Goal: Task Accomplishment & Management: Manage account settings

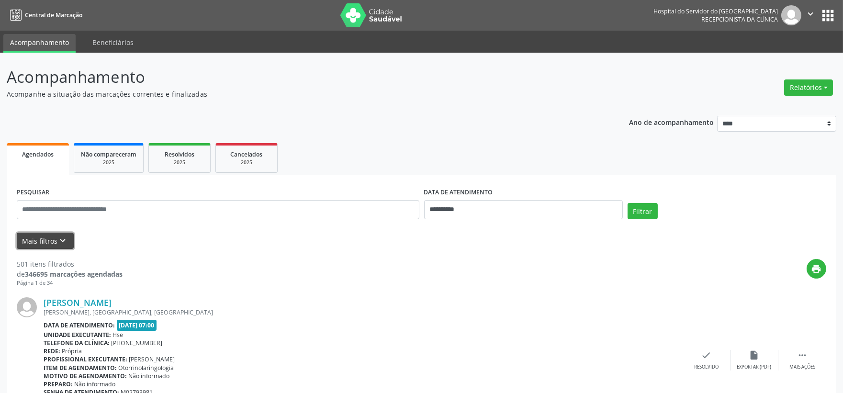
click at [58, 242] on icon "keyboard_arrow_down" at bounding box center [63, 241] width 11 height 11
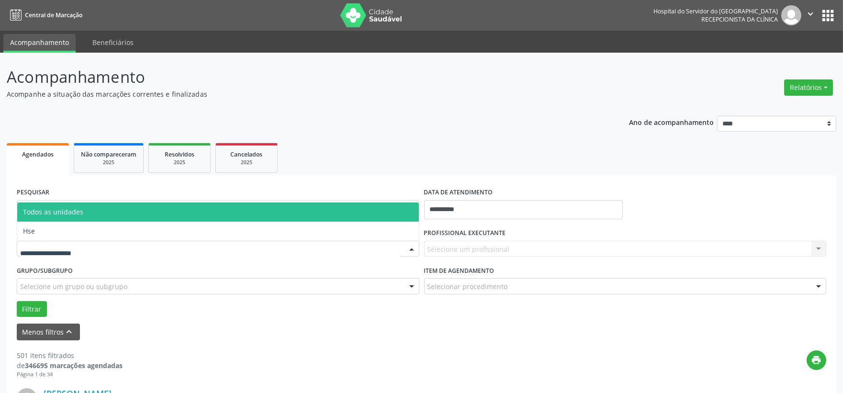
click at [134, 254] on div at bounding box center [218, 249] width 403 height 16
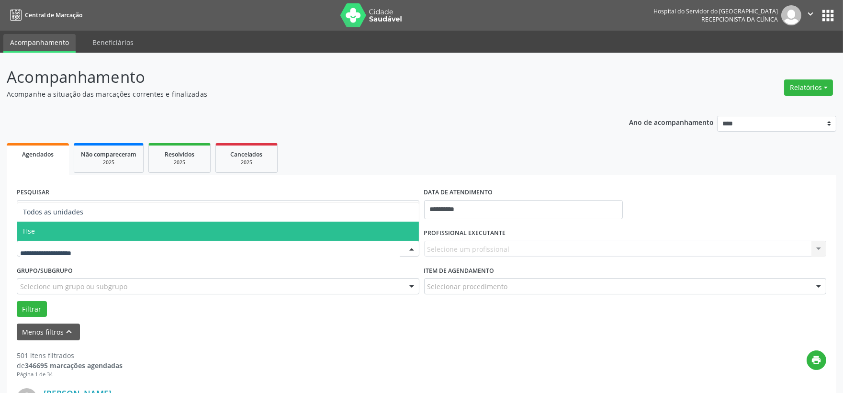
click at [77, 238] on span "Hse" at bounding box center [218, 231] width 402 height 19
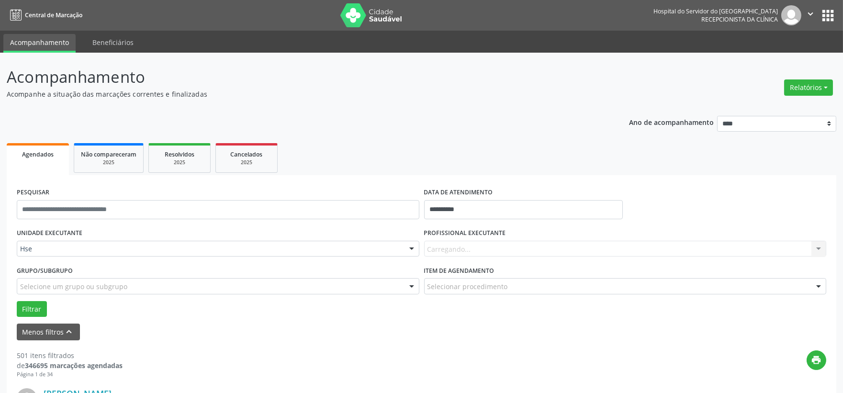
click at [513, 252] on div "Carregando... Nenhum resultado encontrado para: " " Não há nenhuma opção para s…" at bounding box center [625, 249] width 403 height 16
click at [513, 251] on div "Carregando... Nenhum resultado encontrado para: " " Não há nenhuma opção para s…" at bounding box center [625, 249] width 403 height 16
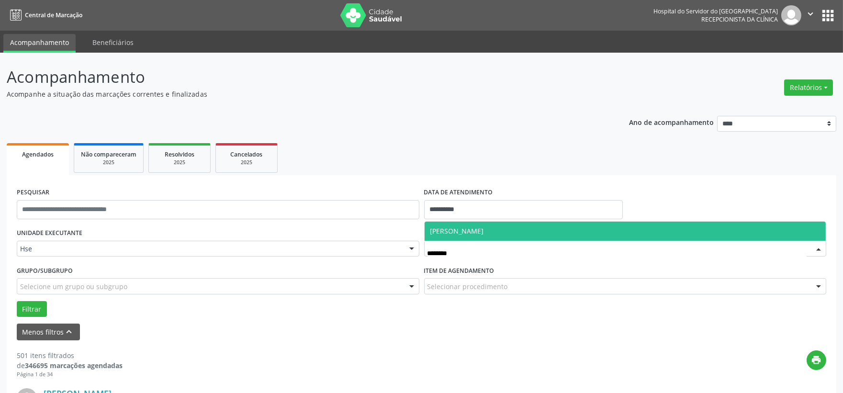
click at [509, 222] on span "[PERSON_NAME]" at bounding box center [626, 231] width 402 height 19
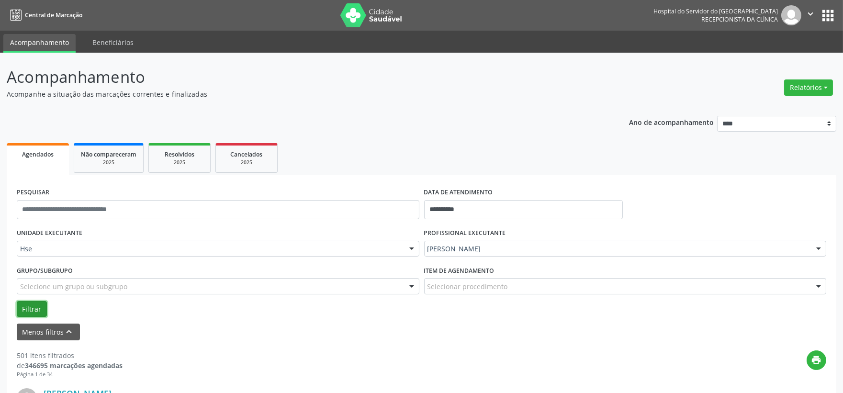
click at [37, 303] on button "Filtrar" at bounding box center [32, 309] width 30 height 16
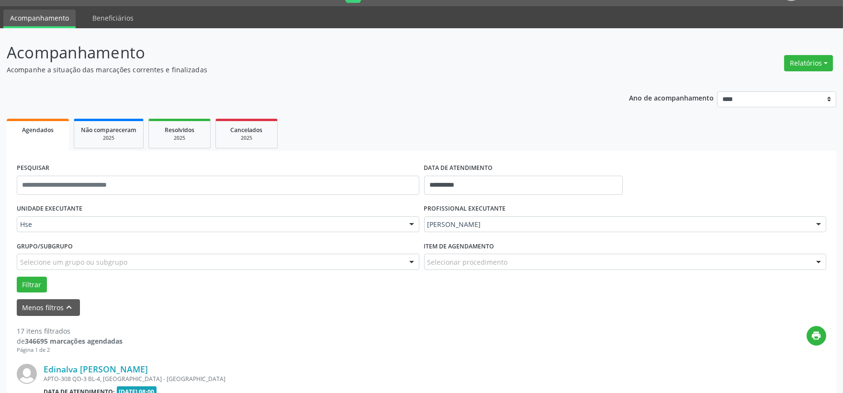
scroll to position [184, 0]
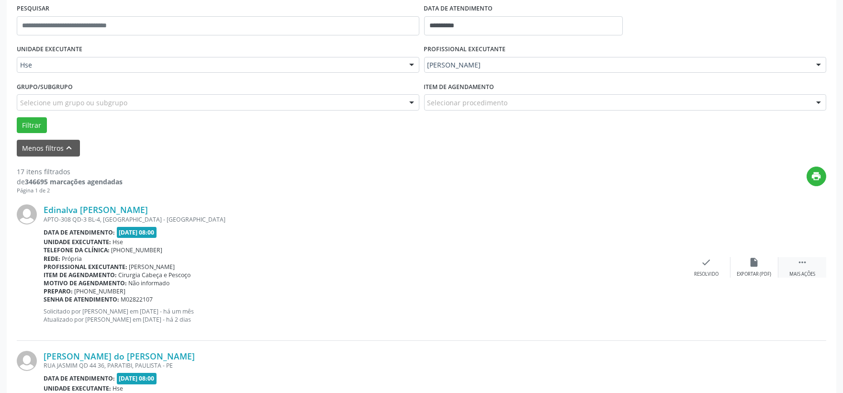
click at [797, 271] on div "Mais ações" at bounding box center [803, 274] width 26 height 7
click at [759, 272] on div "Não compareceu" at bounding box center [754, 274] width 41 height 7
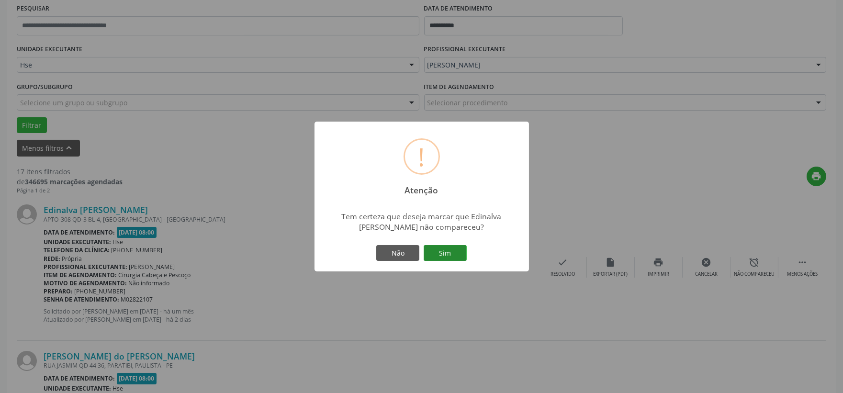
click at [458, 252] on button "Sim" at bounding box center [445, 253] width 43 height 16
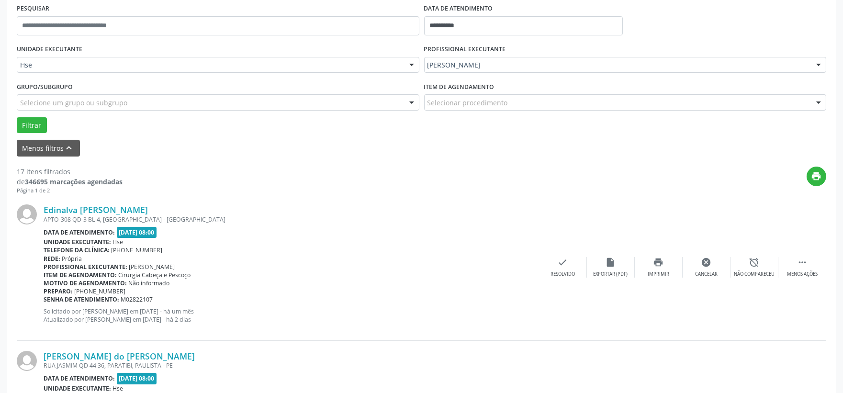
scroll to position [24, 0]
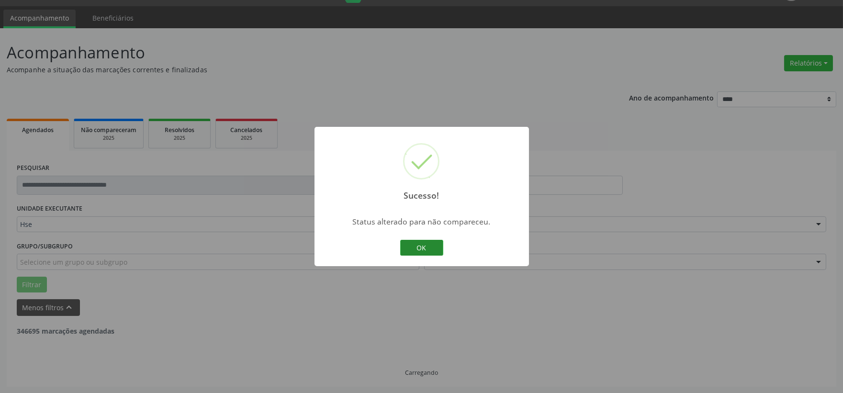
click at [427, 248] on button "OK" at bounding box center [421, 248] width 43 height 16
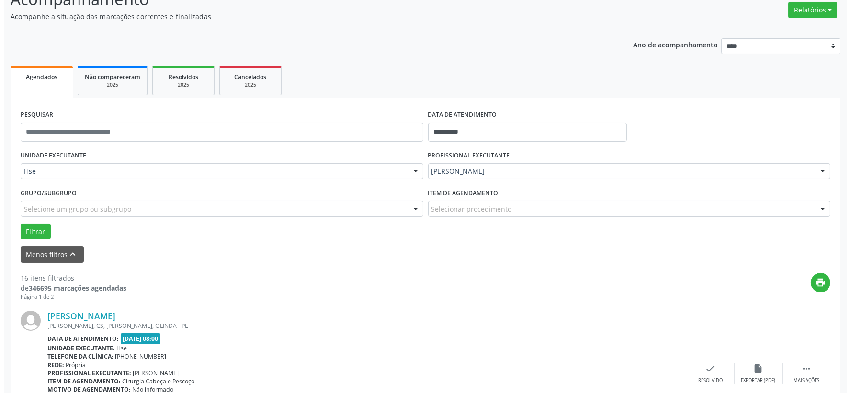
scroll to position [131, 0]
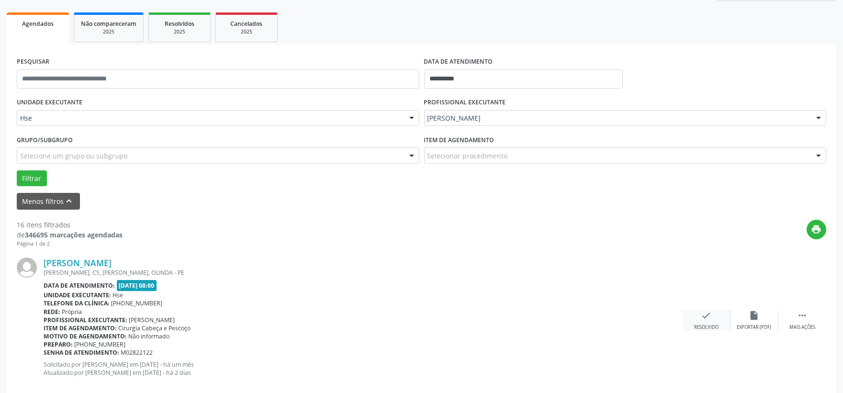
click at [705, 321] on div "check Resolvido" at bounding box center [707, 320] width 48 height 21
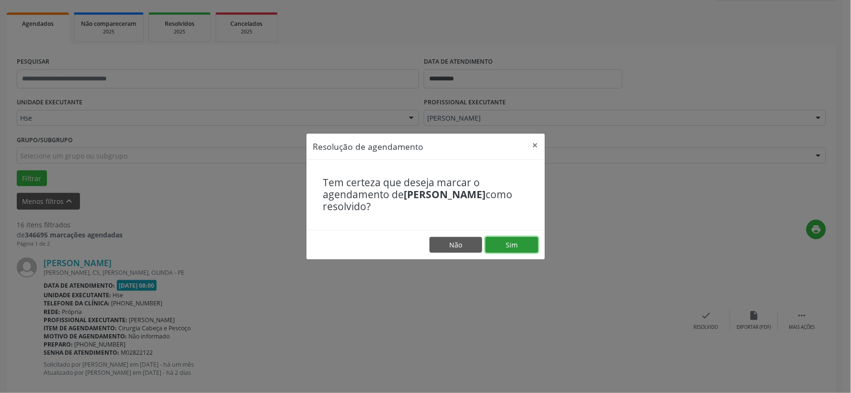
click at [500, 241] on button "Sim" at bounding box center [512, 245] width 53 height 16
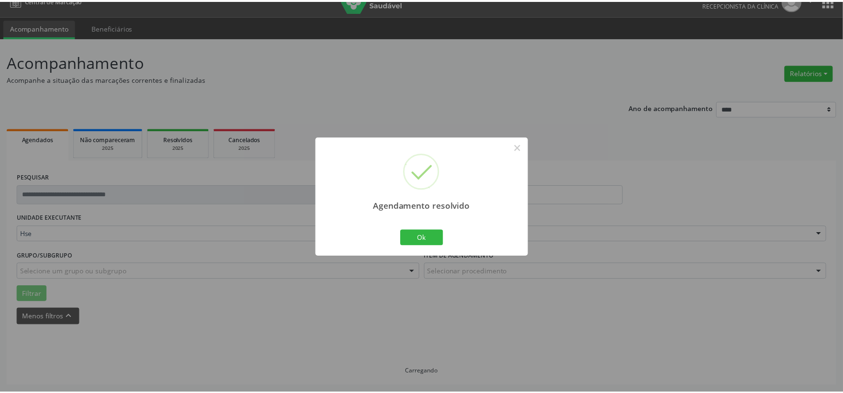
scroll to position [14, 0]
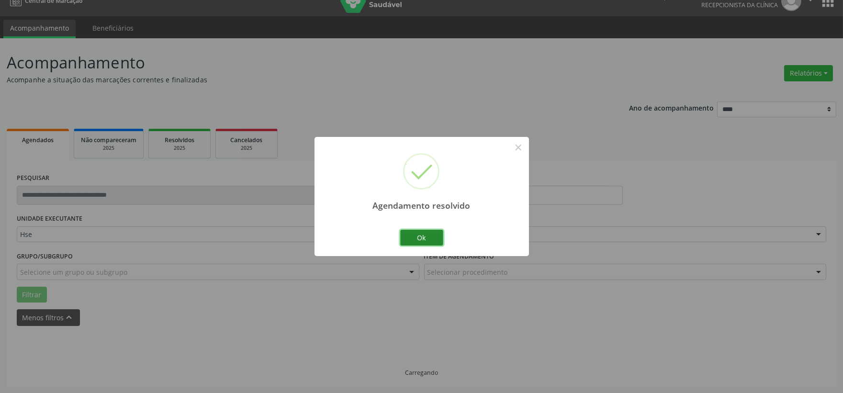
click at [428, 235] on button "Ok" at bounding box center [421, 238] width 43 height 16
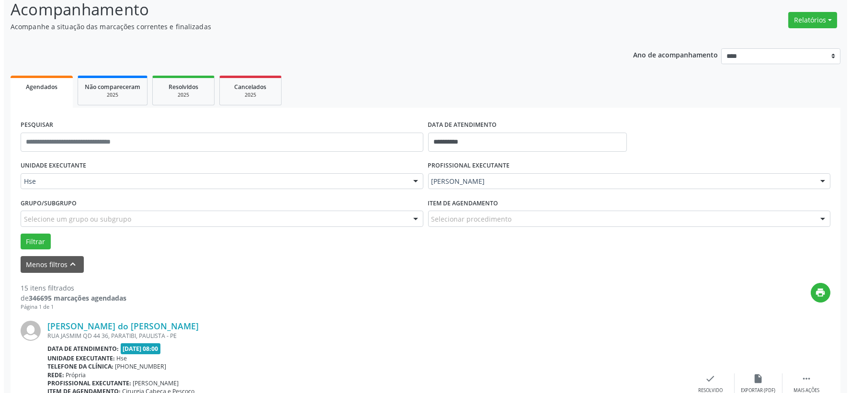
scroll to position [121, 0]
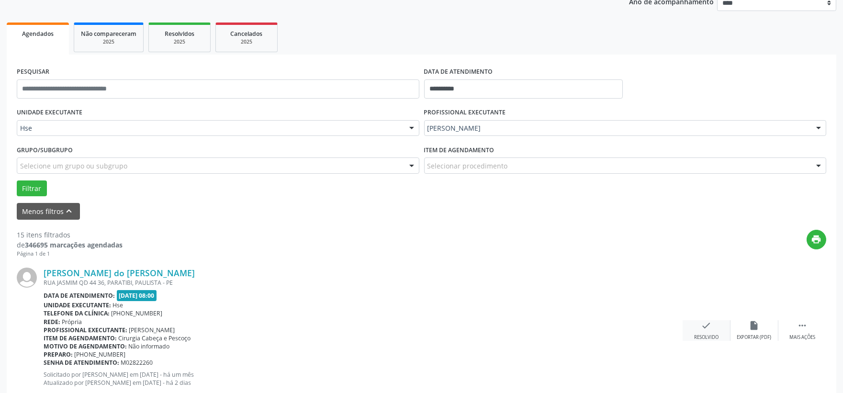
click at [711, 325] on icon "check" at bounding box center [707, 325] width 11 height 11
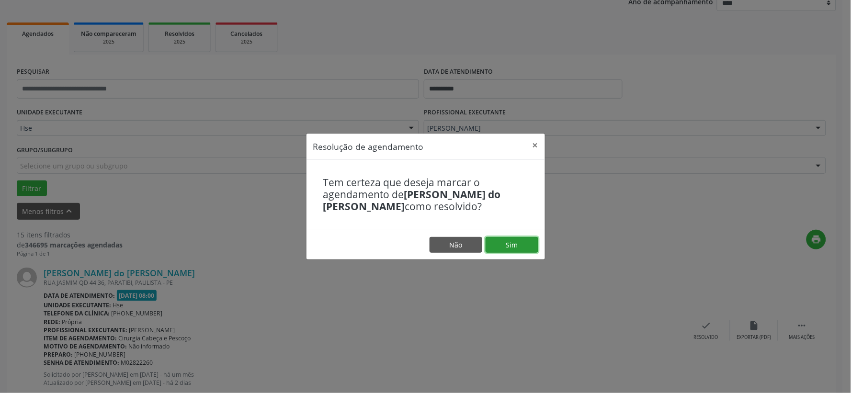
click at [533, 243] on button "Sim" at bounding box center [512, 245] width 53 height 16
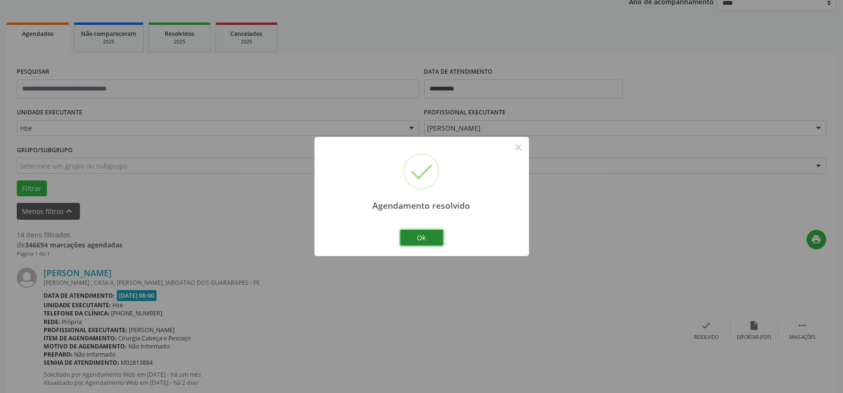
click at [406, 231] on button "Ok" at bounding box center [421, 238] width 43 height 16
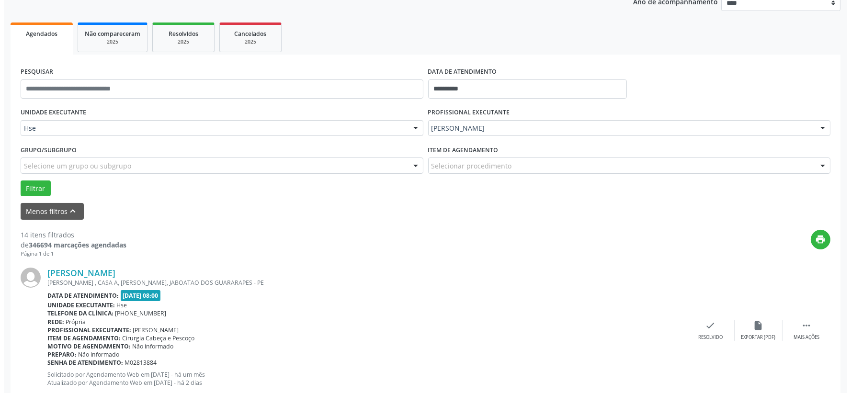
scroll to position [174, 0]
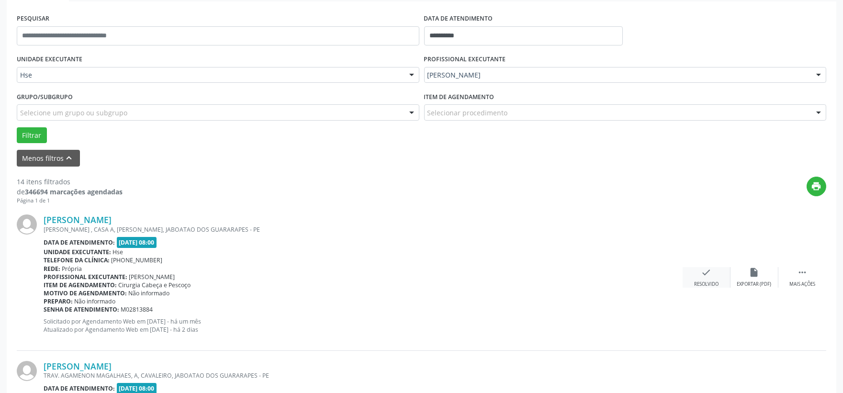
click at [711, 280] on div "check Resolvido" at bounding box center [707, 277] width 48 height 21
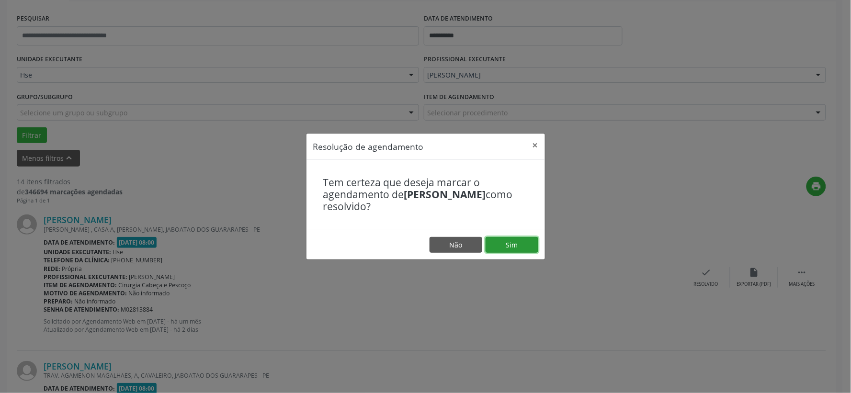
click at [519, 243] on button "Sim" at bounding box center [512, 245] width 53 height 16
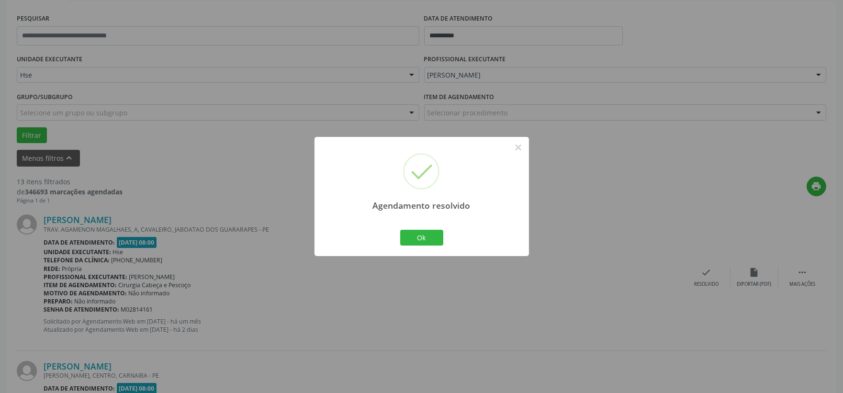
click at [403, 247] on div "Ok Cancel" at bounding box center [421, 237] width 47 height 20
click at [404, 243] on button "Ok" at bounding box center [421, 238] width 43 height 16
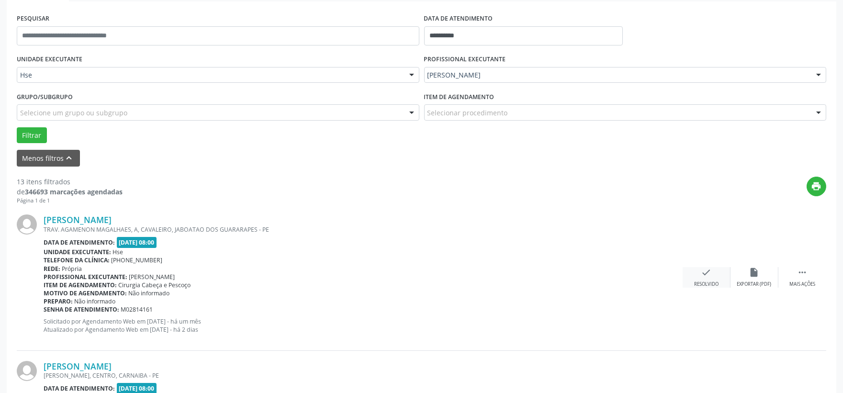
click at [708, 274] on icon "check" at bounding box center [707, 272] width 11 height 11
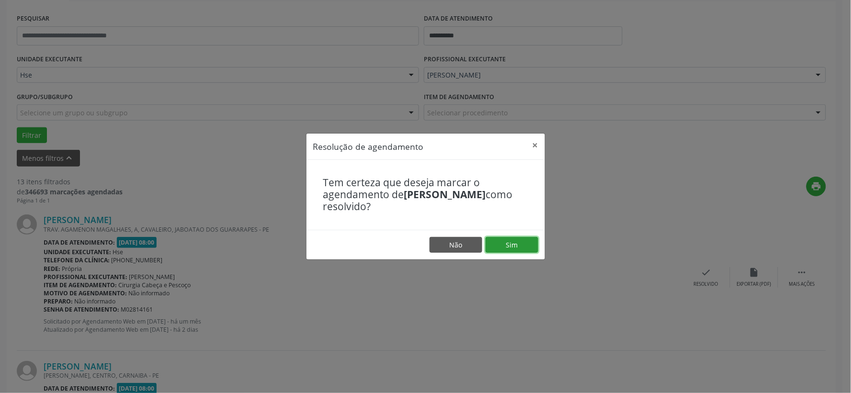
click at [516, 246] on button "Sim" at bounding box center [512, 245] width 53 height 16
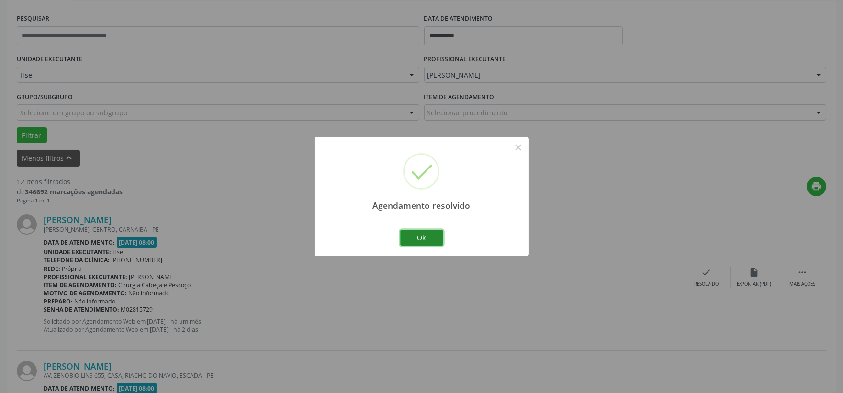
click at [419, 238] on button "Ok" at bounding box center [421, 238] width 43 height 16
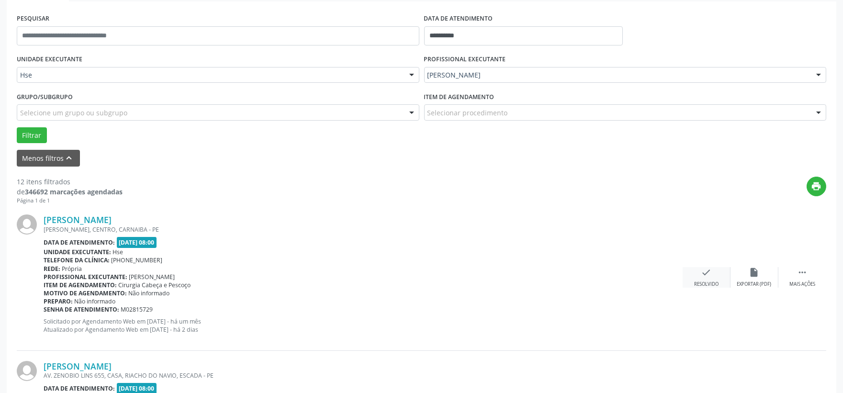
click at [705, 275] on icon "check" at bounding box center [707, 272] width 11 height 11
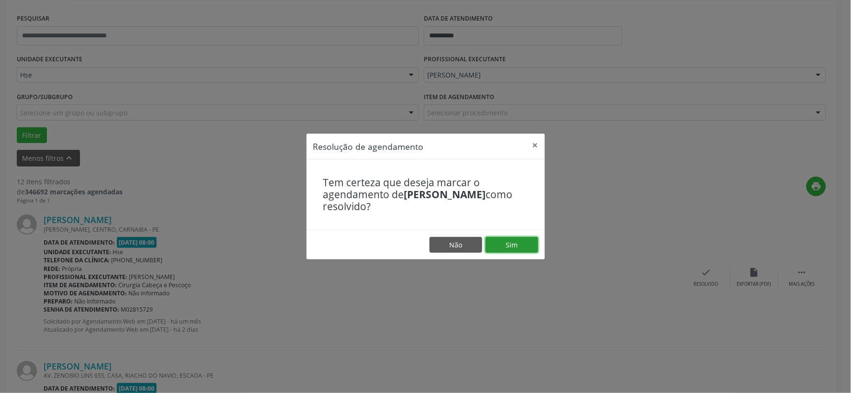
click at [526, 246] on button "Sim" at bounding box center [512, 245] width 53 height 16
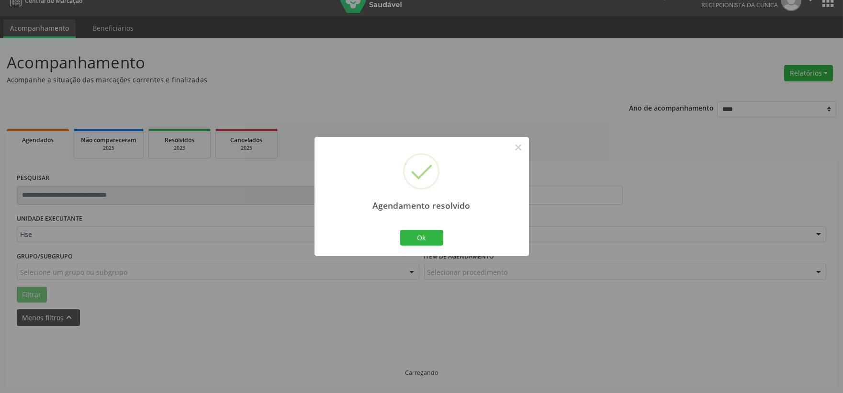
scroll to position [24, 0]
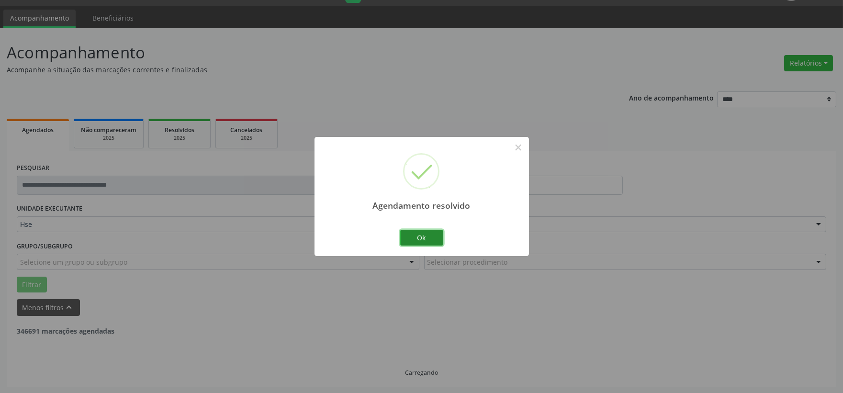
click at [419, 241] on button "Ok" at bounding box center [421, 238] width 43 height 16
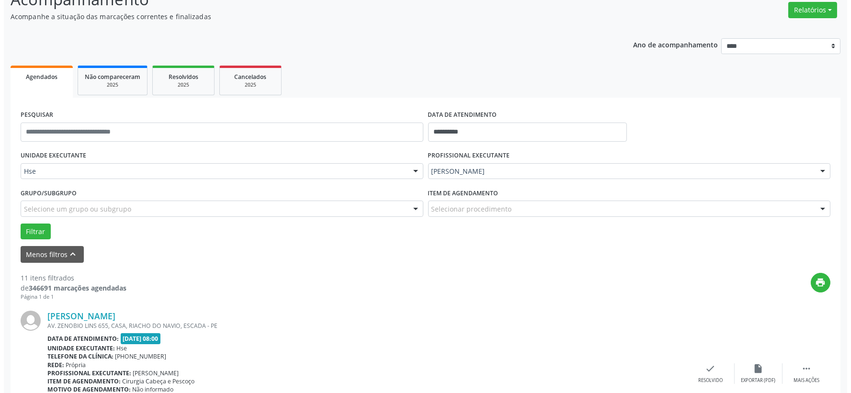
scroll to position [131, 0]
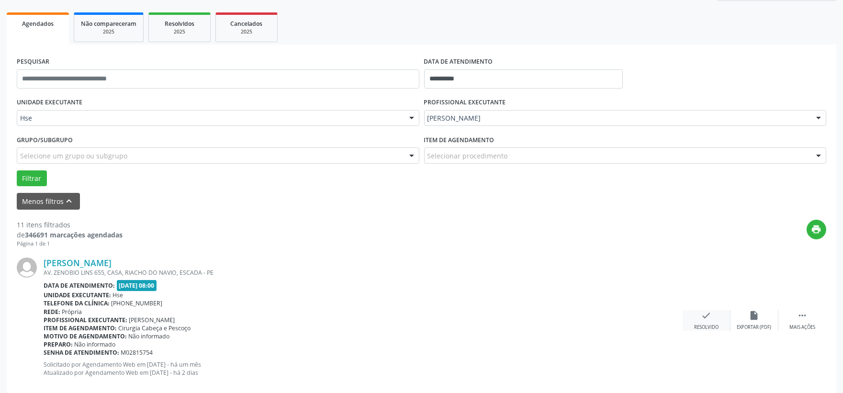
click at [702, 320] on icon "check" at bounding box center [707, 315] width 11 height 11
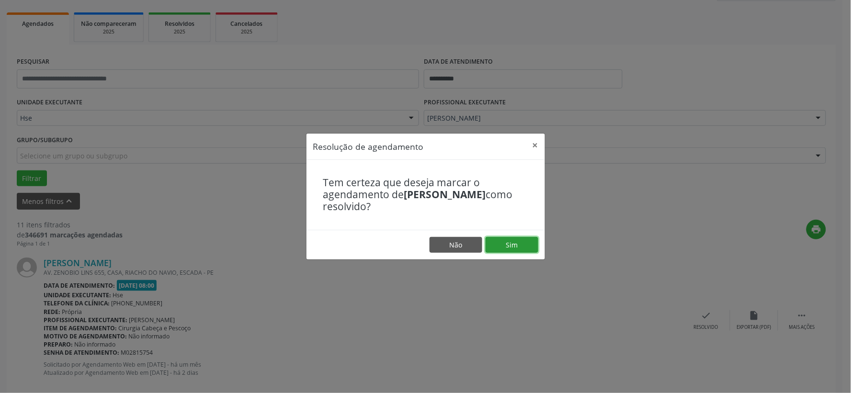
click at [496, 237] on button "Sim" at bounding box center [512, 245] width 53 height 16
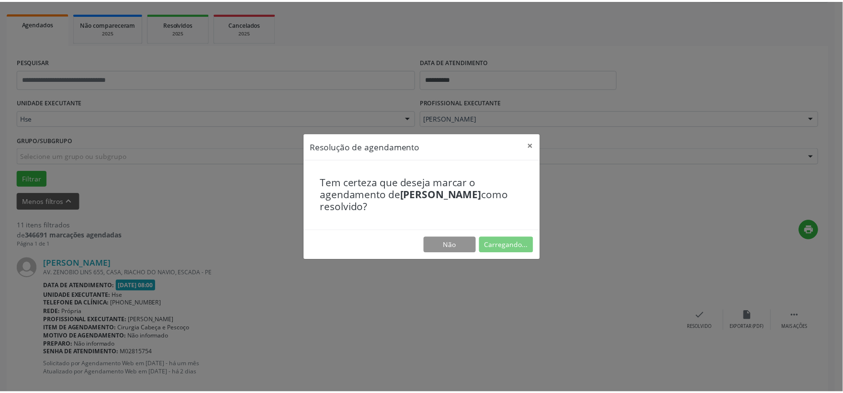
scroll to position [14, 0]
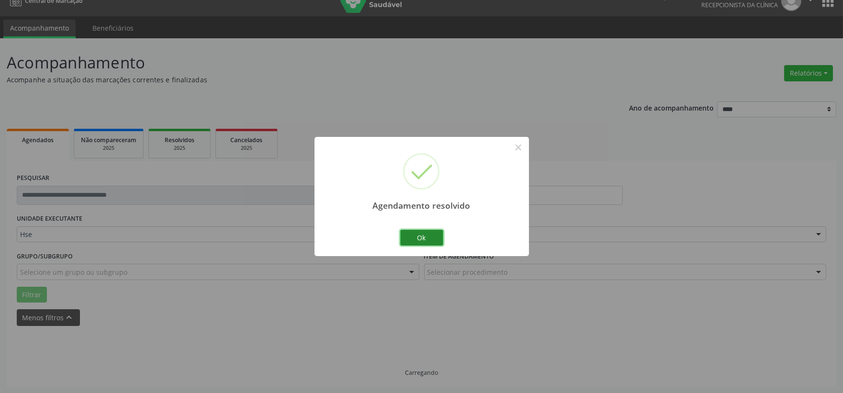
click at [428, 238] on button "Ok" at bounding box center [421, 238] width 43 height 16
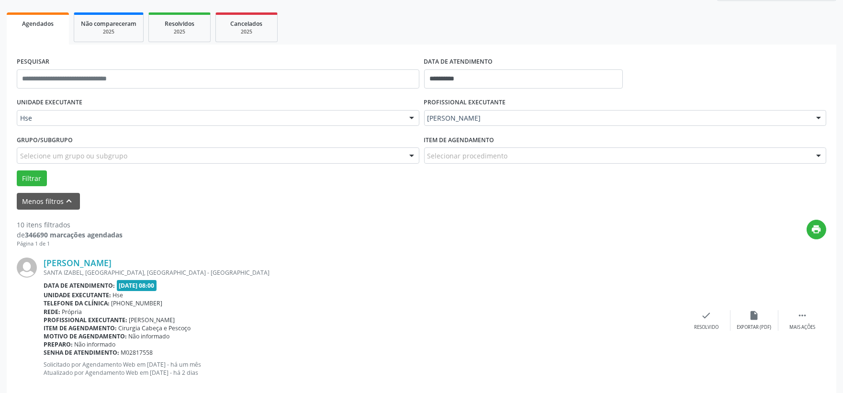
scroll to position [184, 0]
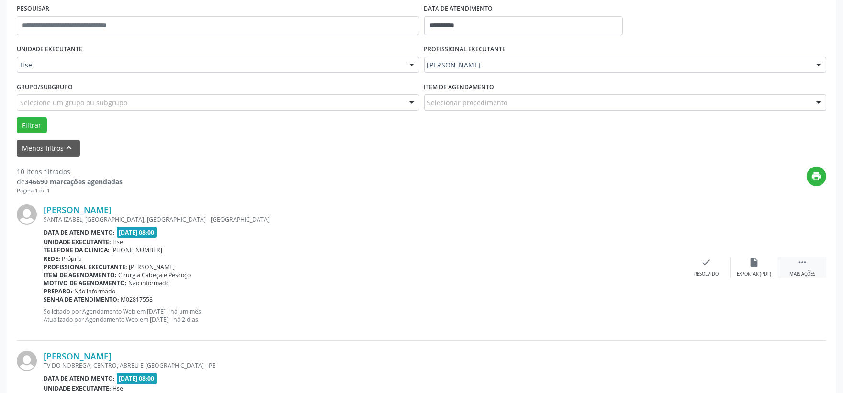
drag, startPoint x: 810, startPoint y: 271, endPoint x: 797, endPoint y: 271, distance: 12.5
click at [810, 271] on div "Mais ações" at bounding box center [803, 274] width 26 height 7
click at [758, 267] on icon "alarm_off" at bounding box center [754, 262] width 11 height 11
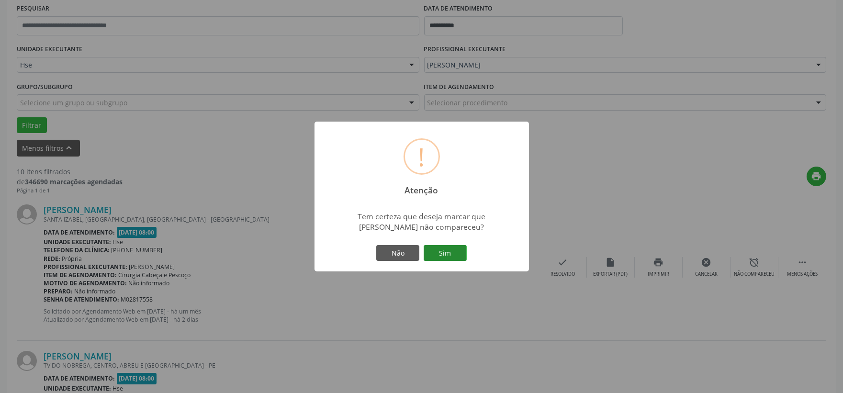
click at [441, 255] on button "Sim" at bounding box center [445, 253] width 43 height 16
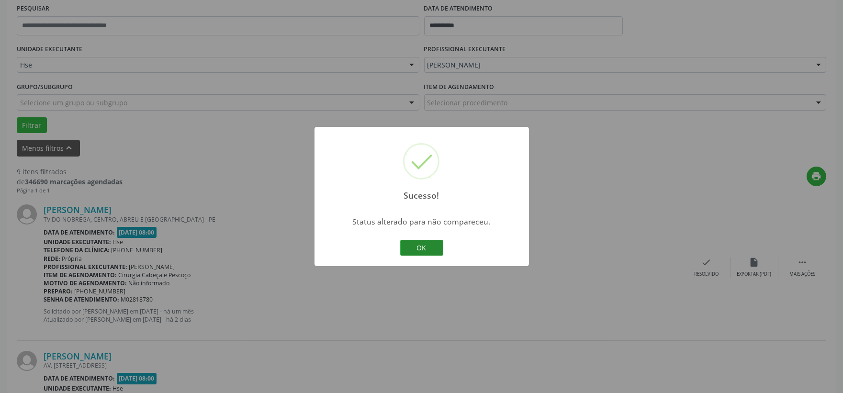
click at [426, 251] on button "OK" at bounding box center [421, 248] width 43 height 16
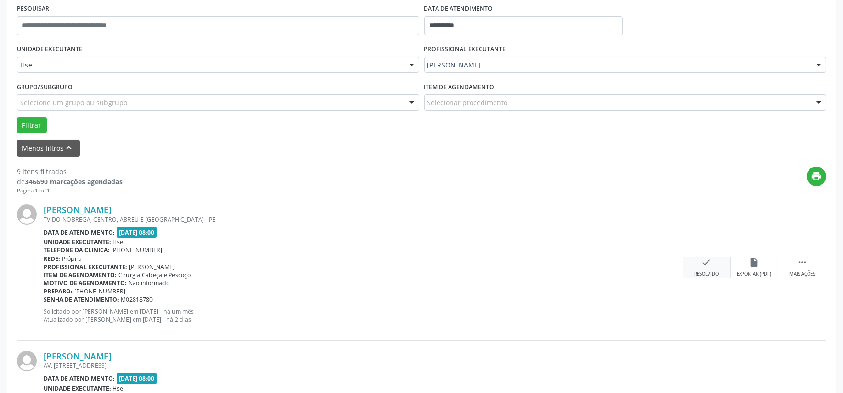
click at [703, 265] on icon "check" at bounding box center [707, 262] width 11 height 11
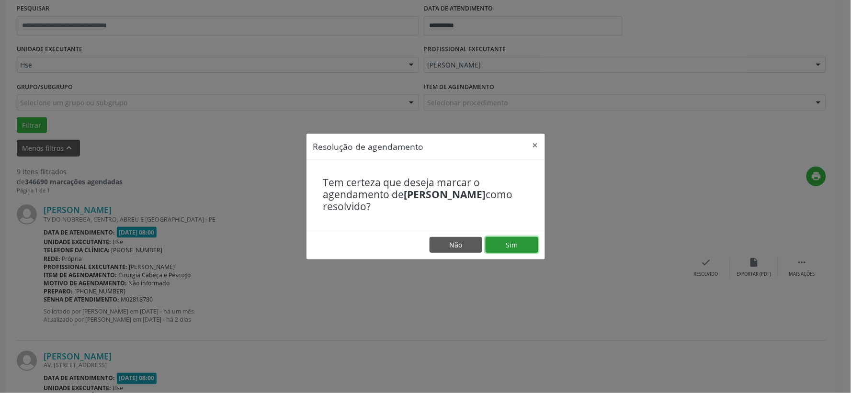
click at [487, 247] on button "Sim" at bounding box center [512, 245] width 53 height 16
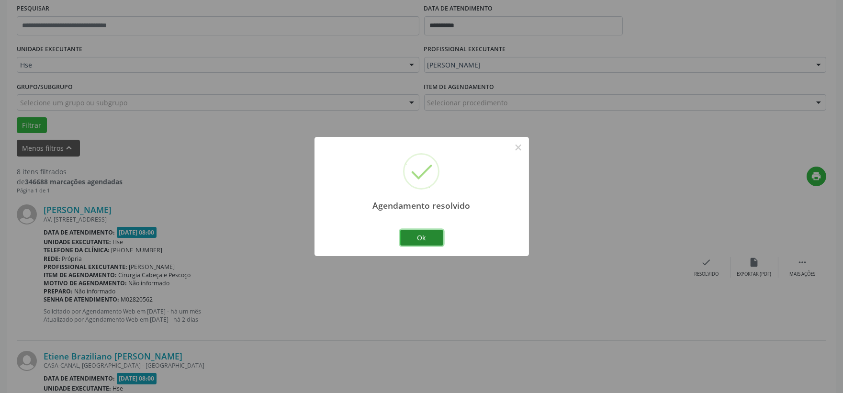
click at [422, 238] on button "Ok" at bounding box center [421, 238] width 43 height 16
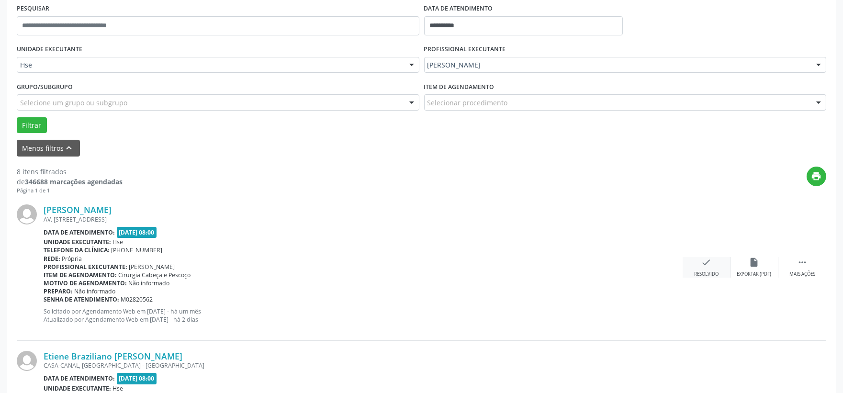
click at [704, 262] on icon "check" at bounding box center [707, 262] width 11 height 11
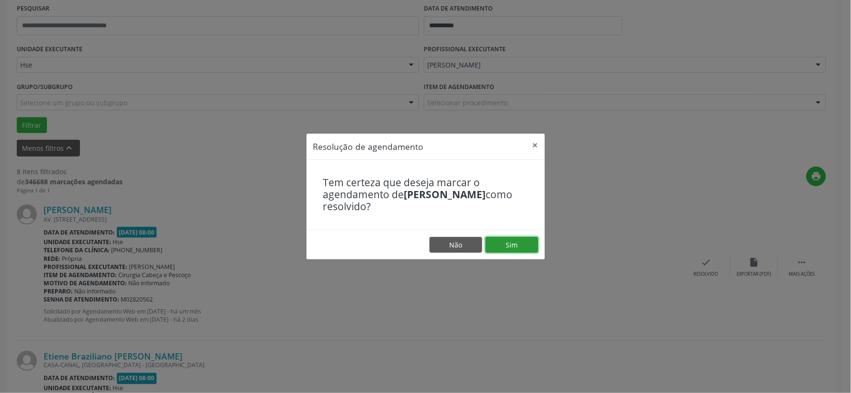
click at [522, 246] on button "Sim" at bounding box center [512, 245] width 53 height 16
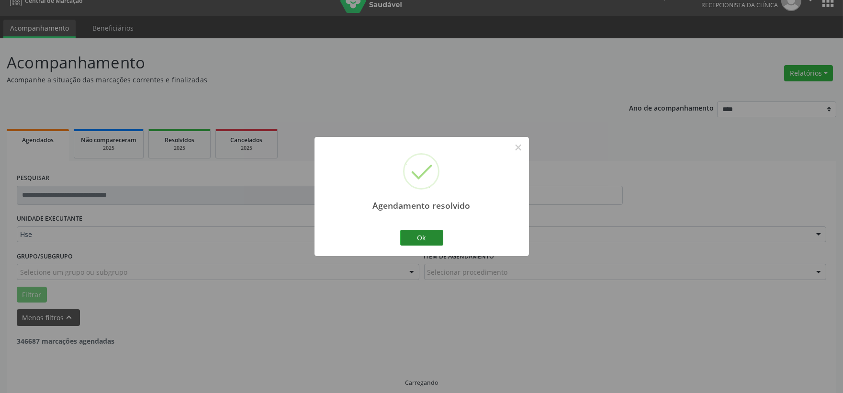
scroll to position [24, 0]
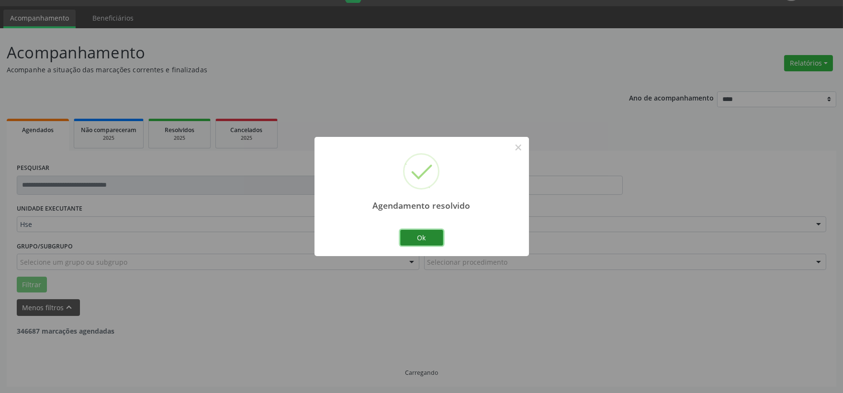
click at [421, 241] on button "Ok" at bounding box center [421, 238] width 43 height 16
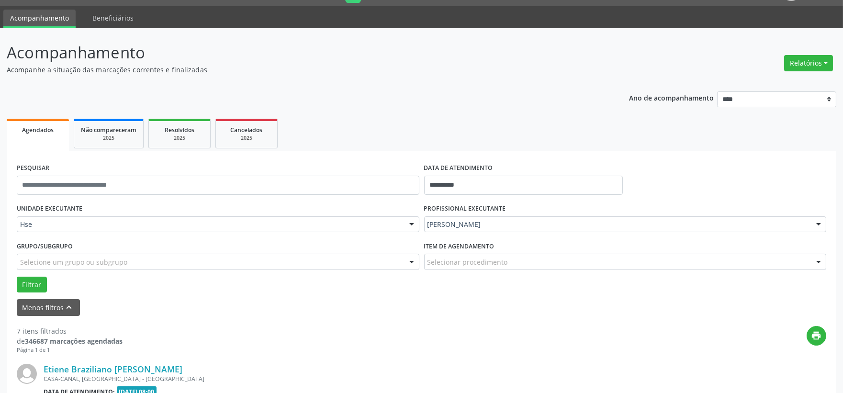
scroll to position [131, 0]
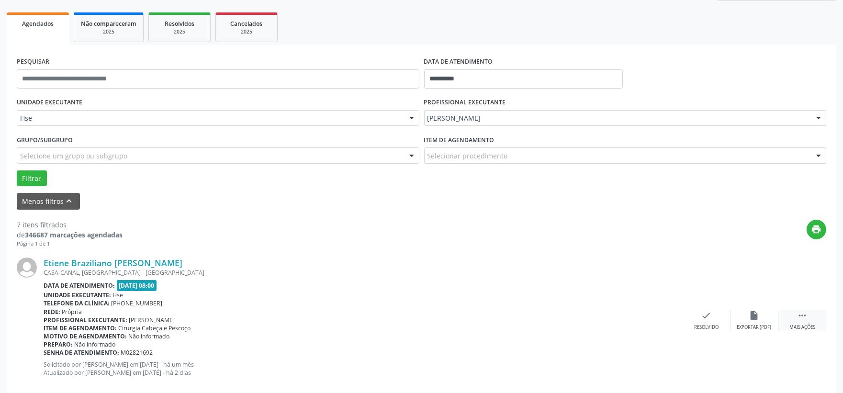
click at [793, 310] on div " Mais ações" at bounding box center [803, 320] width 48 height 21
click at [754, 312] on icon "alarm_off" at bounding box center [754, 315] width 11 height 11
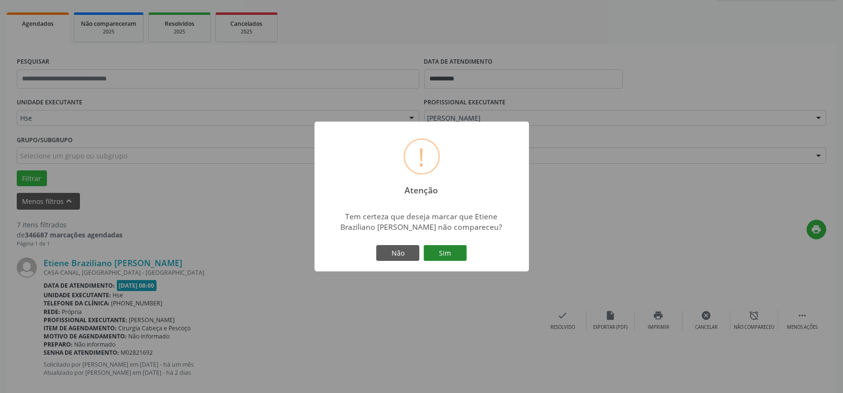
click at [430, 251] on button "Sim" at bounding box center [445, 253] width 43 height 16
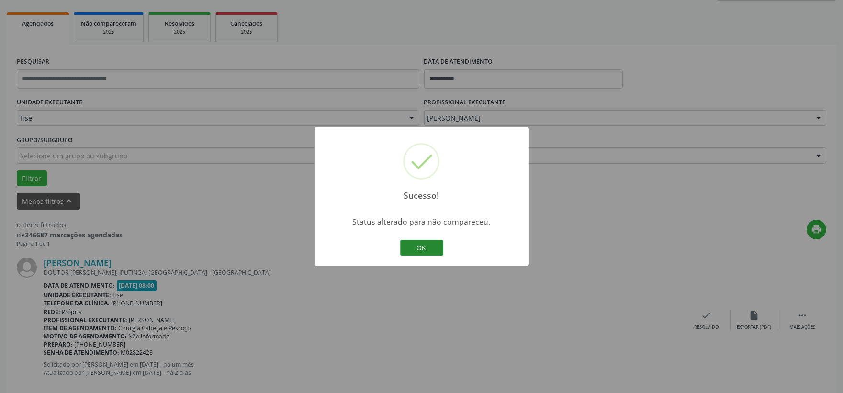
drag, startPoint x: 436, startPoint y: 257, endPoint x: 430, endPoint y: 249, distance: 9.9
click at [437, 257] on div "OK Cancel" at bounding box center [421, 248] width 47 height 20
click at [430, 249] on button "OK" at bounding box center [421, 248] width 43 height 16
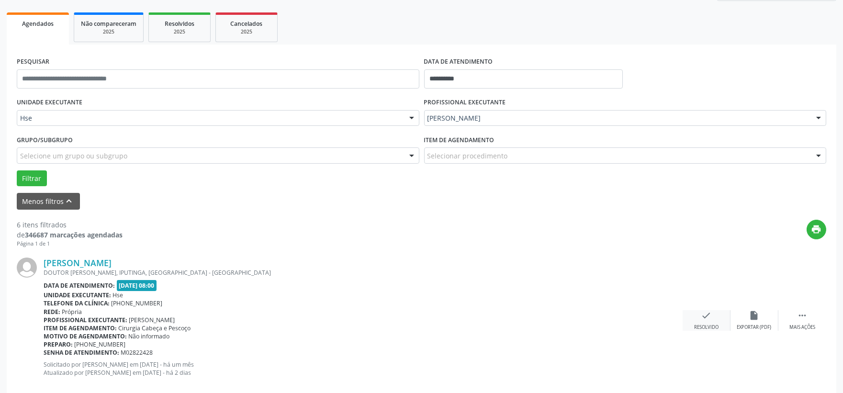
click at [728, 314] on div "check Resolvido" at bounding box center [707, 320] width 48 height 21
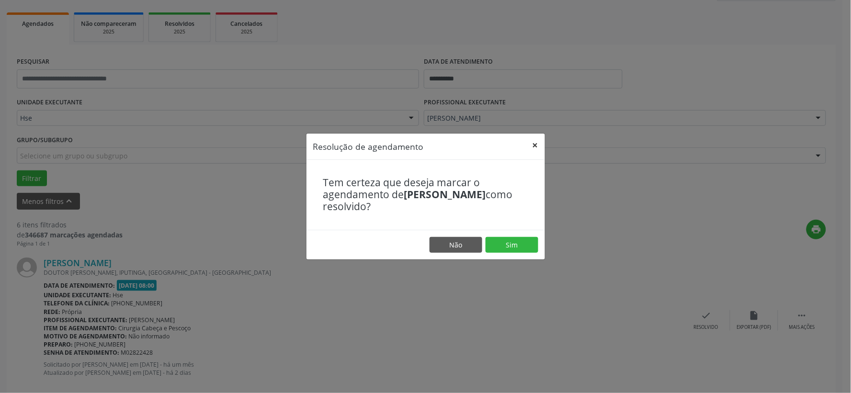
click at [528, 141] on button "×" at bounding box center [535, 145] width 19 height 23
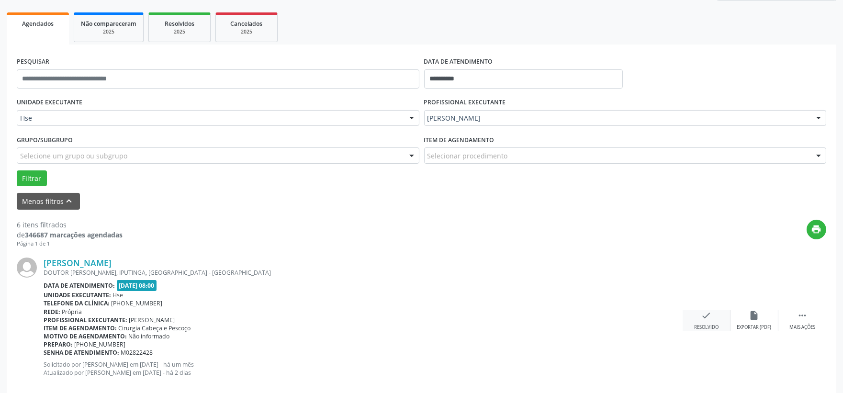
click at [697, 314] on div "check Resolvido" at bounding box center [707, 320] width 48 height 21
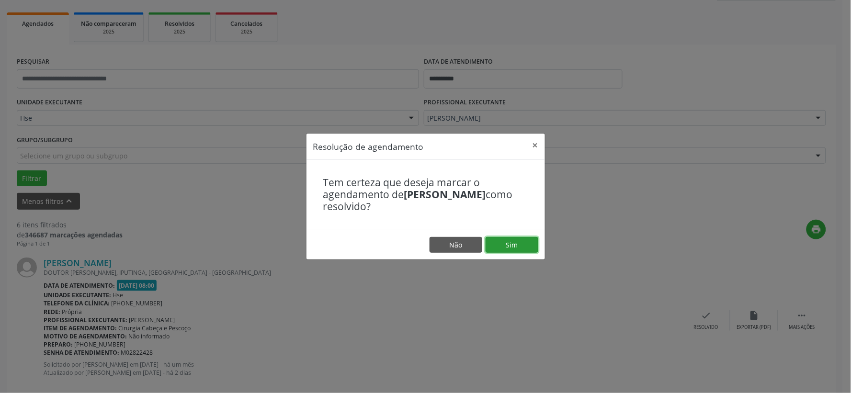
click at [515, 241] on button "Sim" at bounding box center [512, 245] width 53 height 16
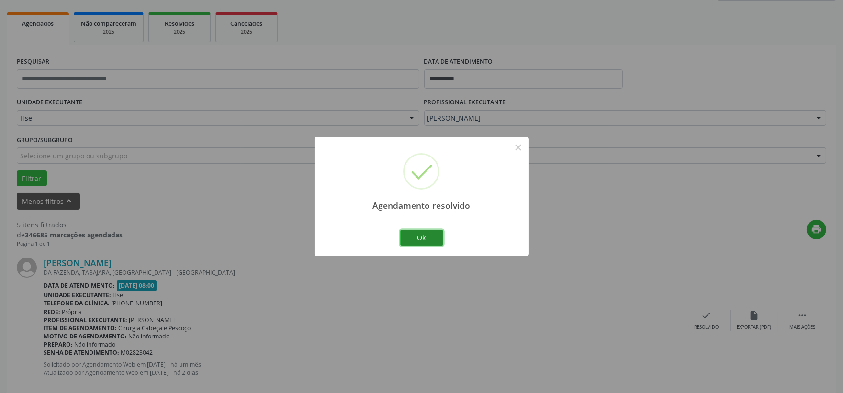
click at [432, 238] on button "Ok" at bounding box center [421, 238] width 43 height 16
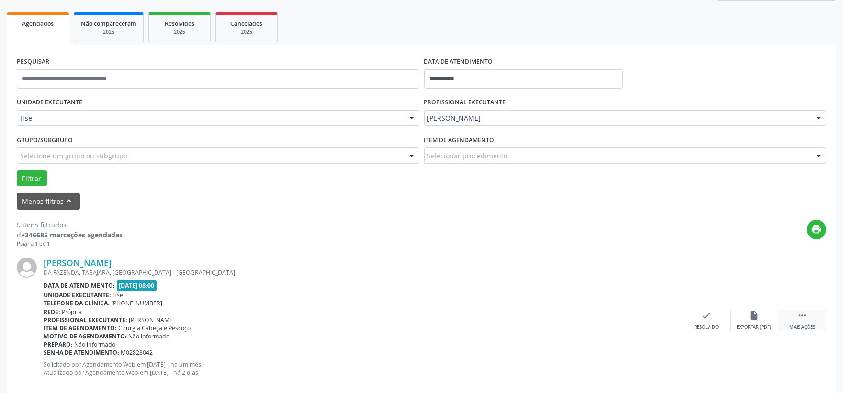
click at [796, 318] on div " Mais ações" at bounding box center [803, 320] width 48 height 21
click at [753, 316] on icon "alarm_off" at bounding box center [754, 315] width 11 height 11
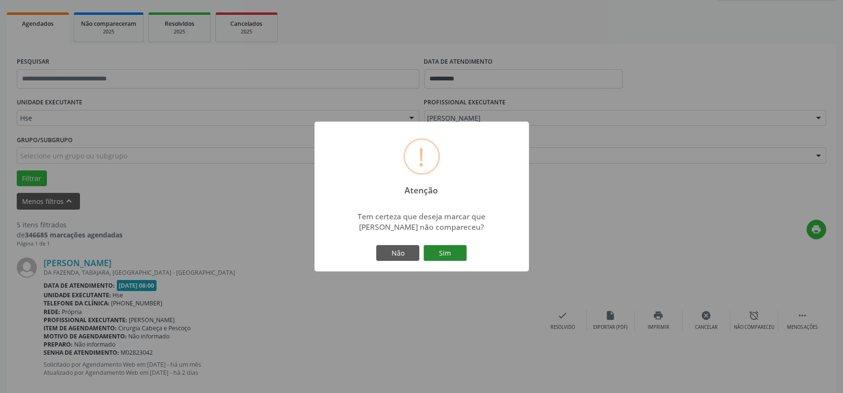
click at [449, 254] on button "Sim" at bounding box center [445, 253] width 43 height 16
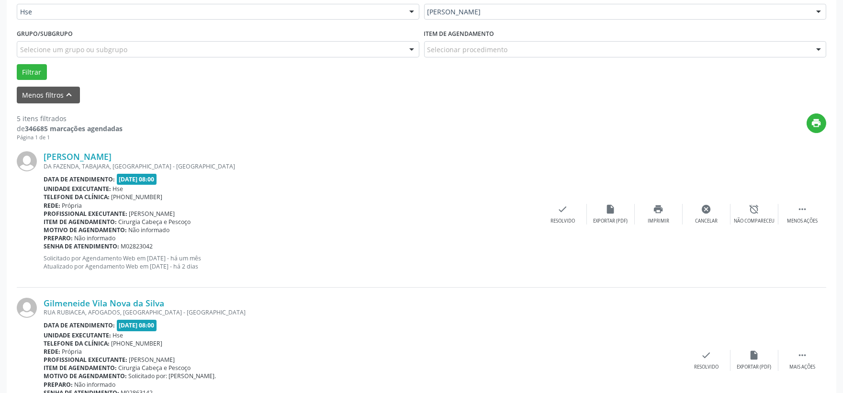
scroll to position [290, 0]
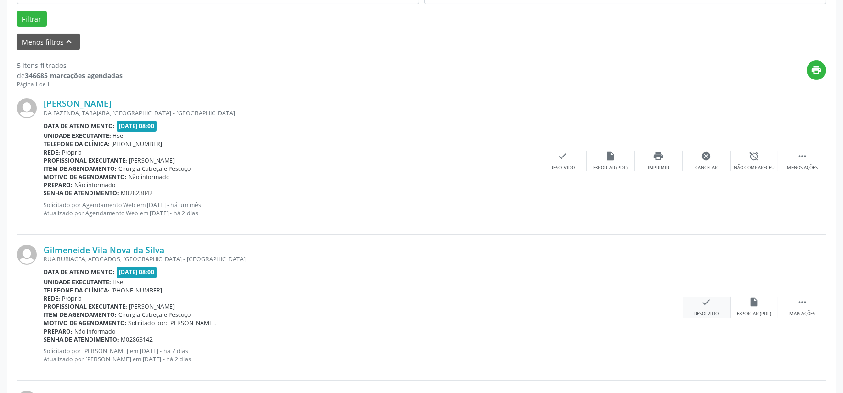
click at [691, 296] on div "Gilmeneide Vila Nova da Silva [GEOGRAPHIC_DATA], AFOGADOS, [GEOGRAPHIC_DATA] - …" at bounding box center [422, 308] width 810 height 146
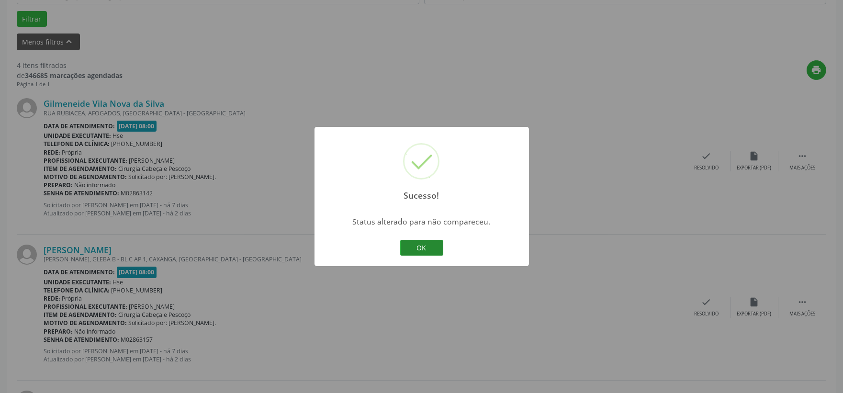
click at [420, 243] on button "OK" at bounding box center [421, 248] width 43 height 16
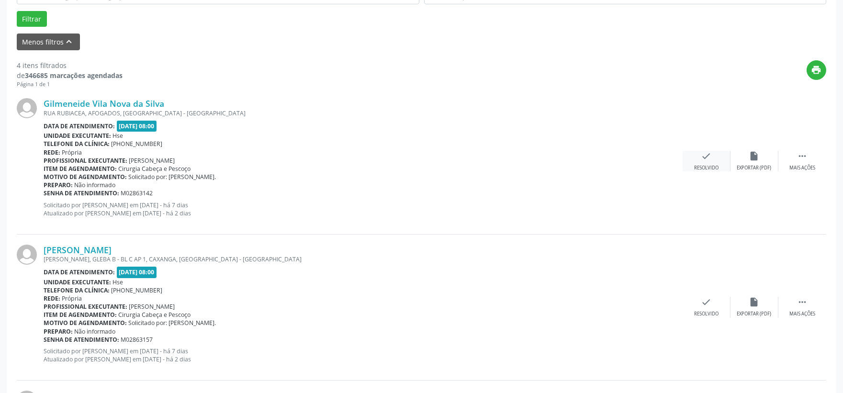
click at [700, 161] on div "check Resolvido" at bounding box center [707, 161] width 48 height 21
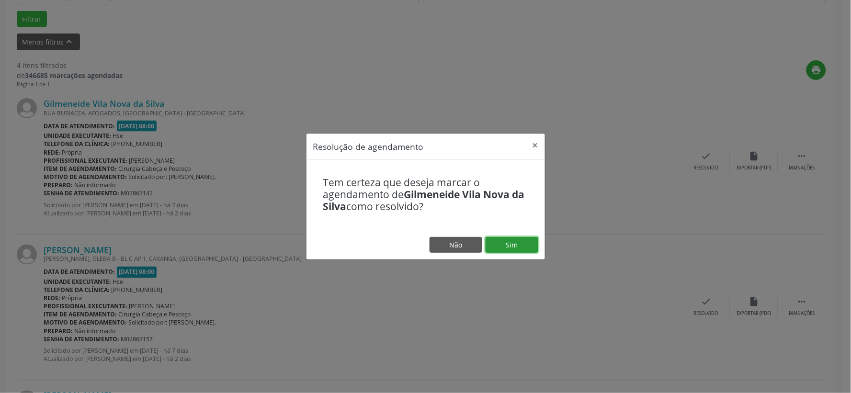
click at [522, 238] on button "Sim" at bounding box center [512, 245] width 53 height 16
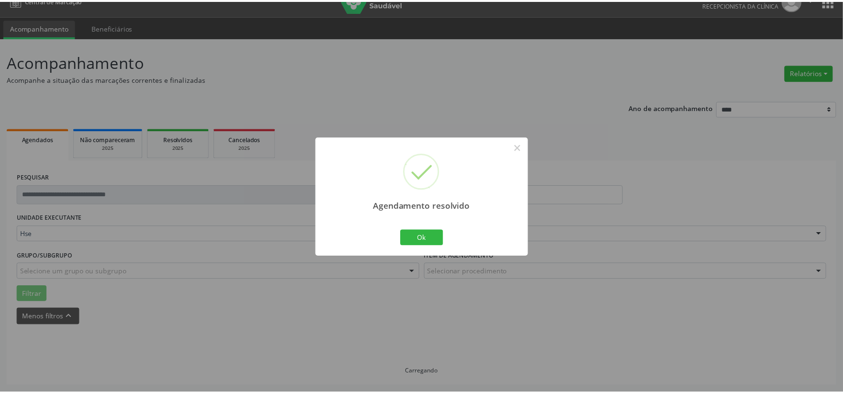
scroll to position [14, 0]
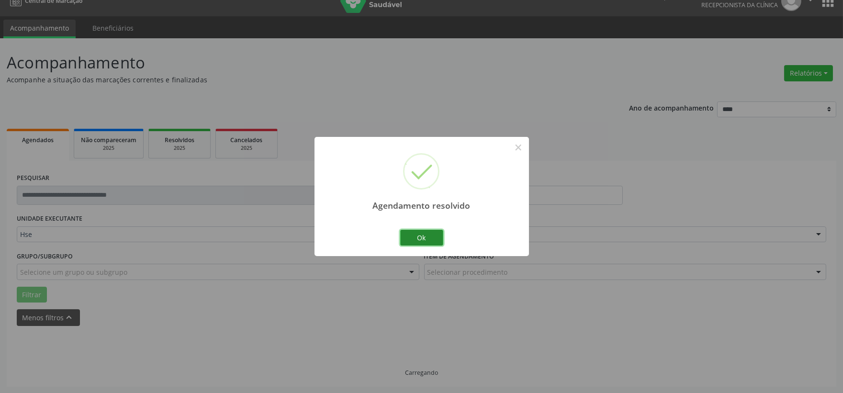
click at [419, 233] on button "Ok" at bounding box center [421, 238] width 43 height 16
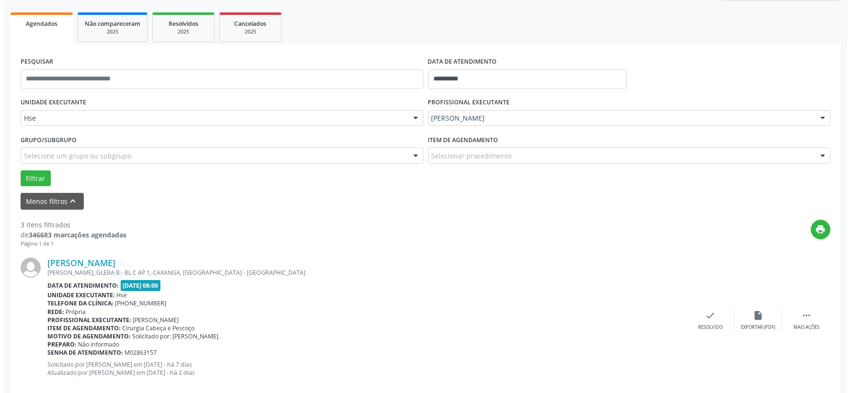
scroll to position [184, 0]
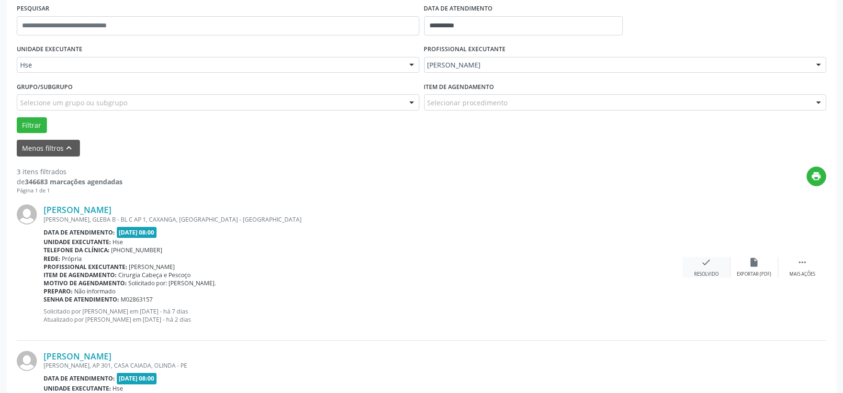
click at [714, 263] on div "check Resolvido" at bounding box center [707, 267] width 48 height 21
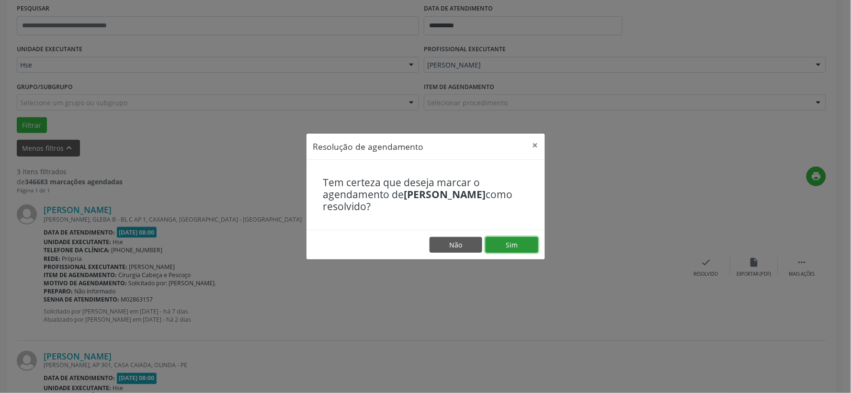
click at [520, 246] on button "Sim" at bounding box center [512, 245] width 53 height 16
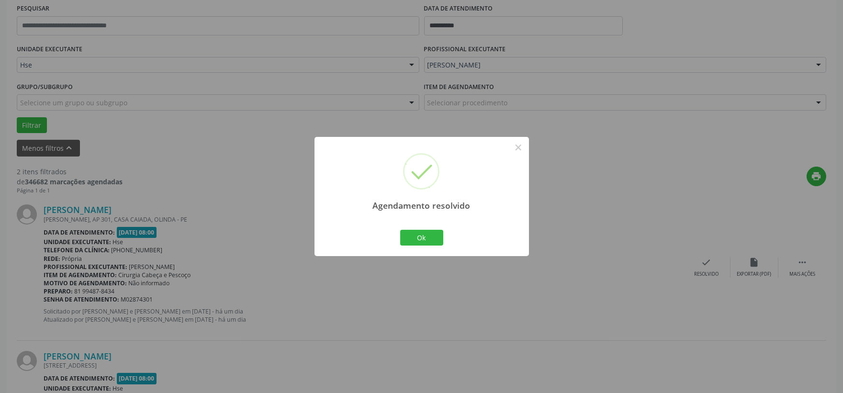
click at [421, 247] on div "Ok Cancel" at bounding box center [421, 237] width 47 height 20
click at [418, 234] on button "Ok" at bounding box center [421, 238] width 43 height 16
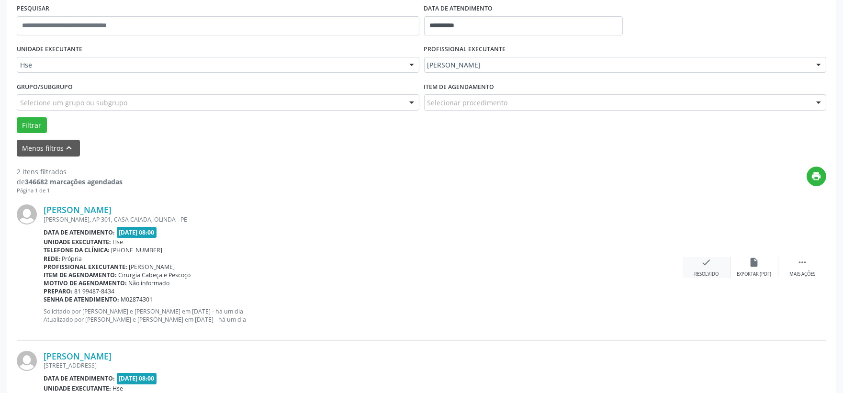
click at [697, 265] on div "check Resolvido" at bounding box center [707, 267] width 48 height 21
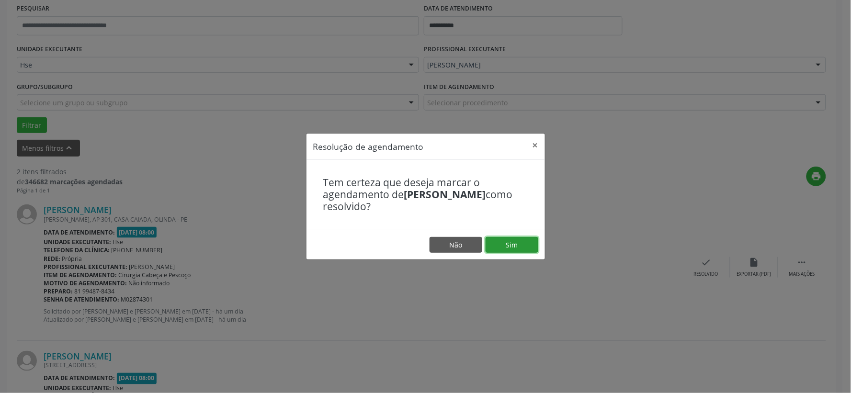
click at [514, 245] on button "Sim" at bounding box center [512, 245] width 53 height 16
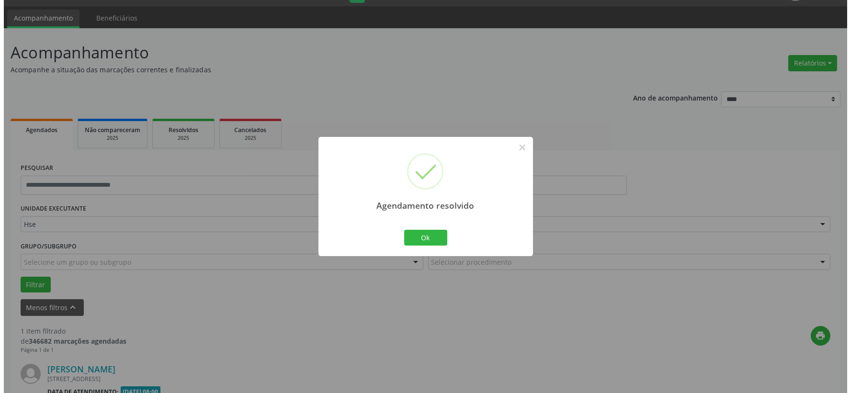
scroll to position [147, 0]
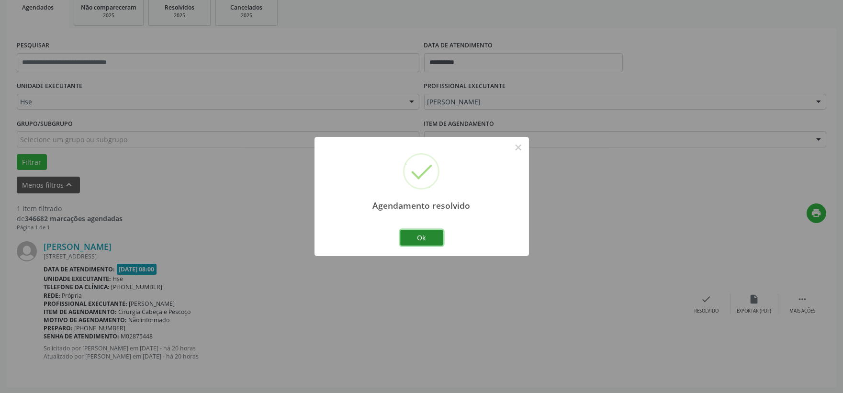
click at [430, 238] on button "Ok" at bounding box center [421, 238] width 43 height 16
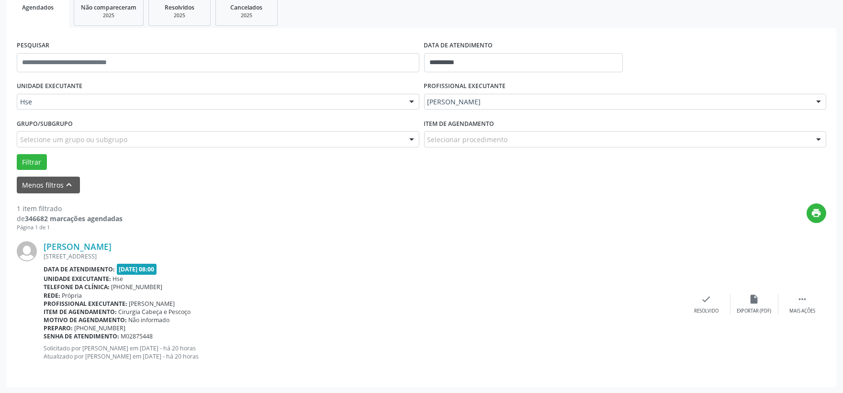
click at [691, 290] on div "[PERSON_NAME] [STREET_ADDRESS] Data de atendimento: [DATE] 08:00 Unidade execut…" at bounding box center [422, 304] width 810 height 146
click at [708, 294] on icon "check" at bounding box center [707, 299] width 11 height 11
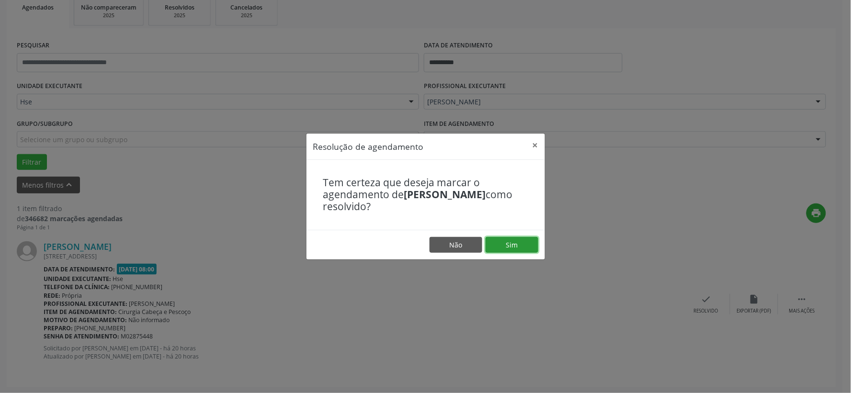
drag, startPoint x: 525, startPoint y: 246, endPoint x: 526, endPoint y: 251, distance: 4.9
click at [525, 247] on button "Sim" at bounding box center [512, 245] width 53 height 16
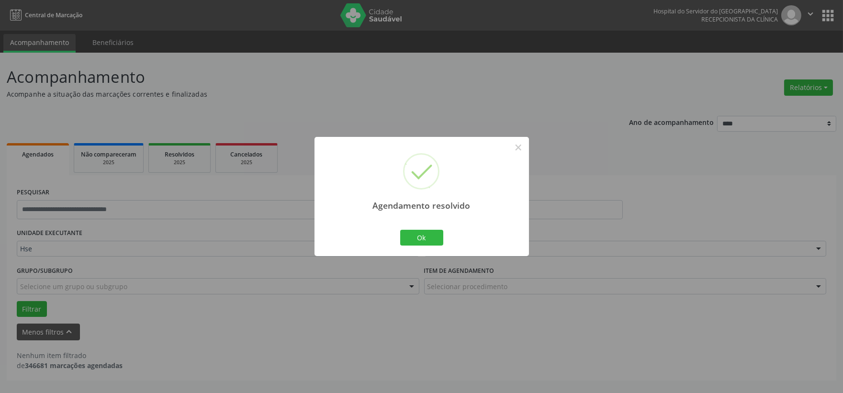
scroll to position [0, 0]
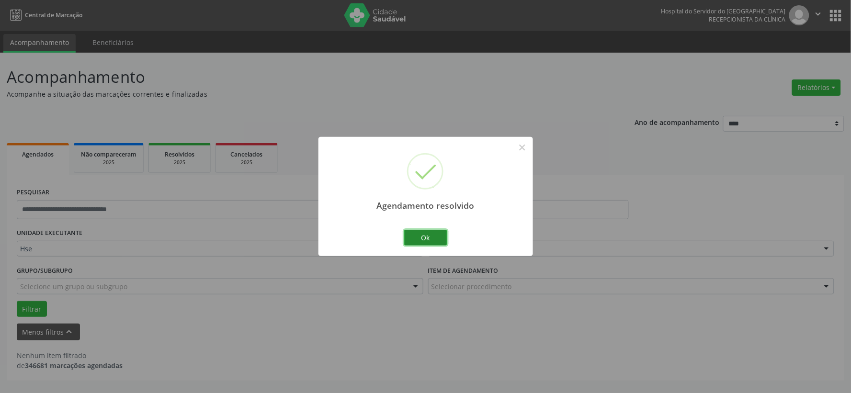
click at [432, 237] on button "Ok" at bounding box center [425, 238] width 43 height 16
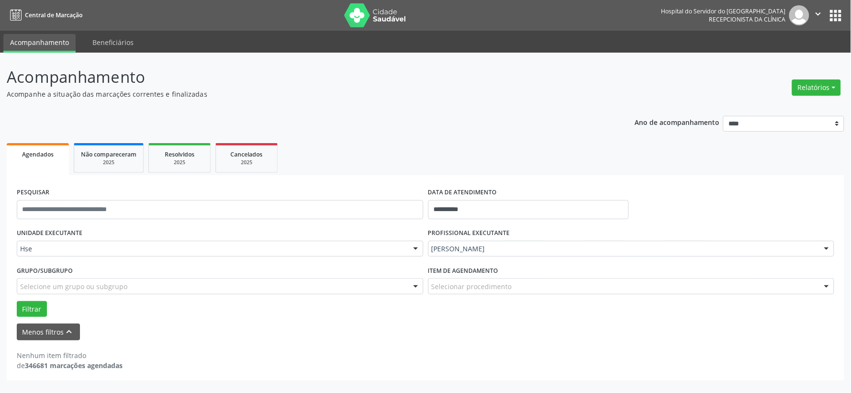
click at [480, 238] on label "PROFISSIONAL EXECUTANTE" at bounding box center [469, 233] width 82 height 15
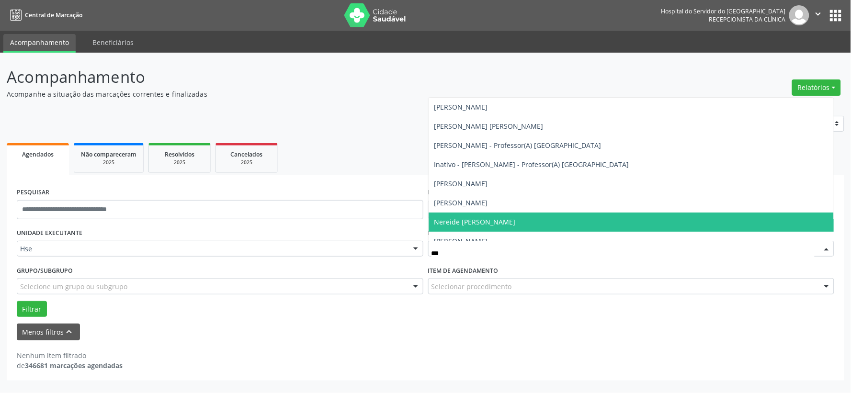
type input "****"
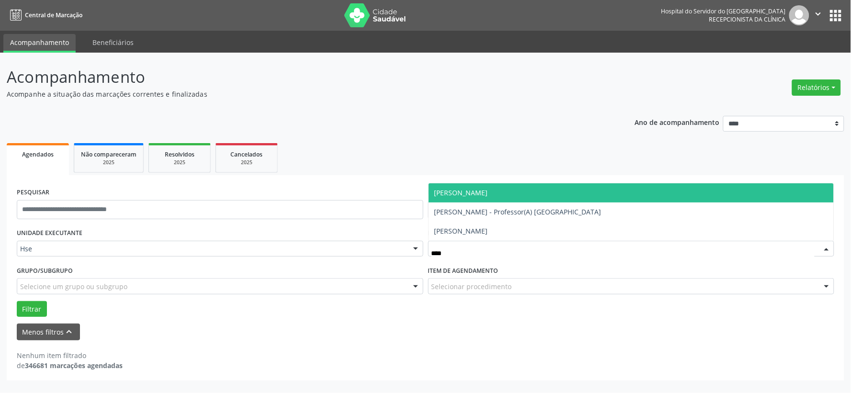
click at [471, 191] on span "[PERSON_NAME]" at bounding box center [461, 192] width 54 height 9
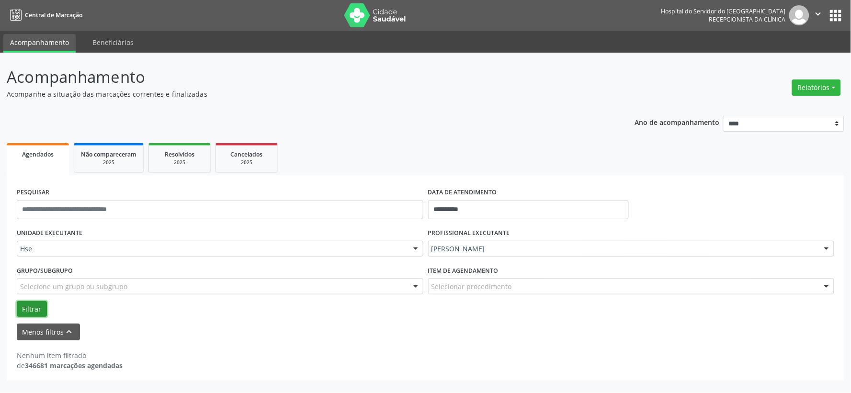
click at [30, 308] on button "Filtrar" at bounding box center [32, 309] width 30 height 16
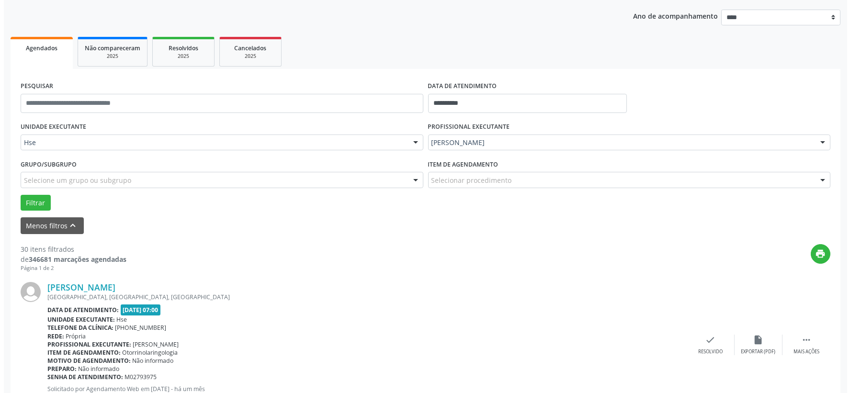
scroll to position [159, 0]
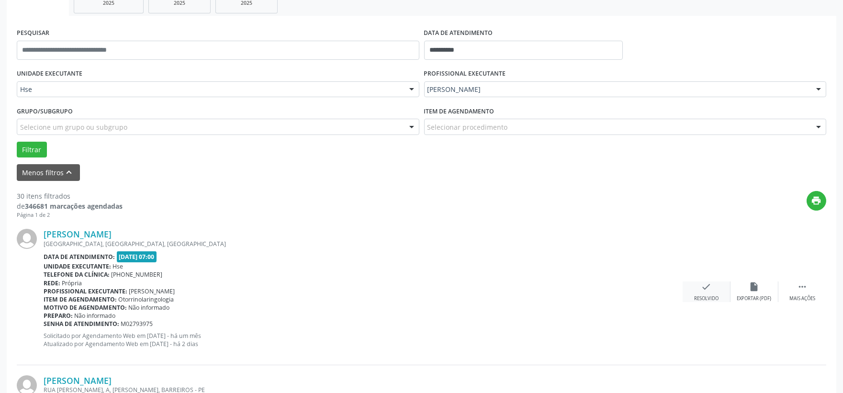
click at [711, 293] on div "check Resolvido" at bounding box center [707, 292] width 48 height 21
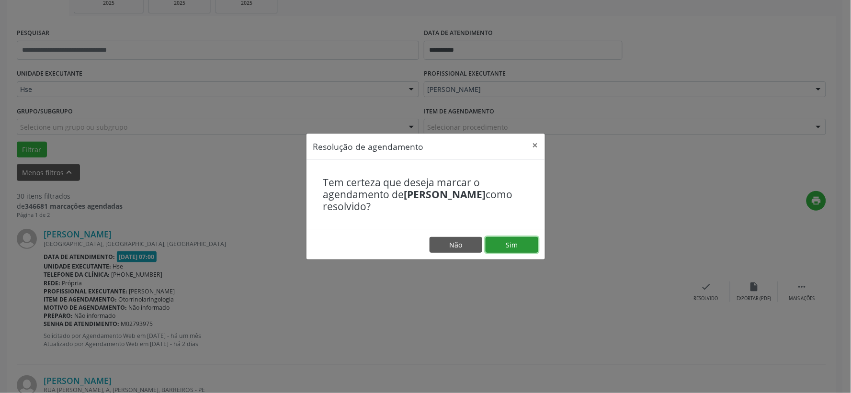
click at [525, 250] on button "Sim" at bounding box center [512, 245] width 53 height 16
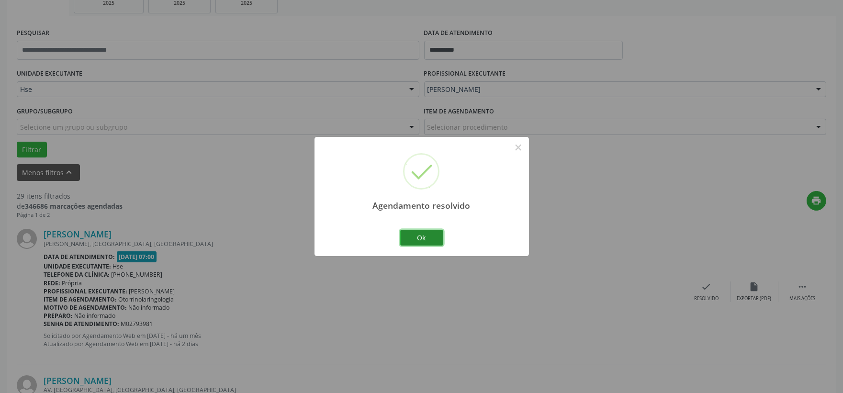
click at [436, 236] on button "Ok" at bounding box center [421, 238] width 43 height 16
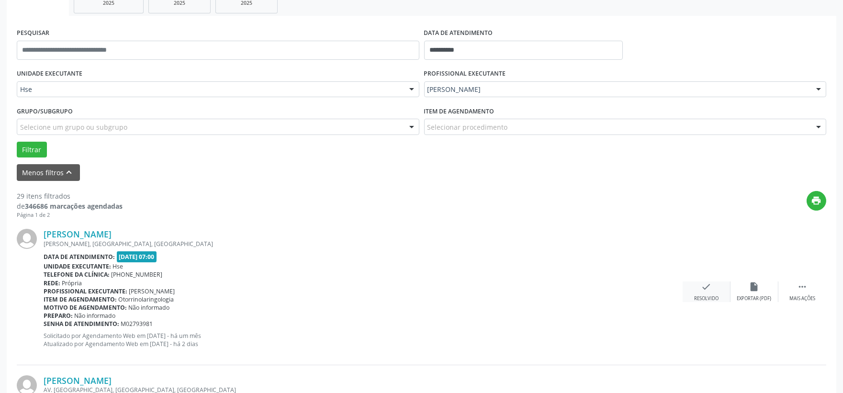
click at [706, 288] on icon "check" at bounding box center [707, 287] width 11 height 11
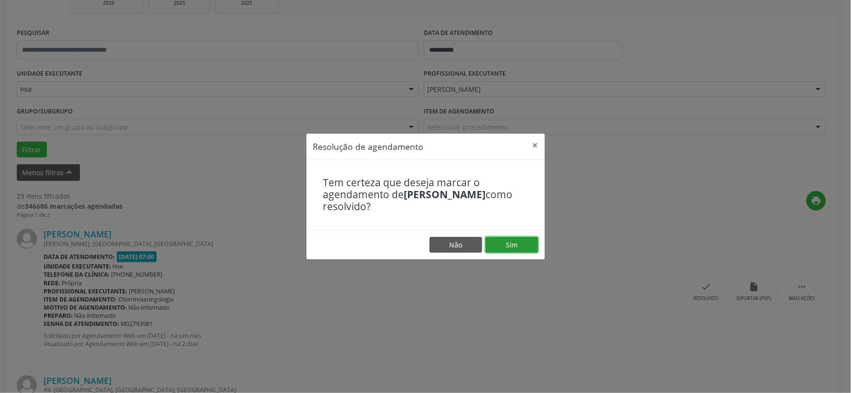
click at [524, 249] on button "Sim" at bounding box center [512, 245] width 53 height 16
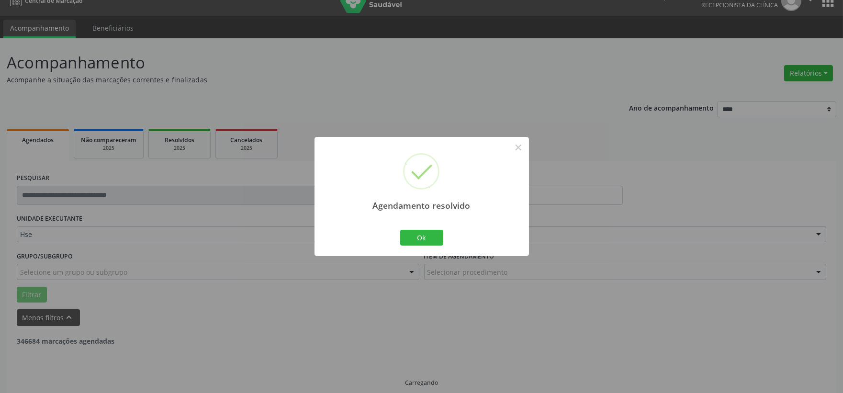
scroll to position [24, 0]
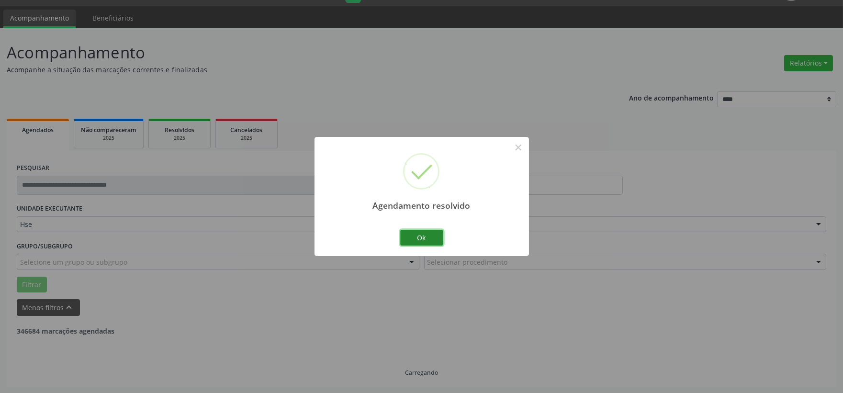
click at [431, 238] on button "Ok" at bounding box center [421, 238] width 43 height 16
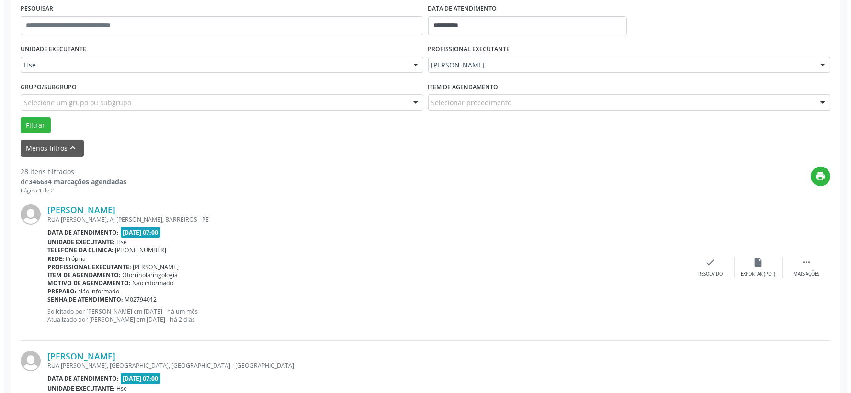
scroll to position [237, 0]
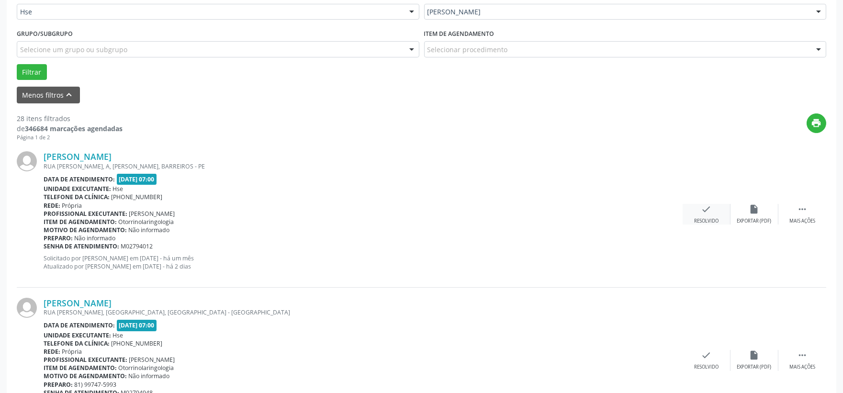
click at [708, 209] on icon "check" at bounding box center [707, 209] width 11 height 11
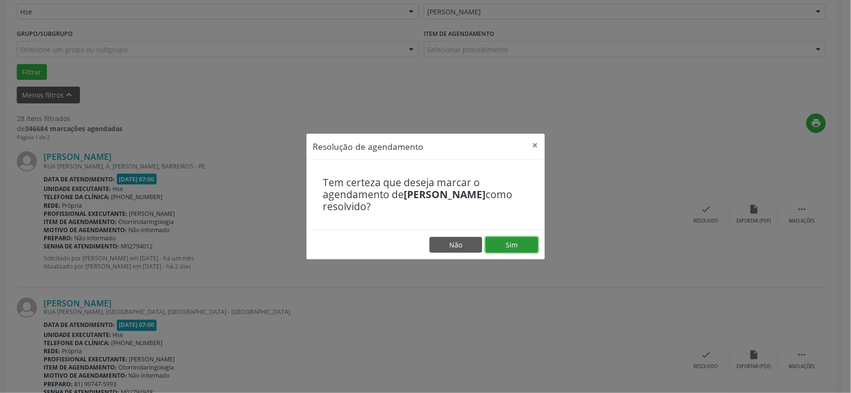
click at [506, 241] on button "Sim" at bounding box center [512, 245] width 53 height 16
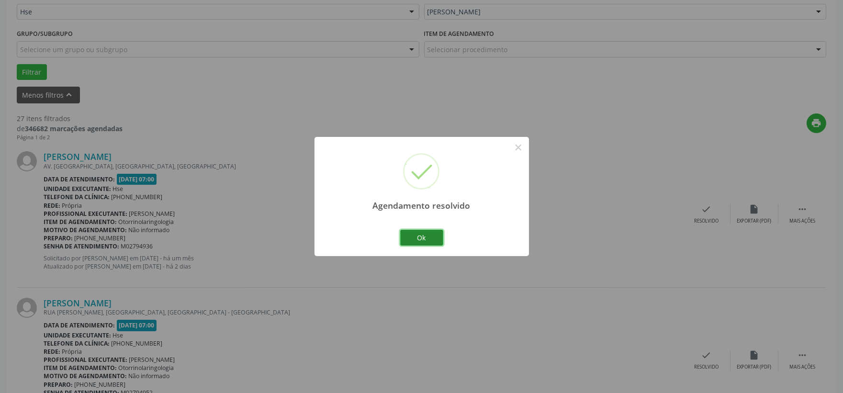
click at [435, 238] on button "Ok" at bounding box center [421, 238] width 43 height 16
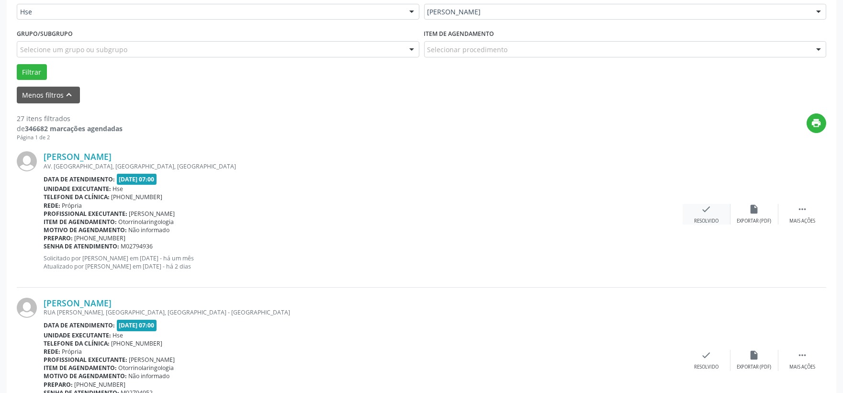
click at [712, 214] on div "check Resolvido" at bounding box center [707, 214] width 48 height 21
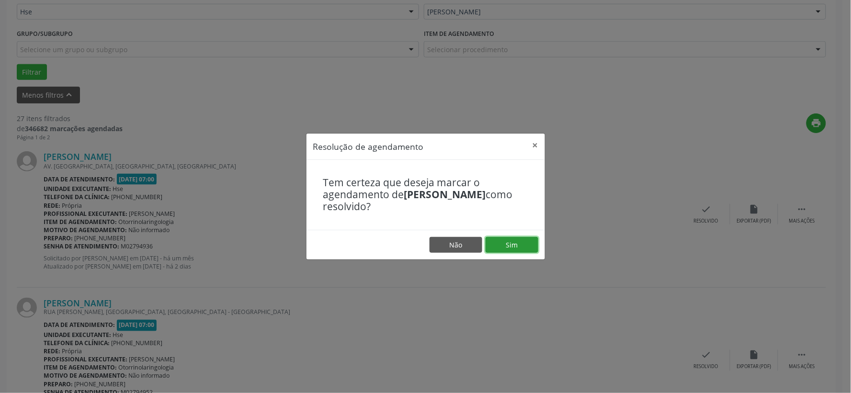
click at [513, 249] on button "Sim" at bounding box center [512, 245] width 53 height 16
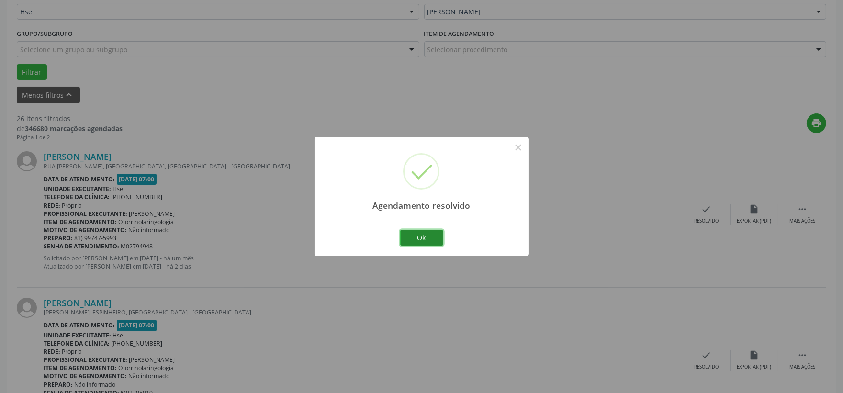
click at [420, 238] on button "Ok" at bounding box center [421, 238] width 43 height 16
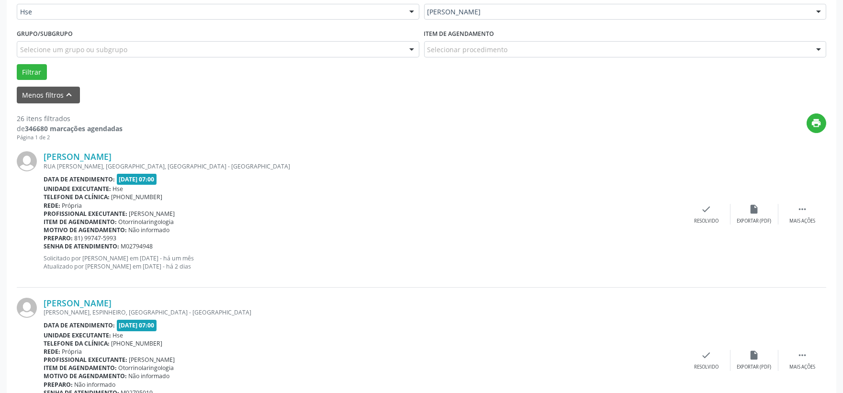
click at [802, 202] on div "[PERSON_NAME] [GEOGRAPHIC_DATA][PERSON_NAME], [GEOGRAPHIC_DATA], [GEOGRAPHIC_DA…" at bounding box center [422, 214] width 810 height 146
click at [790, 218] on div "Mais ações" at bounding box center [803, 221] width 26 height 7
click at [762, 222] on div "Não compareceu" at bounding box center [754, 221] width 41 height 7
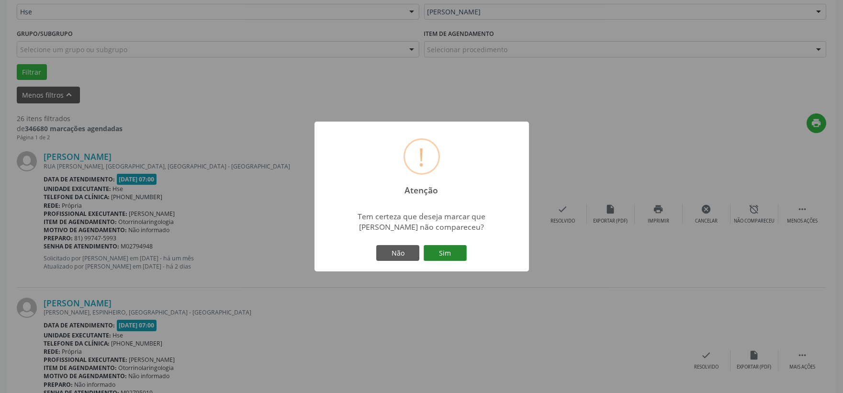
click at [438, 249] on button "Sim" at bounding box center [445, 253] width 43 height 16
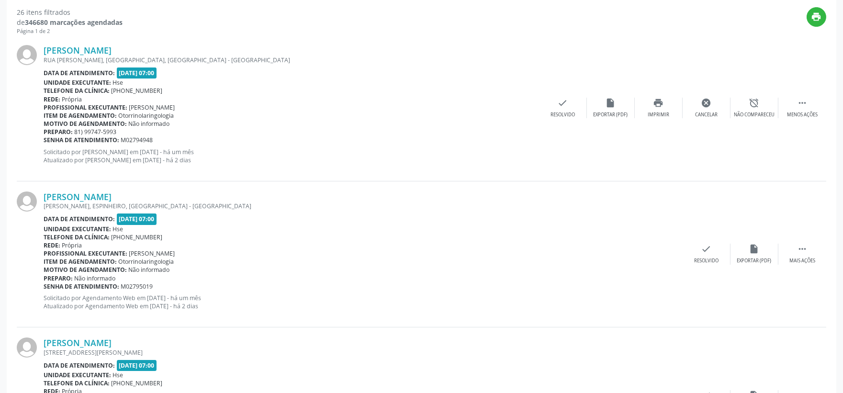
scroll to position [24, 0]
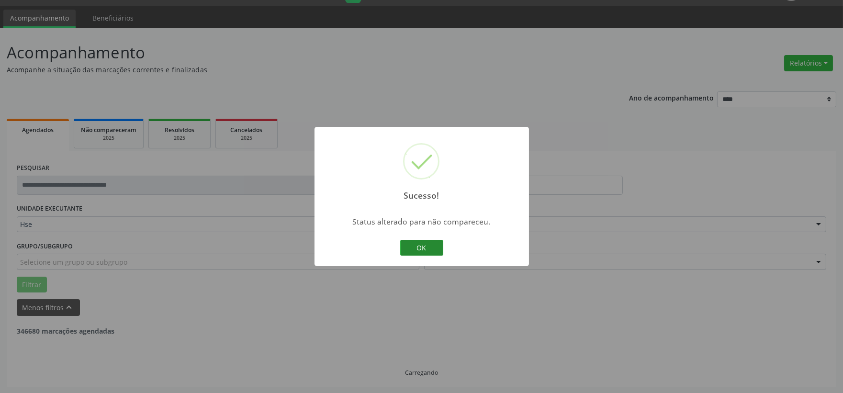
click at [439, 246] on button "OK" at bounding box center [421, 248] width 43 height 16
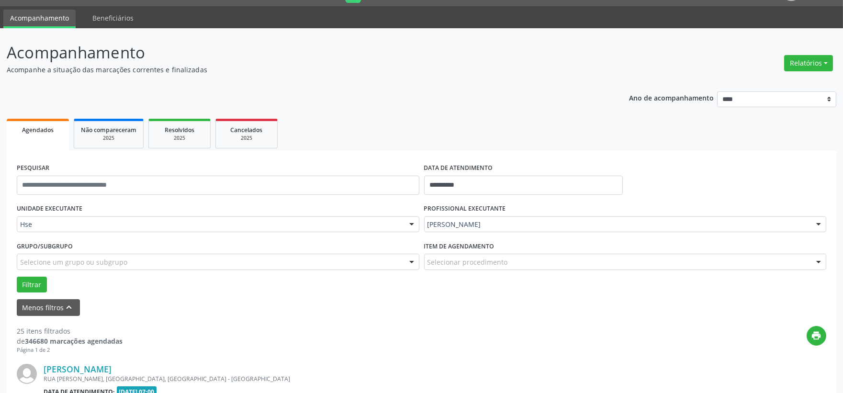
scroll to position [131, 0]
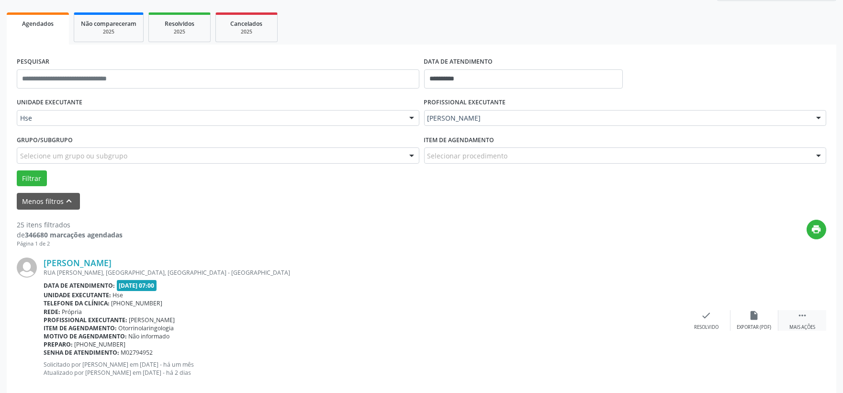
click at [791, 317] on div " Mais ações" at bounding box center [803, 320] width 48 height 21
click at [746, 319] on div "alarm_off Não compareceu" at bounding box center [755, 320] width 48 height 21
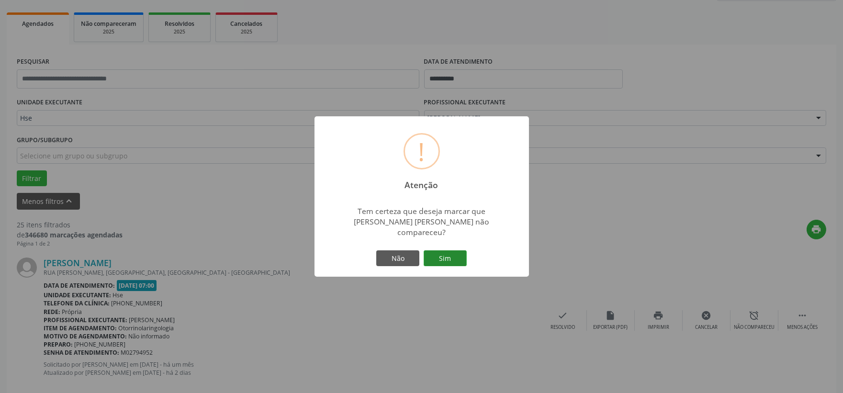
click at [455, 255] on button "Sim" at bounding box center [445, 258] width 43 height 16
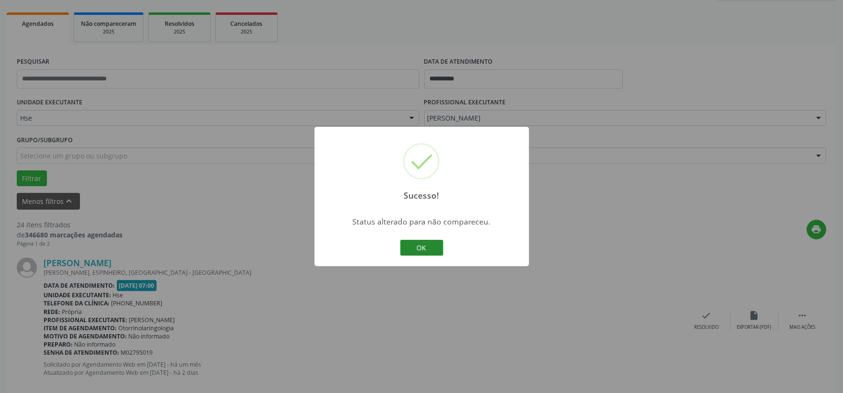
click at [417, 247] on button "OK" at bounding box center [421, 248] width 43 height 16
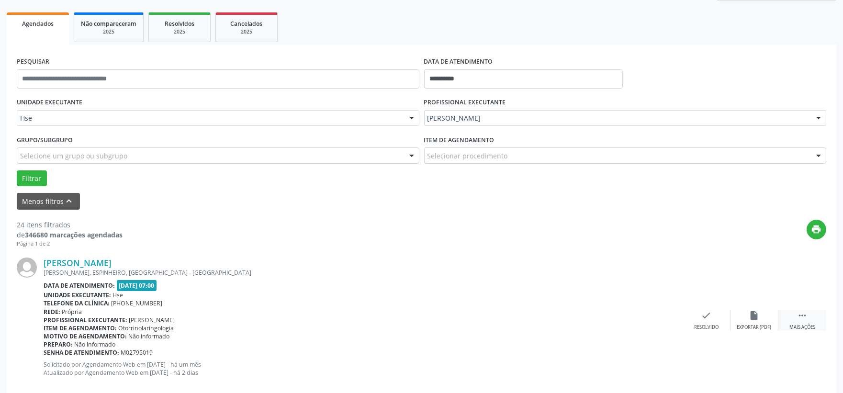
click at [802, 319] on icon "" at bounding box center [802, 315] width 11 height 11
click at [756, 311] on icon "alarm_off" at bounding box center [754, 315] width 11 height 11
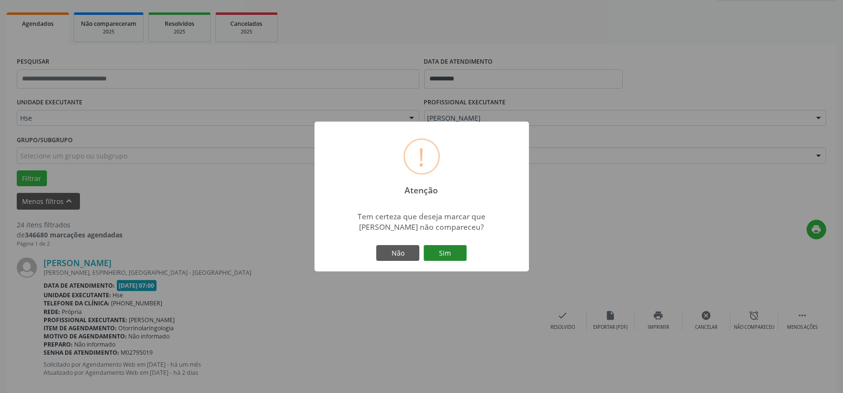
click at [454, 261] on button "Sim" at bounding box center [445, 253] width 43 height 16
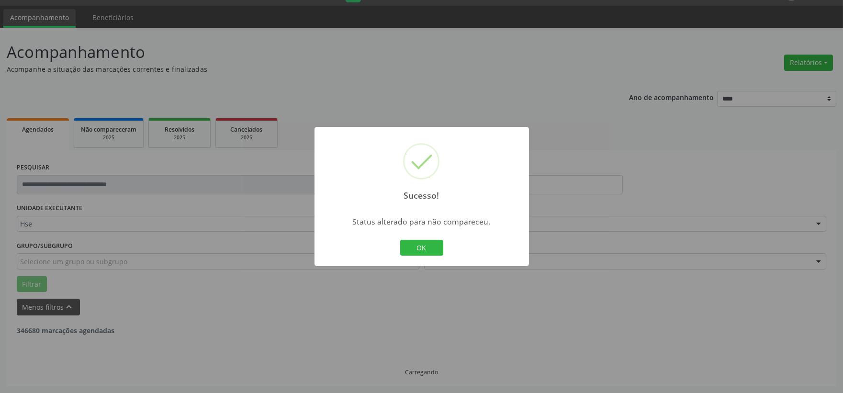
scroll to position [24, 0]
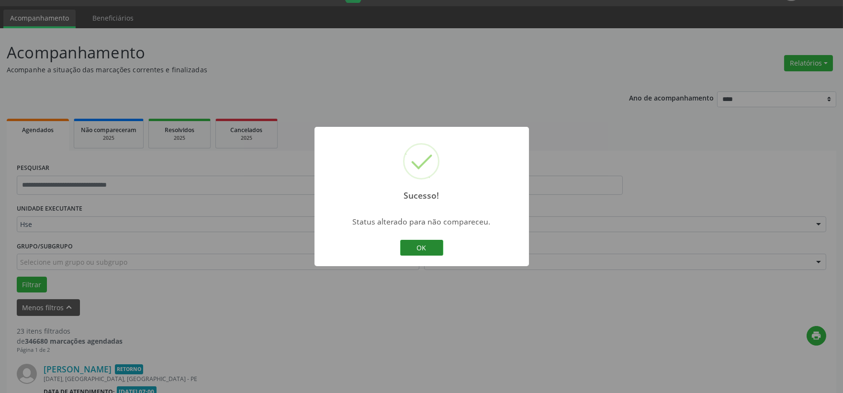
click at [425, 249] on button "OK" at bounding box center [421, 248] width 43 height 16
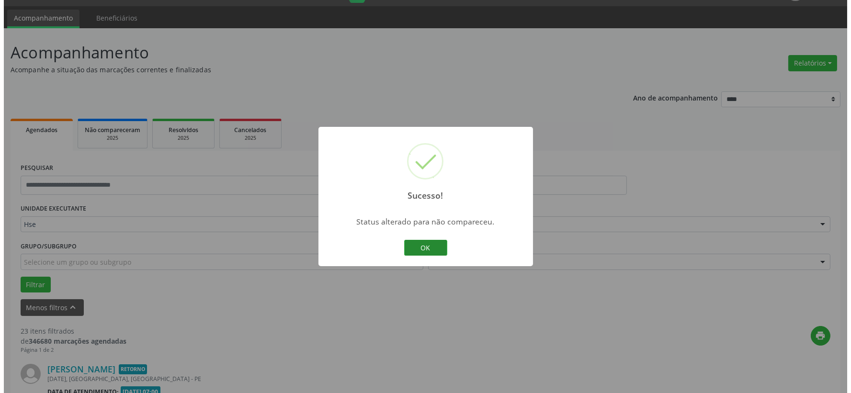
scroll to position [131, 0]
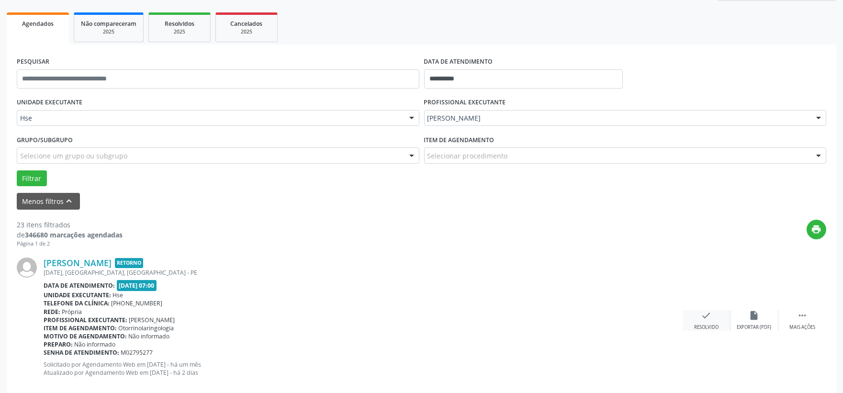
click at [706, 324] on div "Resolvido" at bounding box center [706, 327] width 24 height 7
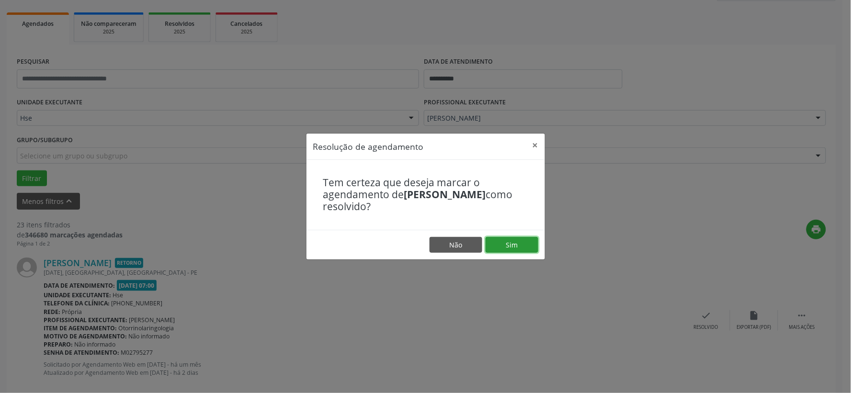
click at [522, 246] on button "Sim" at bounding box center [512, 245] width 53 height 16
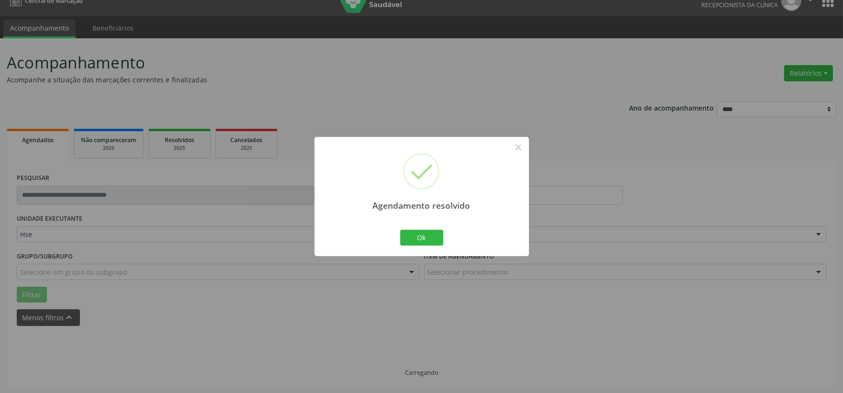
scroll to position [24, 0]
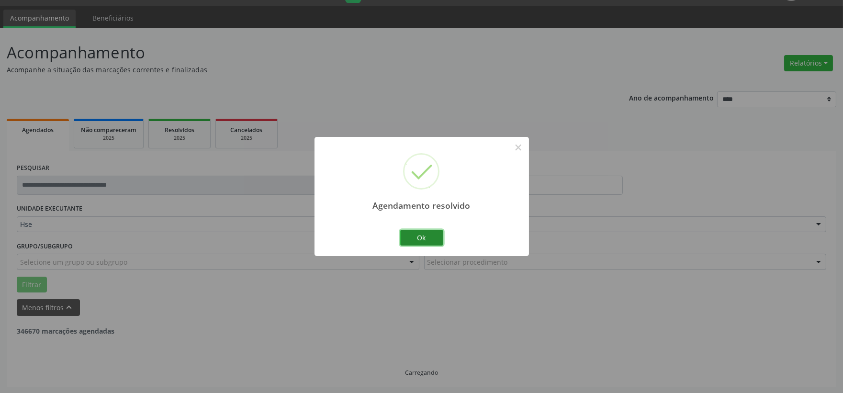
click at [426, 230] on button "Ok" at bounding box center [421, 238] width 43 height 16
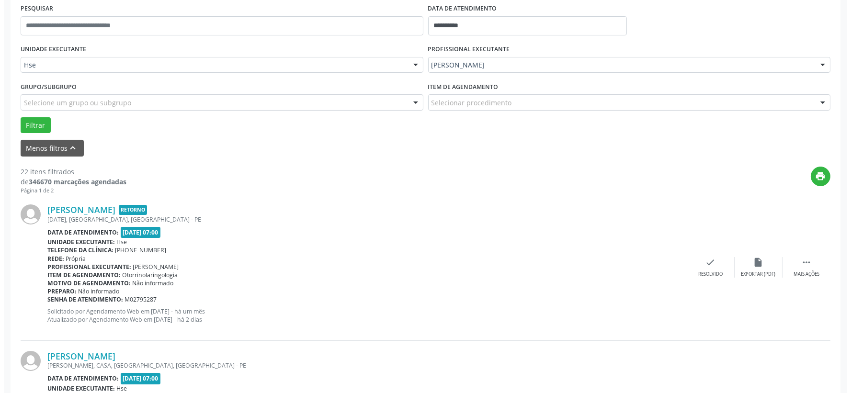
scroll to position [237, 0]
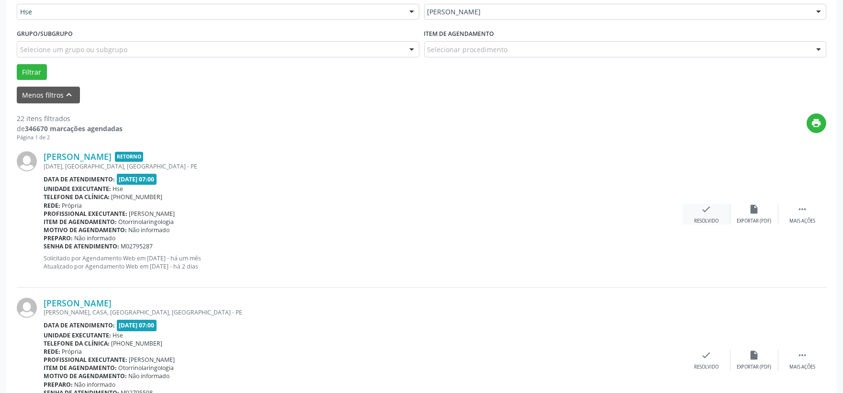
click at [701, 215] on div "check Resolvido" at bounding box center [707, 214] width 48 height 21
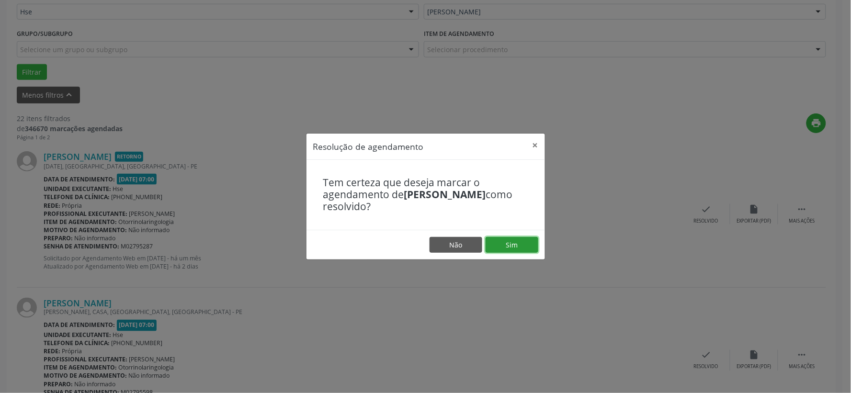
click at [509, 247] on button "Sim" at bounding box center [512, 245] width 53 height 16
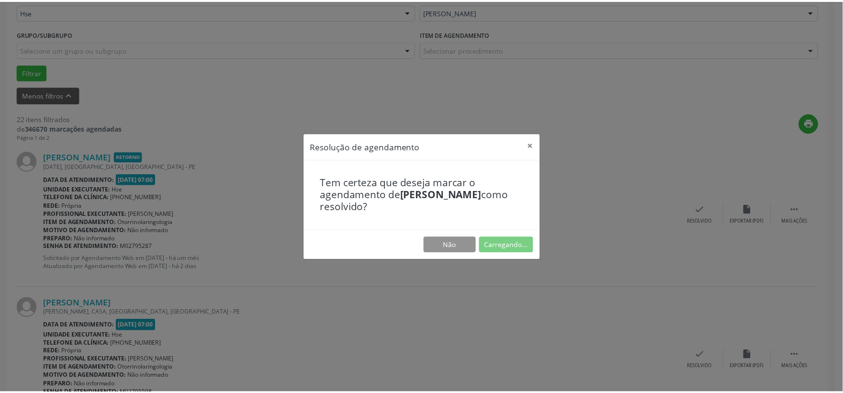
scroll to position [14, 0]
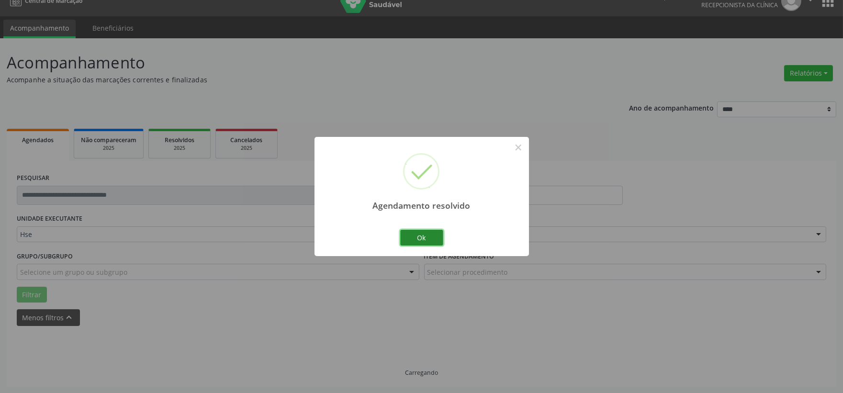
click at [422, 236] on button "Ok" at bounding box center [421, 238] width 43 height 16
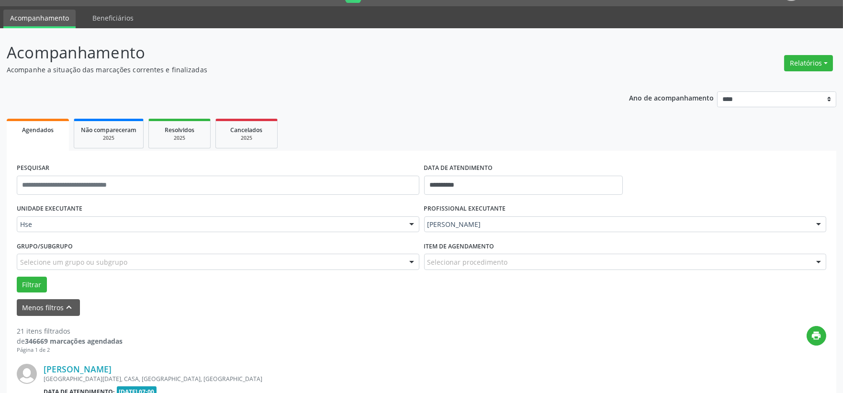
scroll to position [184, 0]
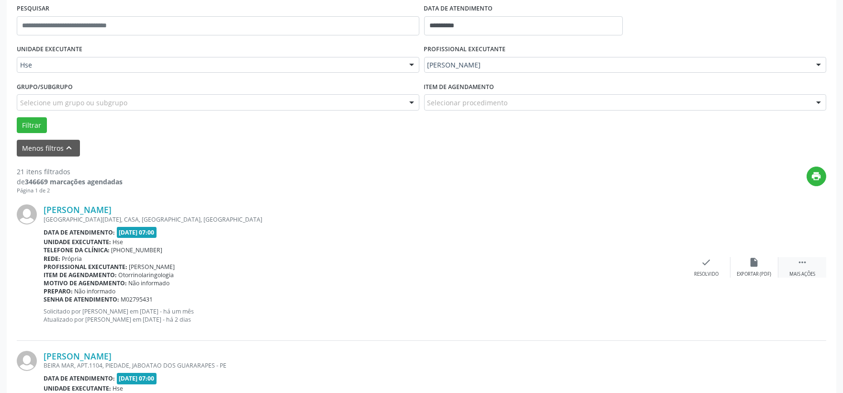
drag, startPoint x: 792, startPoint y: 269, endPoint x: 779, endPoint y: 271, distance: 14.0
click at [792, 269] on div " Mais ações" at bounding box center [803, 267] width 48 height 21
click at [757, 274] on div "Não compareceu" at bounding box center [754, 274] width 41 height 7
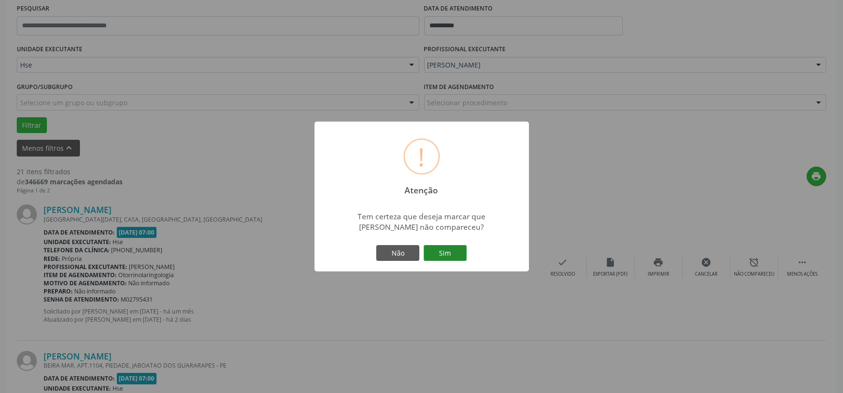
click at [445, 249] on button "Sim" at bounding box center [445, 253] width 43 height 16
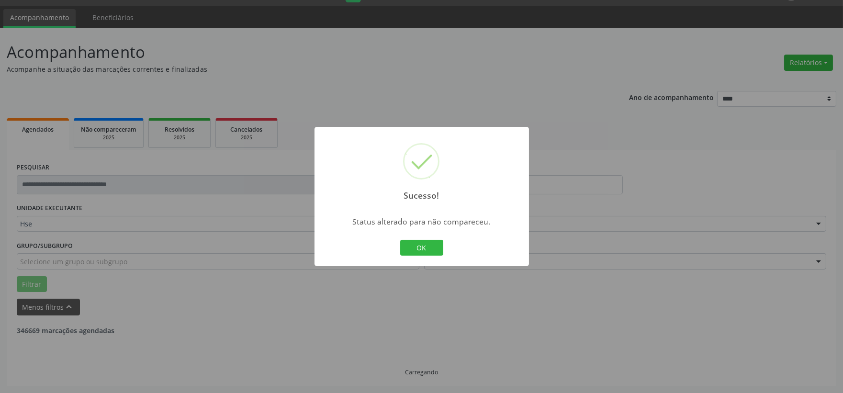
scroll to position [24, 0]
click at [432, 249] on button "OK" at bounding box center [421, 248] width 43 height 16
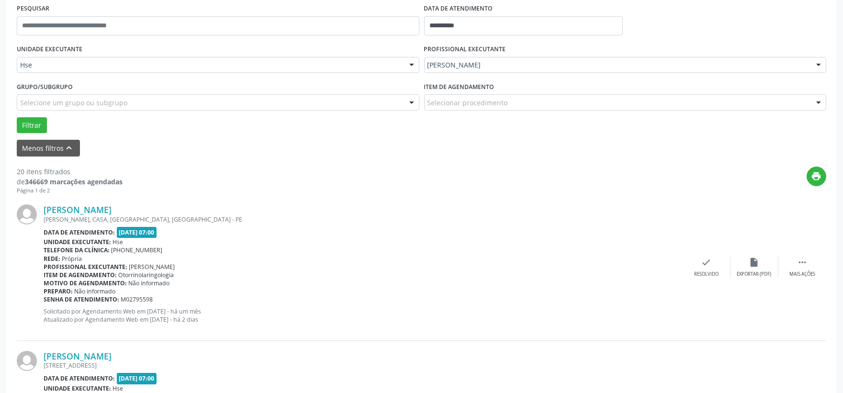
scroll to position [237, 0]
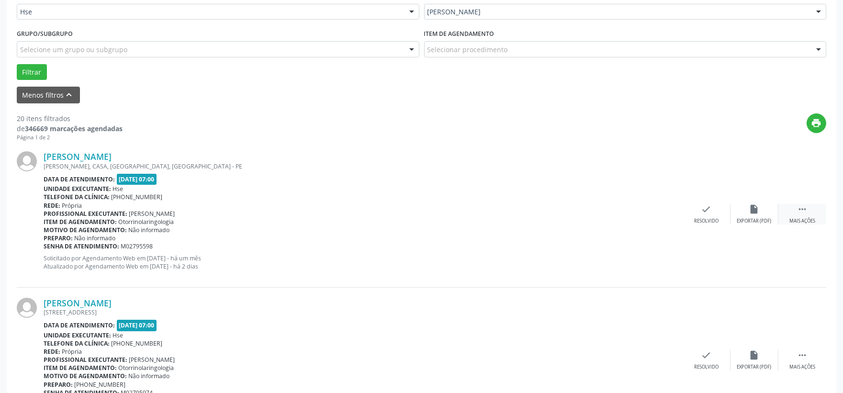
click at [790, 219] on div "Mais ações" at bounding box center [803, 221] width 26 height 7
click at [756, 223] on div "Não compareceu" at bounding box center [754, 221] width 41 height 7
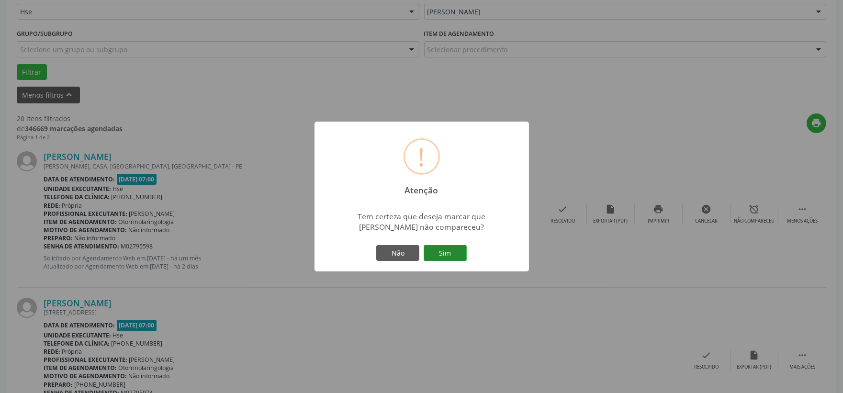
click at [458, 255] on button "Sim" at bounding box center [445, 253] width 43 height 16
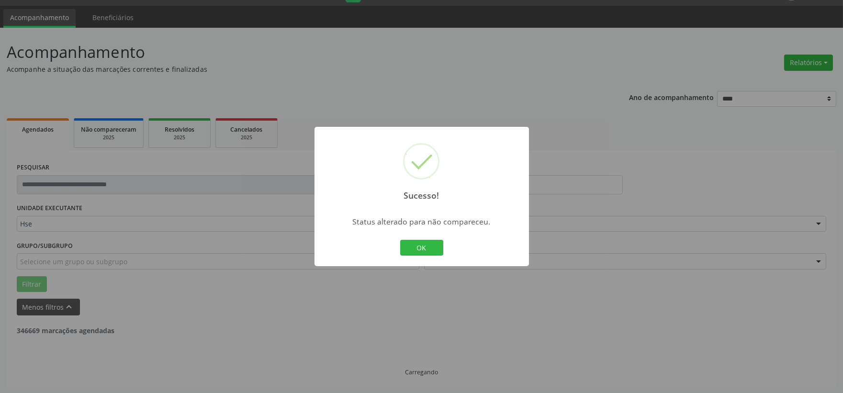
scroll to position [24, 0]
click at [439, 245] on button "OK" at bounding box center [421, 248] width 43 height 16
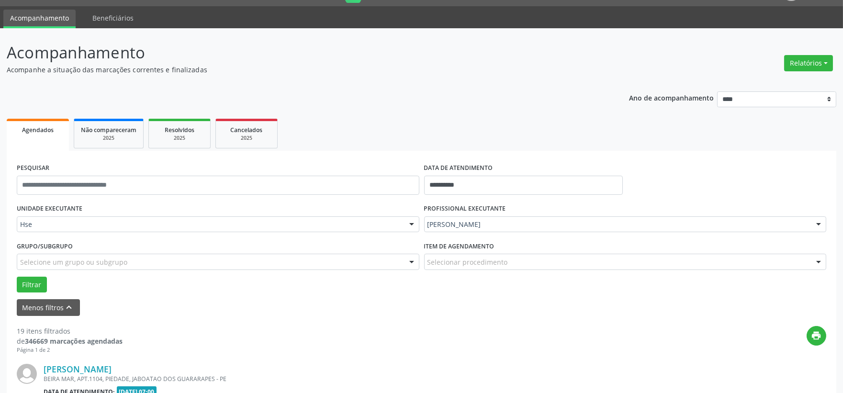
scroll to position [237, 0]
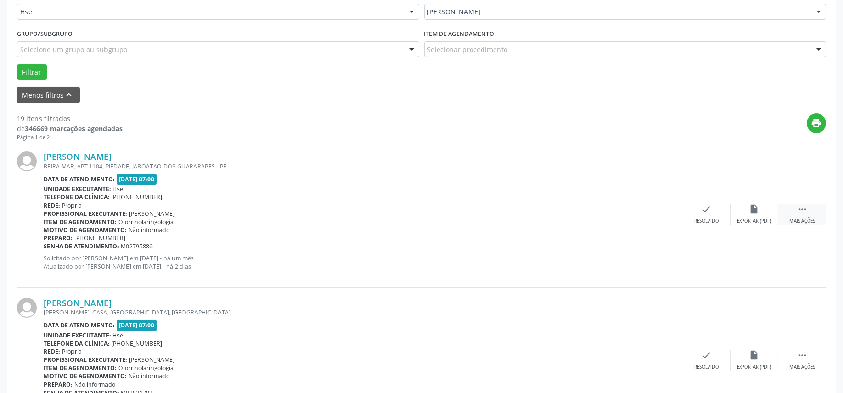
click at [803, 216] on div " Mais ações" at bounding box center [803, 214] width 48 height 21
click at [753, 218] on div "Não compareceu" at bounding box center [754, 221] width 41 height 7
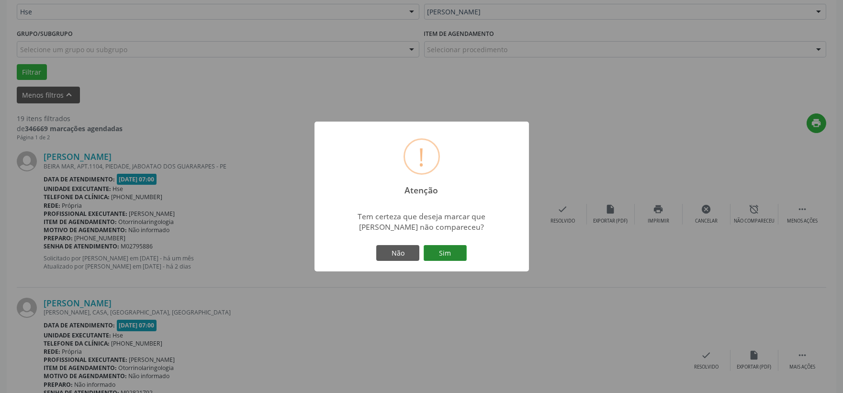
click at [436, 250] on button "Sim" at bounding box center [445, 253] width 43 height 16
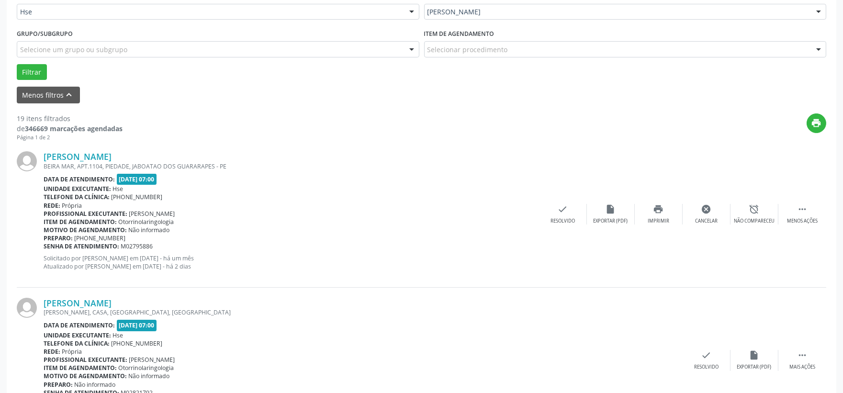
scroll to position [343, 0]
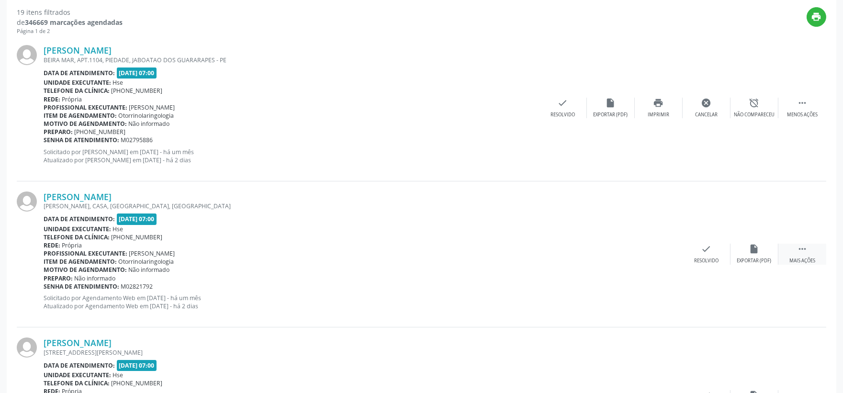
click at [810, 251] on div " Mais ações" at bounding box center [803, 254] width 48 height 21
click at [745, 258] on div "Não compareceu" at bounding box center [754, 261] width 41 height 7
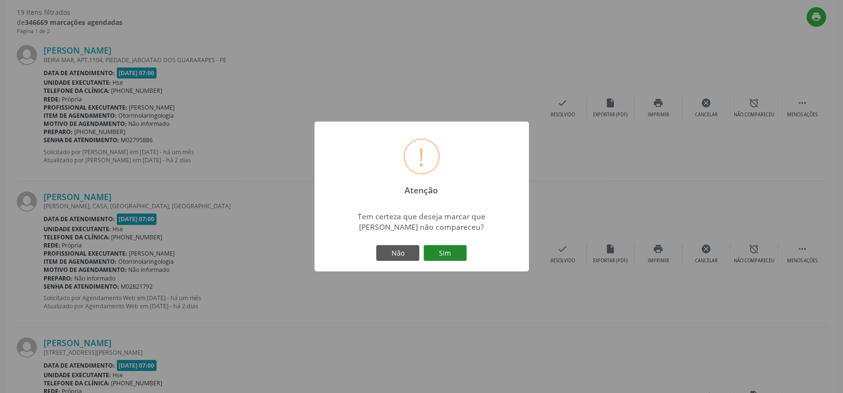
click at [460, 250] on button "Sim" at bounding box center [445, 253] width 43 height 16
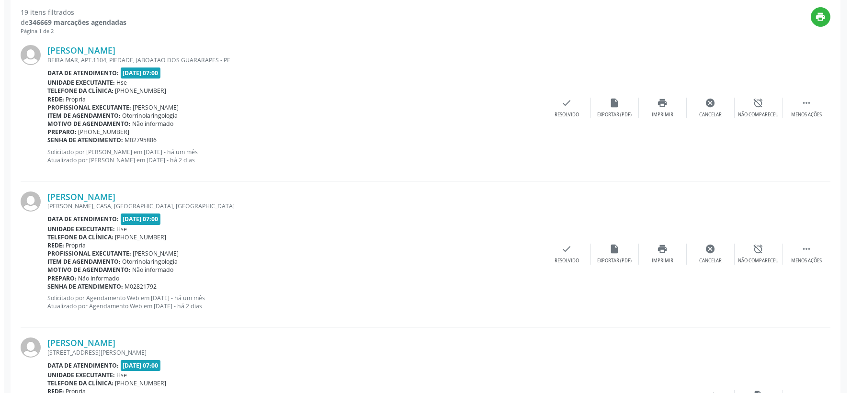
scroll to position [450, 0]
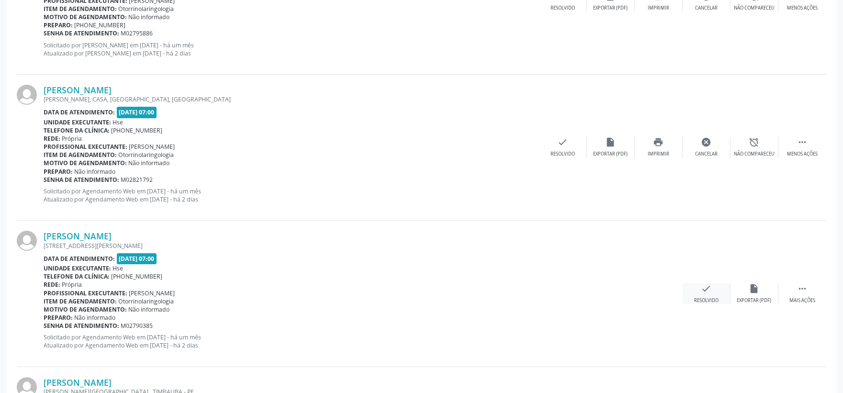
click at [711, 302] on div "Resolvido" at bounding box center [706, 300] width 24 height 7
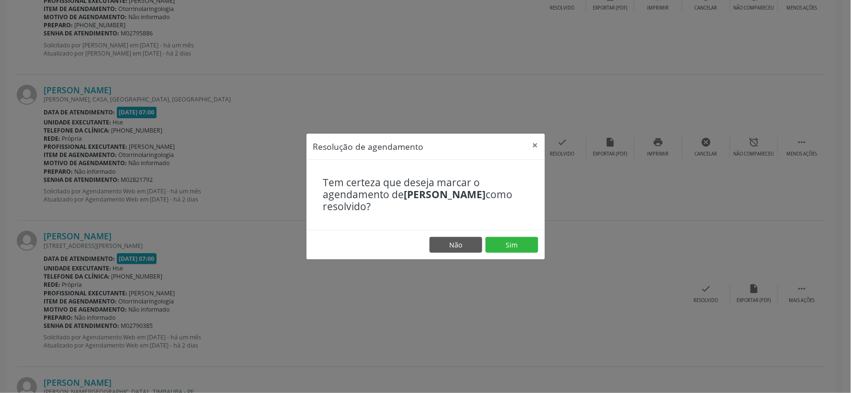
scroll to position [24, 0]
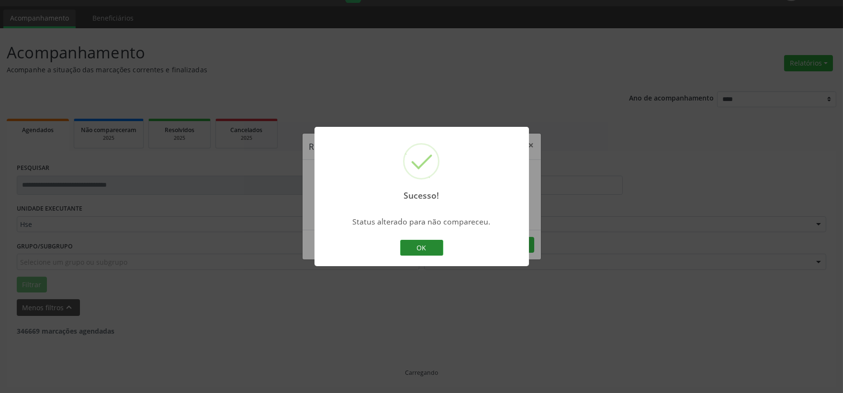
click at [428, 246] on button "OK" at bounding box center [421, 248] width 43 height 16
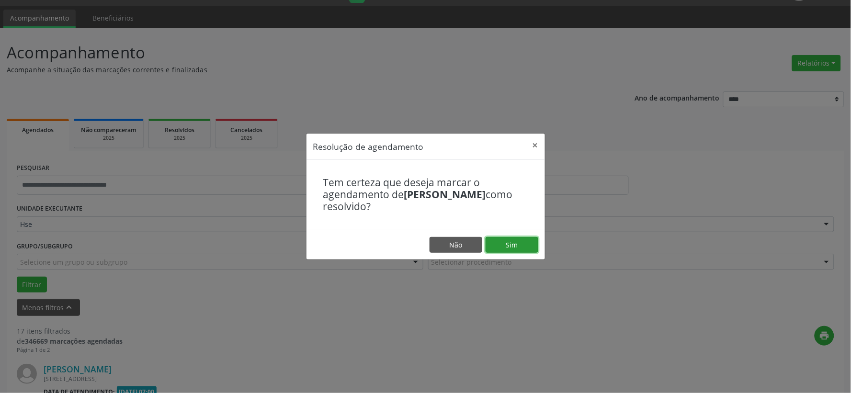
click at [506, 246] on button "Sim" at bounding box center [512, 245] width 53 height 16
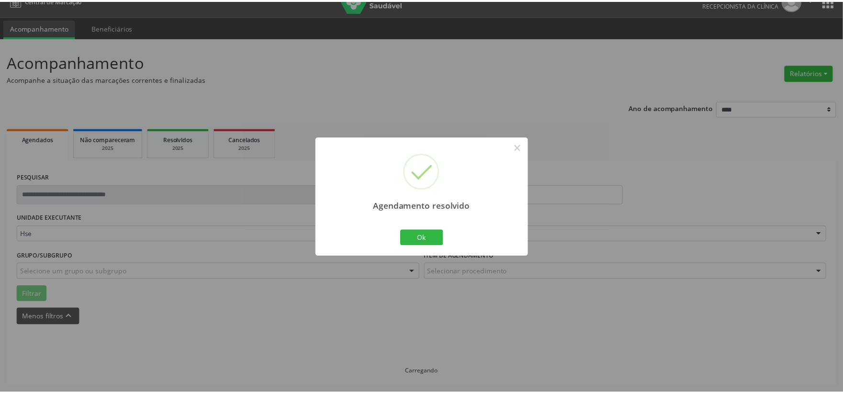
scroll to position [14, 0]
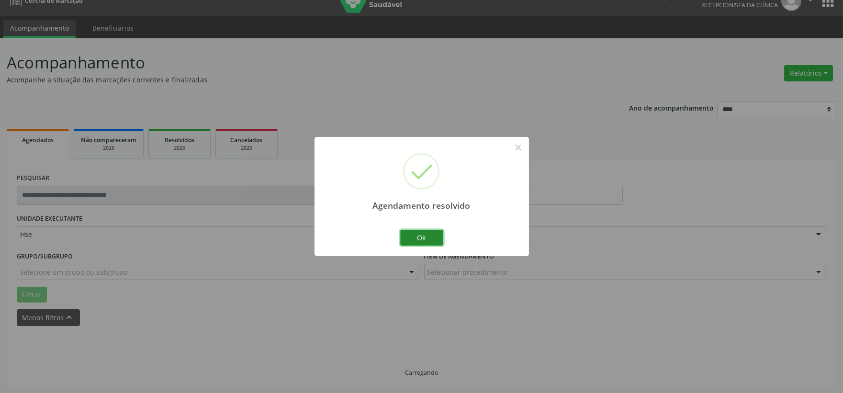
click at [432, 241] on button "Ok" at bounding box center [421, 238] width 43 height 16
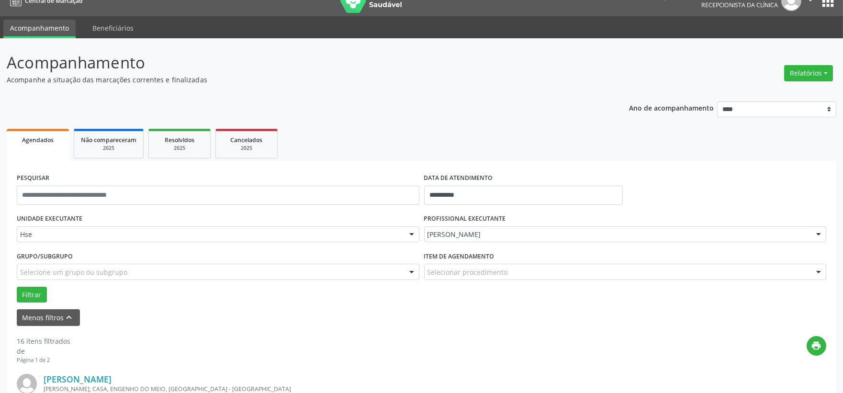
scroll to position [174, 0]
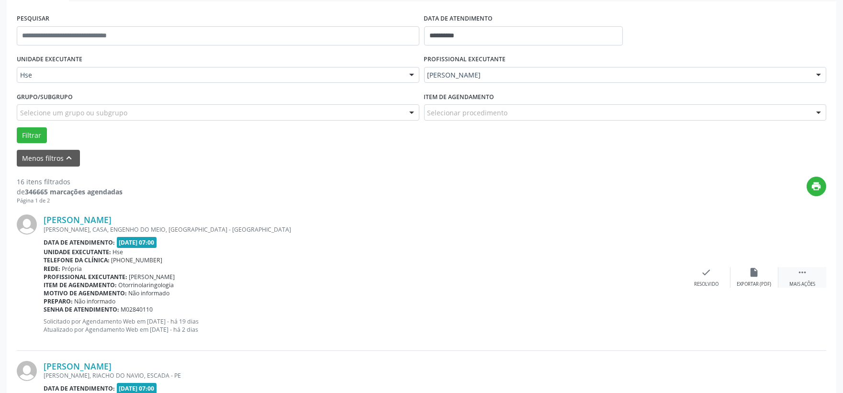
click at [807, 273] on icon "" at bounding box center [802, 272] width 11 height 11
click at [741, 276] on div "alarm_off Não compareceu" at bounding box center [755, 277] width 48 height 21
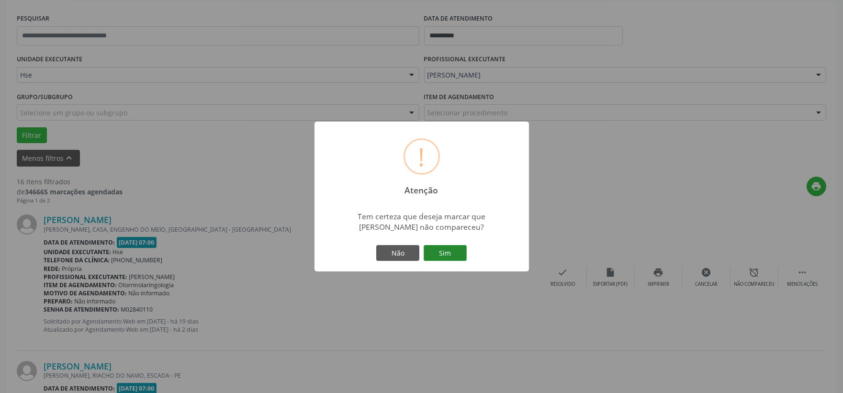
click at [446, 260] on button "Sim" at bounding box center [445, 253] width 43 height 16
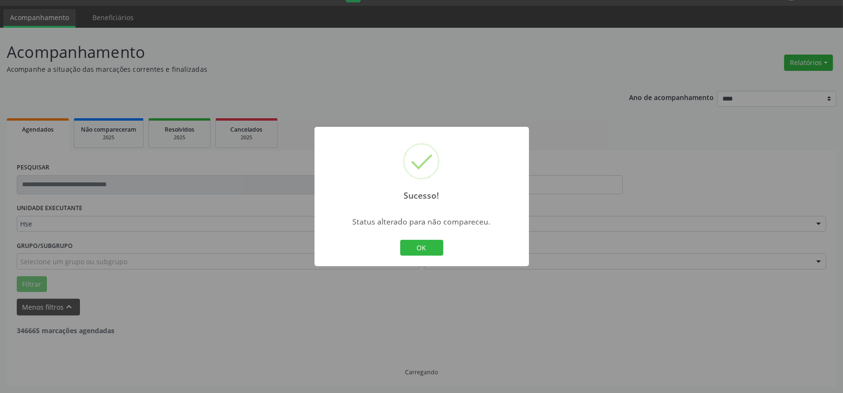
scroll to position [24, 0]
click at [432, 251] on button "OK" at bounding box center [421, 248] width 43 height 16
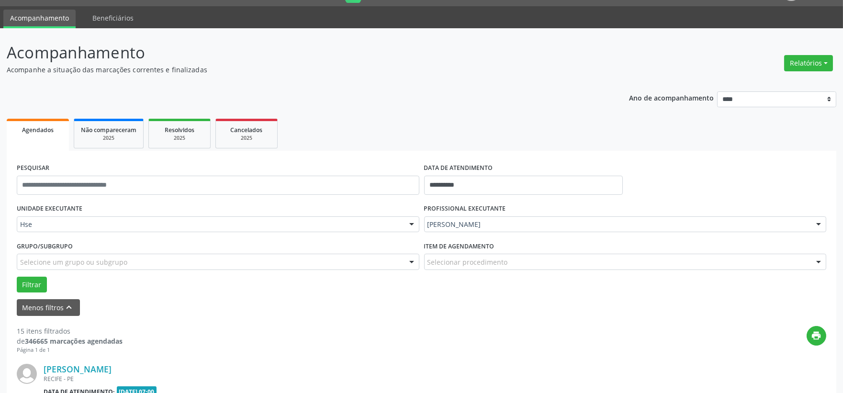
scroll to position [184, 0]
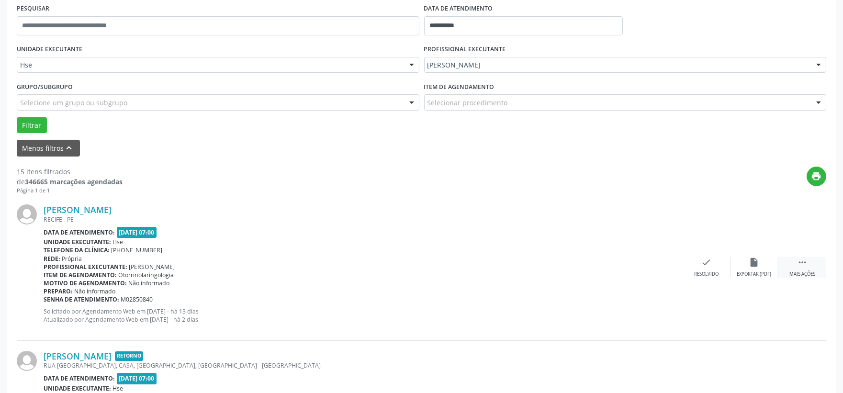
click at [792, 265] on div " Mais ações" at bounding box center [803, 267] width 48 height 21
click at [757, 269] on div "alarm_off Não compareceu" at bounding box center [755, 267] width 48 height 21
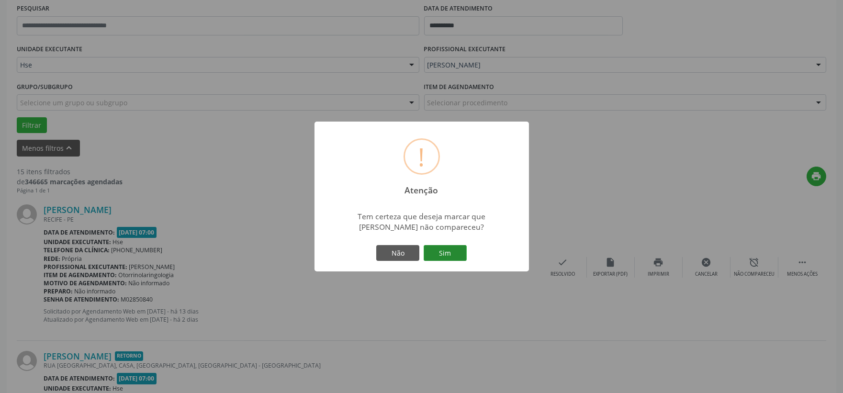
click at [454, 249] on button "Sim" at bounding box center [445, 253] width 43 height 16
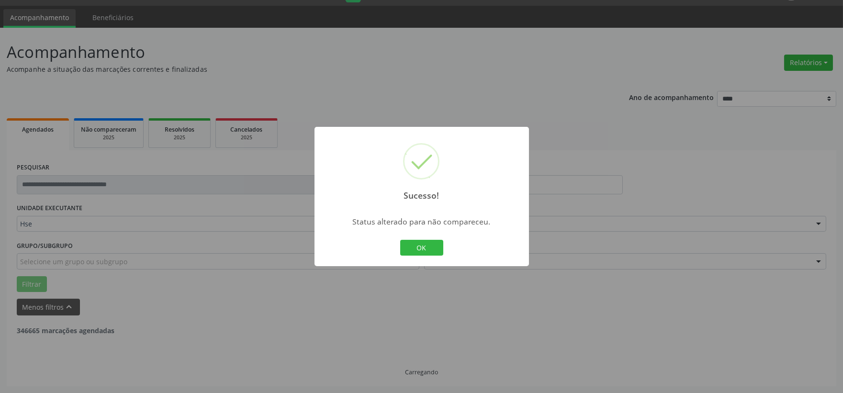
scroll to position [24, 0]
click at [697, 299] on div "Sucesso! × Status alterado para não compareceu. OK Cancel" at bounding box center [421, 196] width 843 height 393
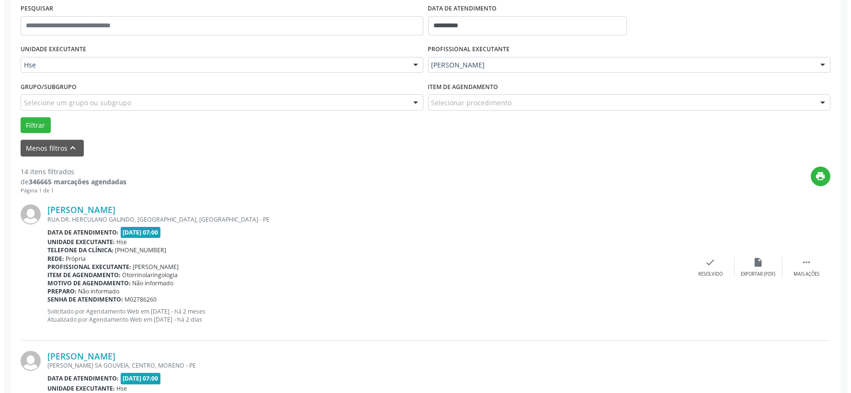
scroll to position [237, 0]
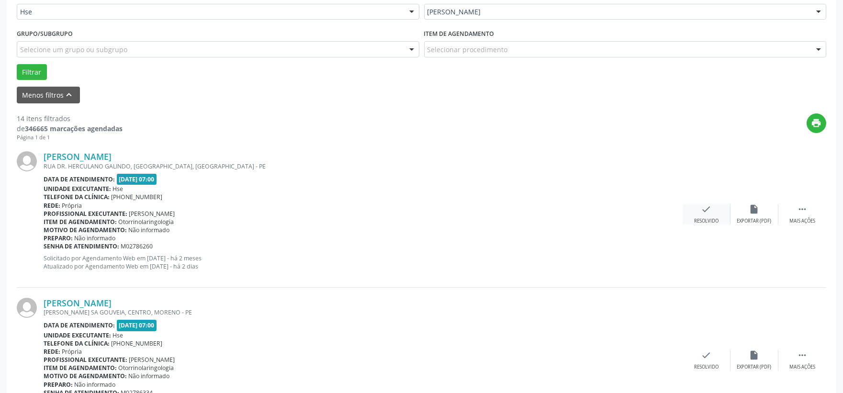
click at [697, 214] on div "check Resolvido" at bounding box center [707, 214] width 48 height 21
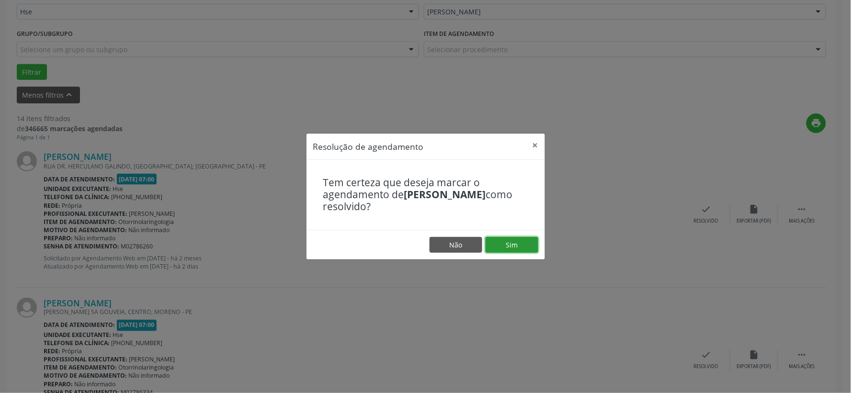
click at [524, 240] on button "Sim" at bounding box center [512, 245] width 53 height 16
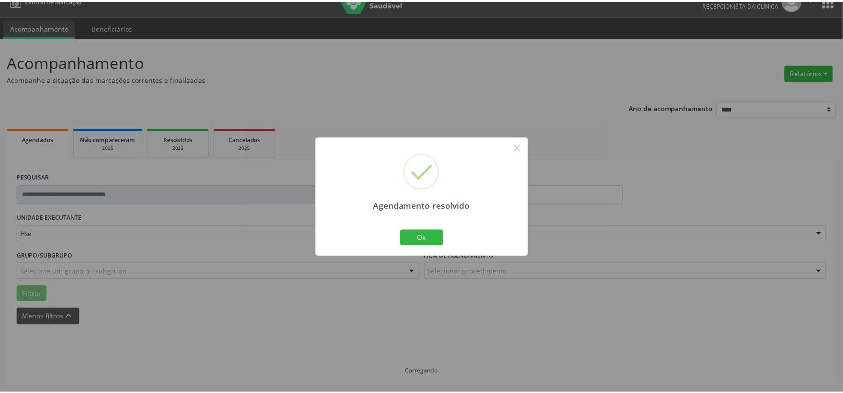
scroll to position [14, 0]
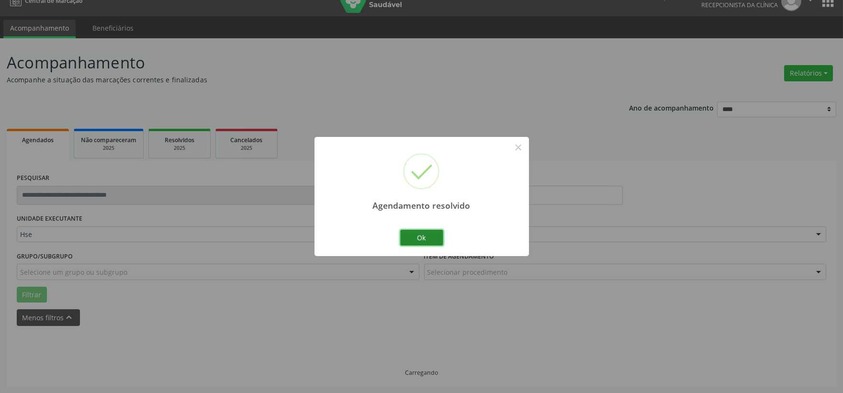
click at [431, 241] on button "Ok" at bounding box center [421, 238] width 43 height 16
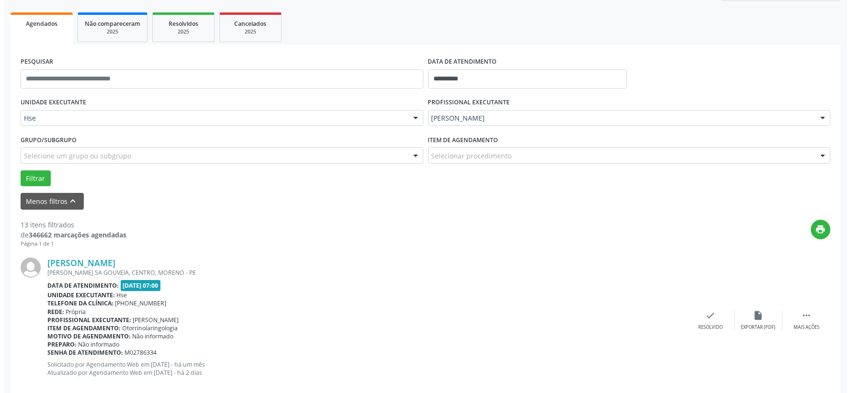
scroll to position [184, 0]
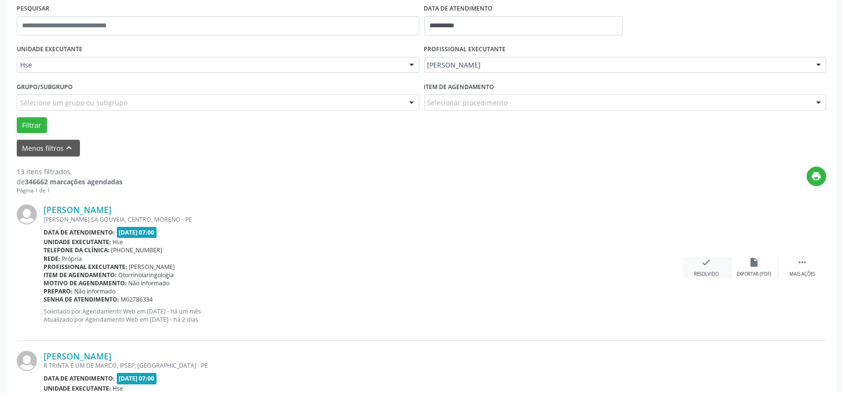
click at [693, 260] on div "check Resolvido" at bounding box center [707, 267] width 48 height 21
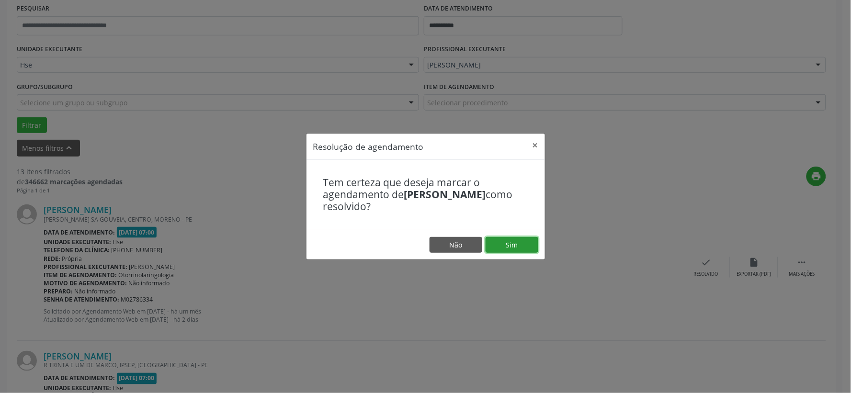
click at [511, 238] on button "Sim" at bounding box center [512, 245] width 53 height 16
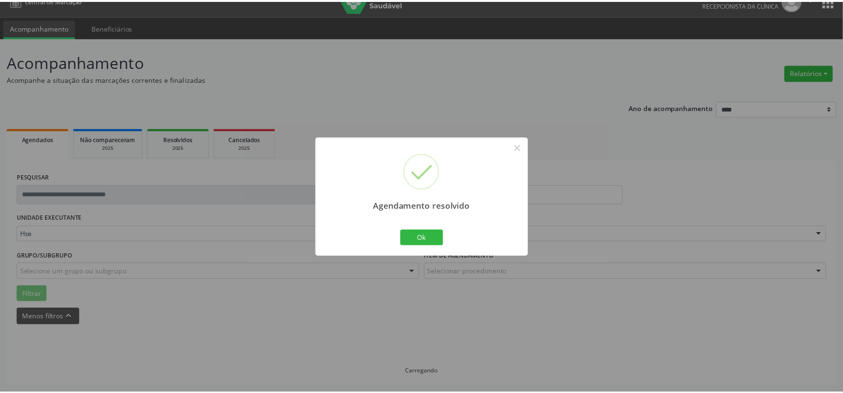
scroll to position [14, 0]
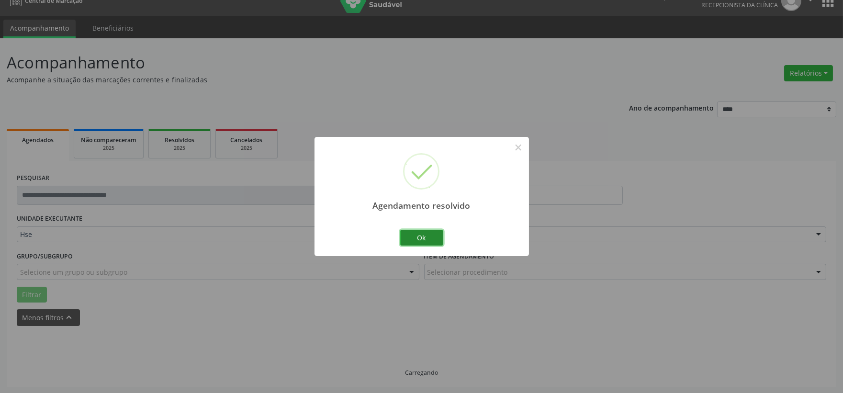
click at [422, 230] on button "Ok" at bounding box center [421, 238] width 43 height 16
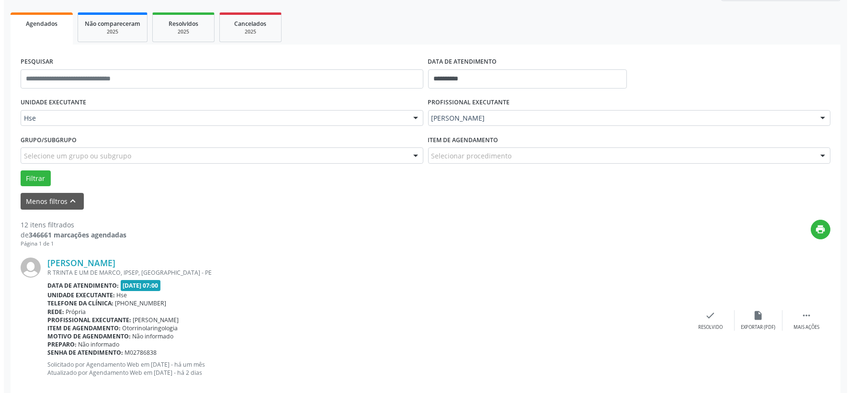
scroll to position [184, 0]
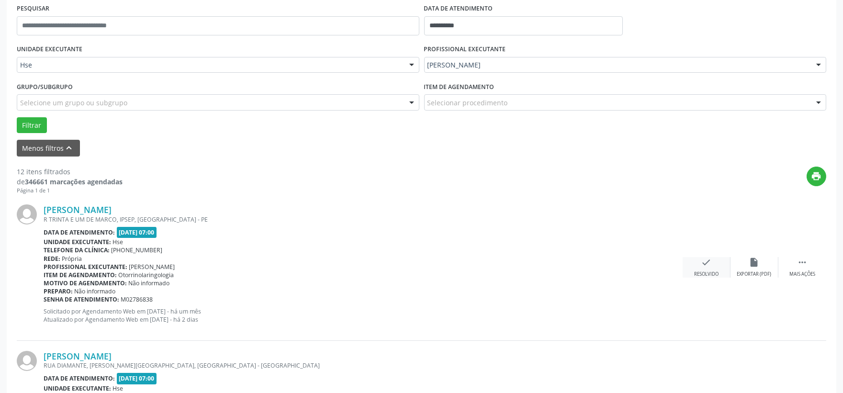
click at [711, 270] on div "check Resolvido" at bounding box center [707, 267] width 48 height 21
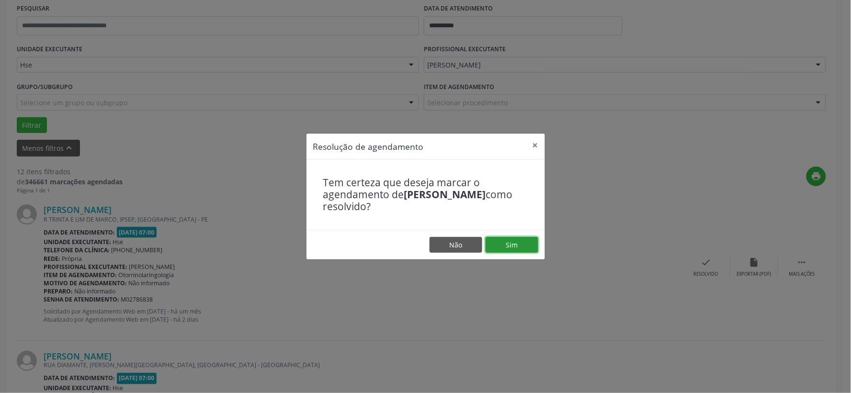
click at [500, 240] on button "Sim" at bounding box center [512, 245] width 53 height 16
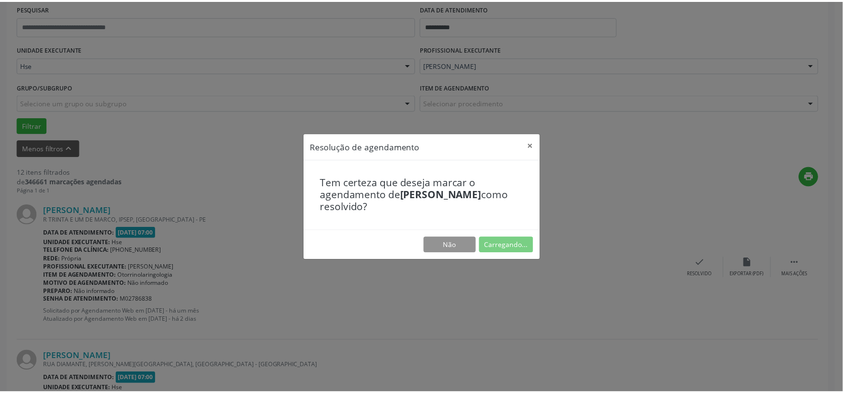
scroll to position [14, 0]
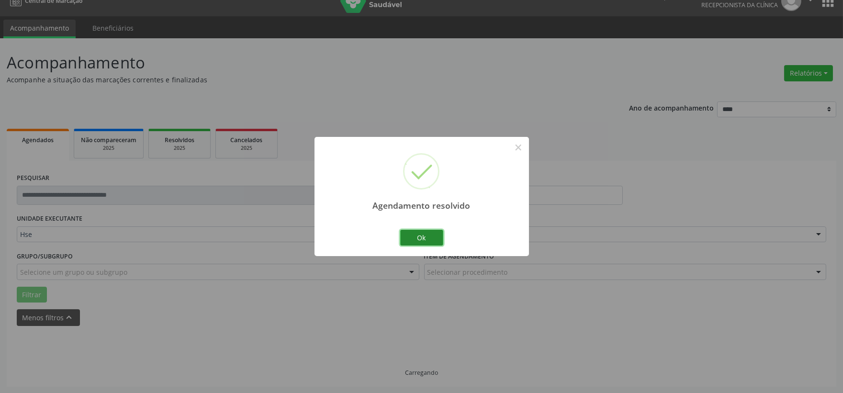
click at [422, 240] on button "Ok" at bounding box center [421, 238] width 43 height 16
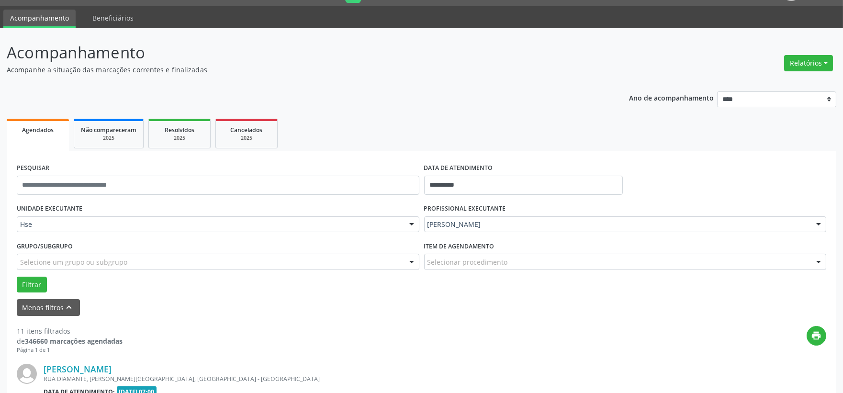
scroll to position [184, 0]
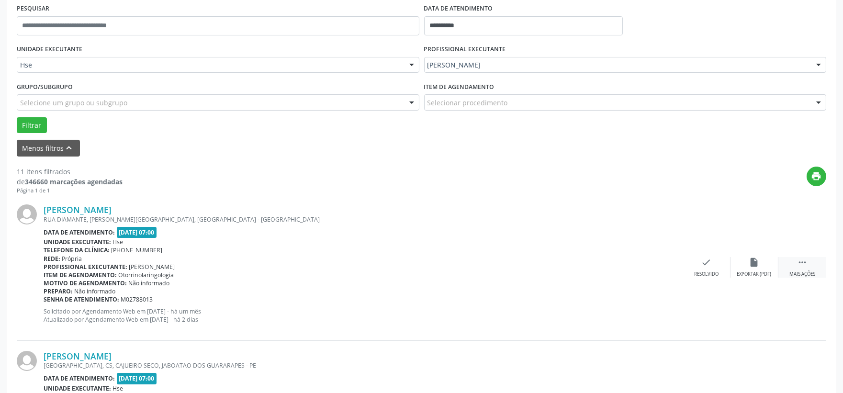
click at [812, 267] on div " Mais ações" at bounding box center [803, 267] width 48 height 21
click at [764, 262] on div "alarm_off Não compareceu" at bounding box center [755, 267] width 48 height 21
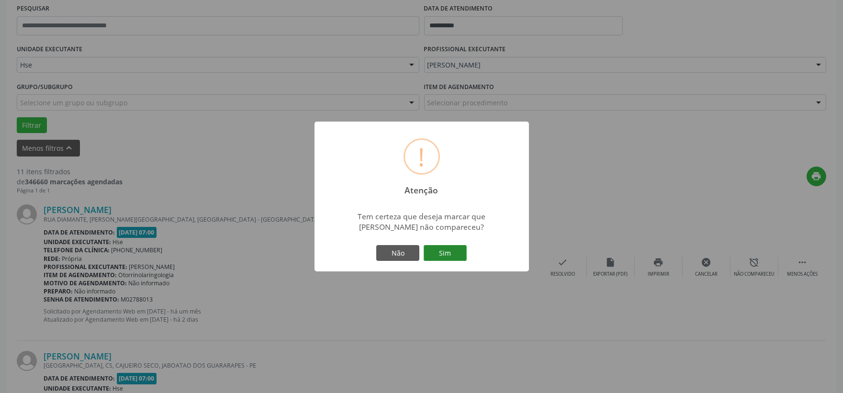
click at [453, 252] on button "Sim" at bounding box center [445, 253] width 43 height 16
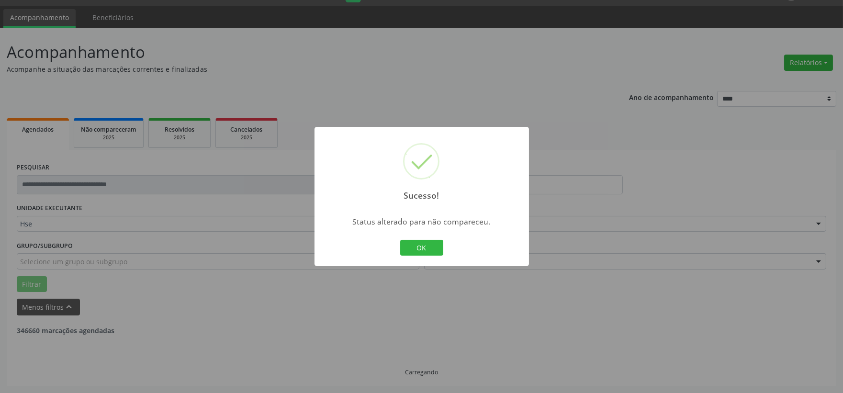
scroll to position [24, 0]
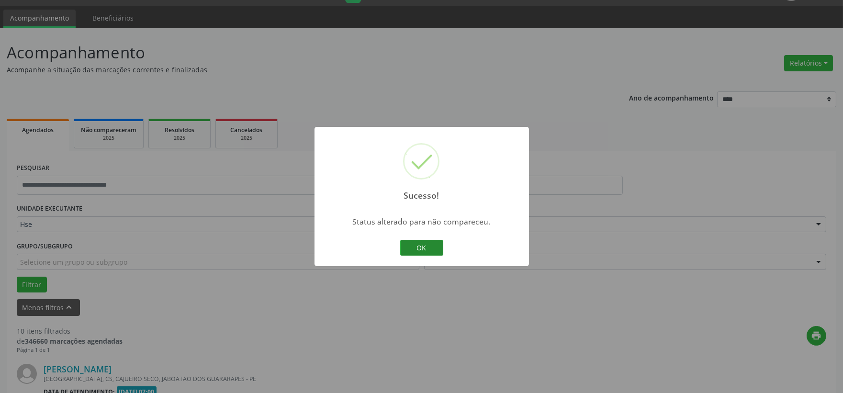
click at [417, 246] on button "OK" at bounding box center [421, 248] width 43 height 16
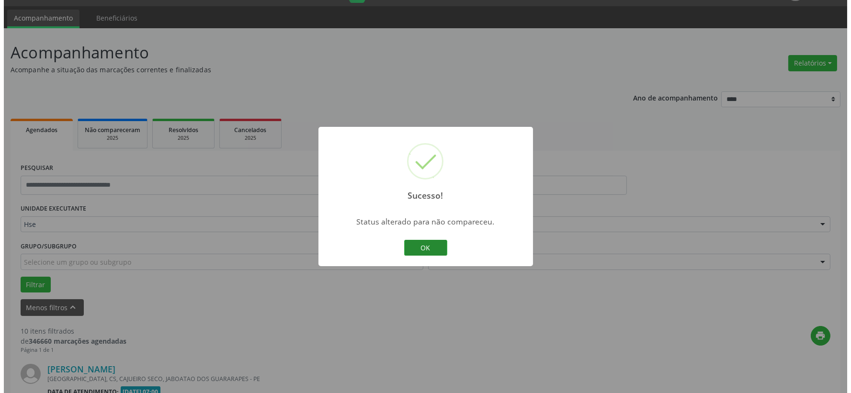
scroll to position [343, 0]
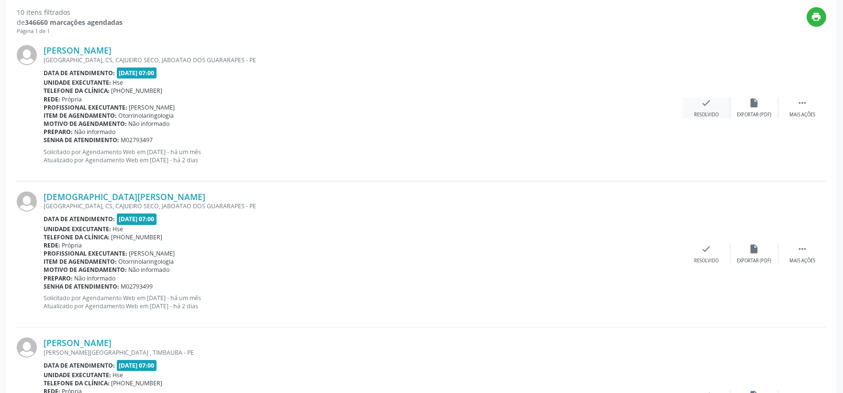
click at [697, 102] on div "check Resolvido" at bounding box center [707, 108] width 48 height 21
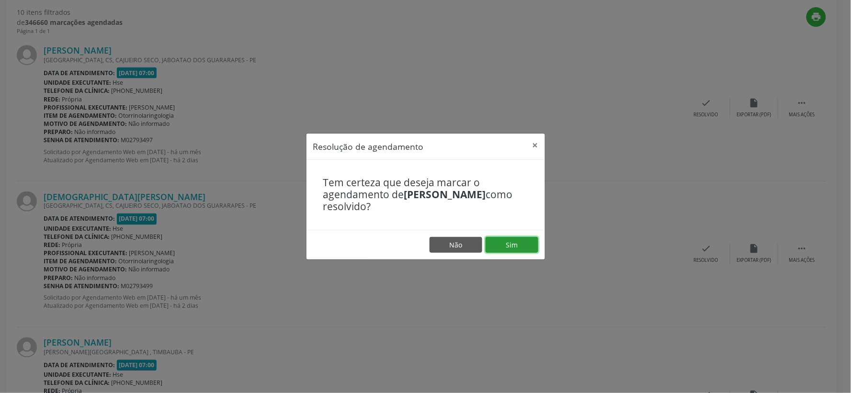
click at [515, 246] on button "Sim" at bounding box center [512, 245] width 53 height 16
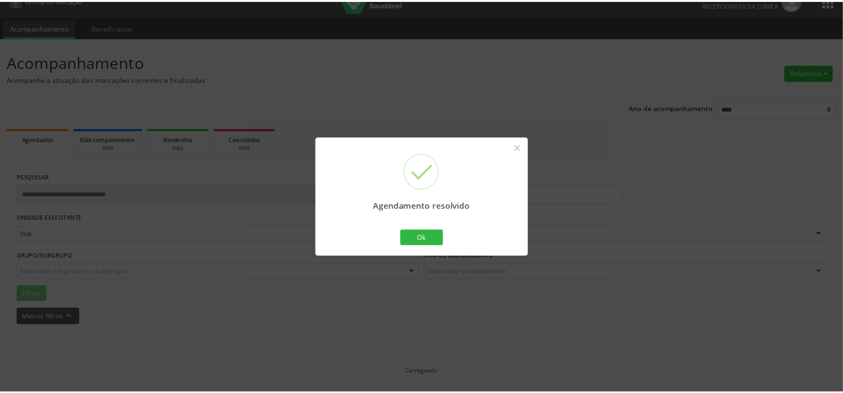
scroll to position [14, 0]
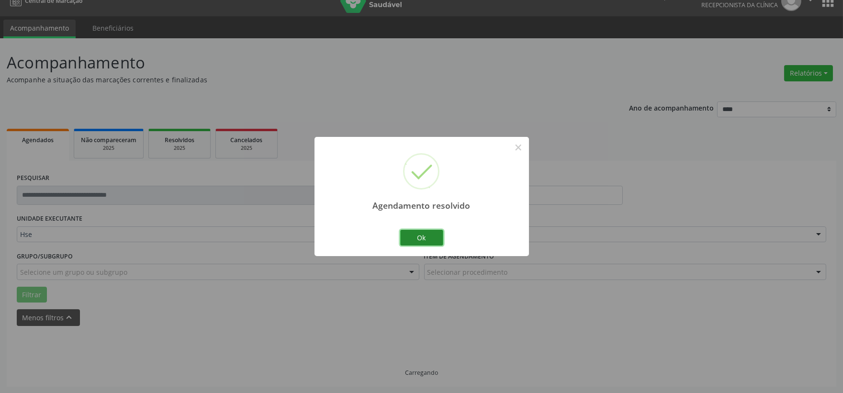
click at [425, 236] on button "Ok" at bounding box center [421, 238] width 43 height 16
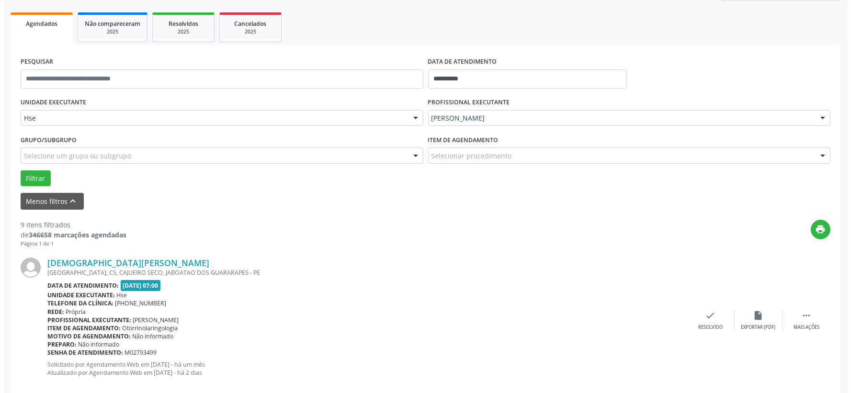
scroll to position [184, 0]
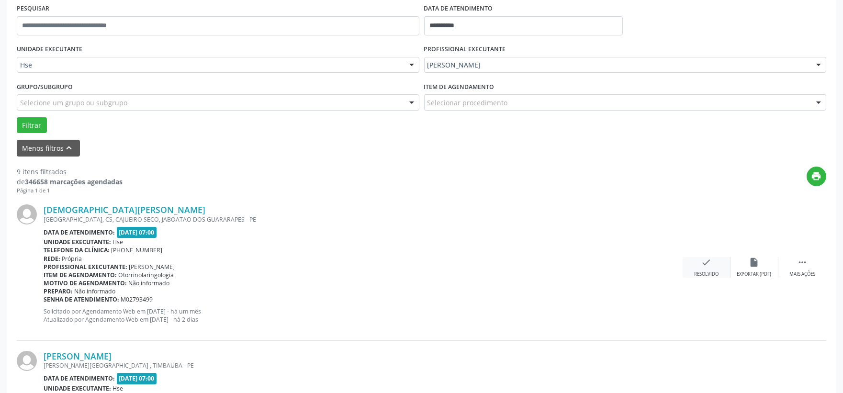
click at [716, 257] on div "check Resolvido" at bounding box center [707, 267] width 48 height 21
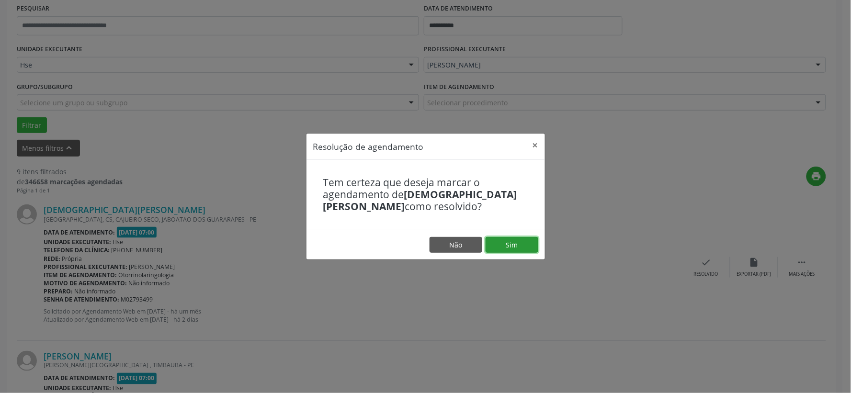
click at [520, 239] on button "Sim" at bounding box center [512, 245] width 53 height 16
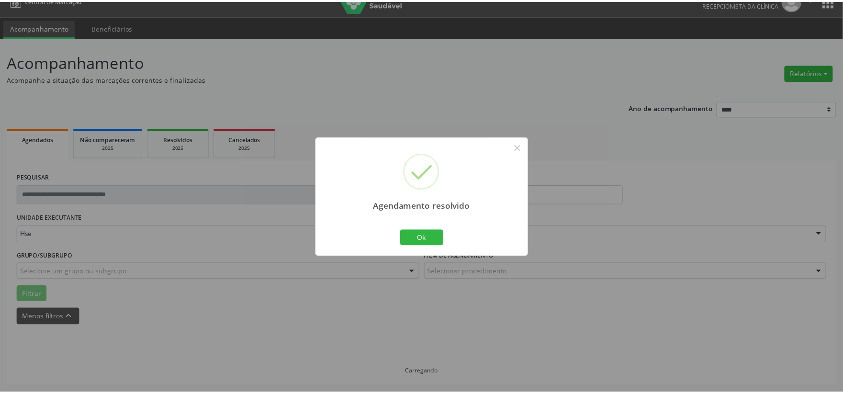
scroll to position [14, 0]
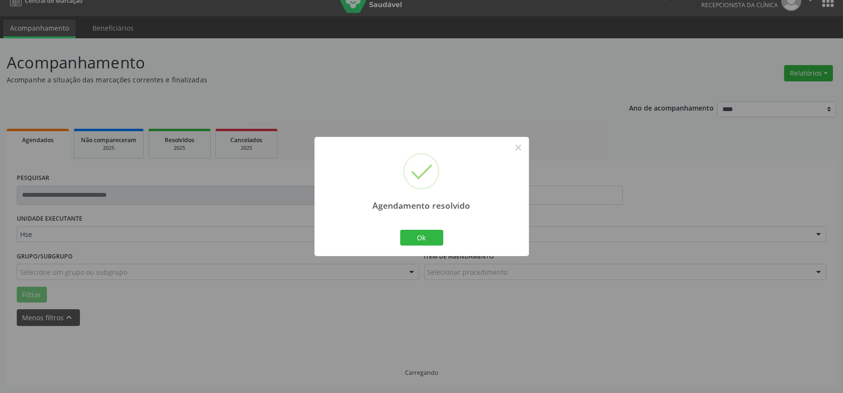
click at [397, 234] on div "Agendamento resolvido × Ok Cancel" at bounding box center [422, 196] width 215 height 119
click at [425, 238] on button "Ok" at bounding box center [421, 238] width 43 height 16
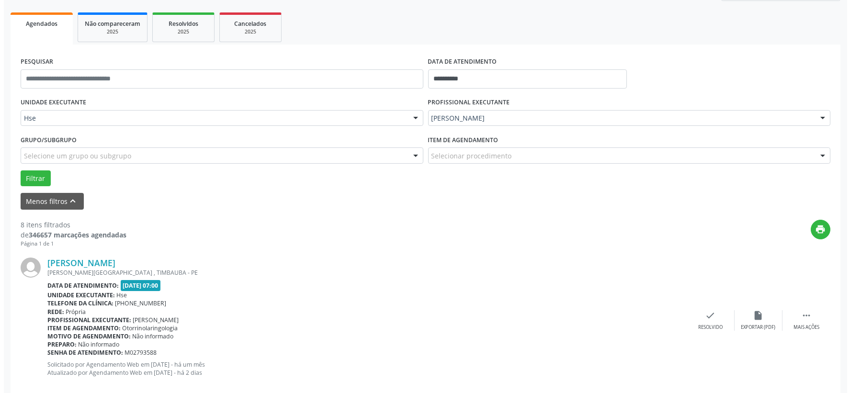
scroll to position [184, 0]
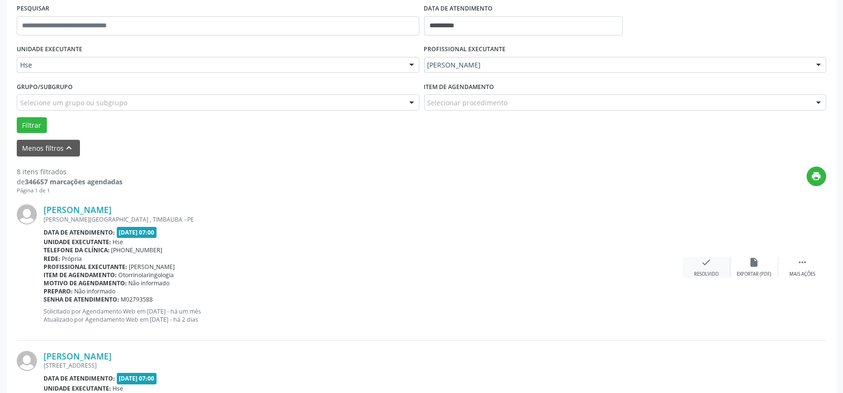
click at [699, 260] on div "check Resolvido" at bounding box center [707, 267] width 48 height 21
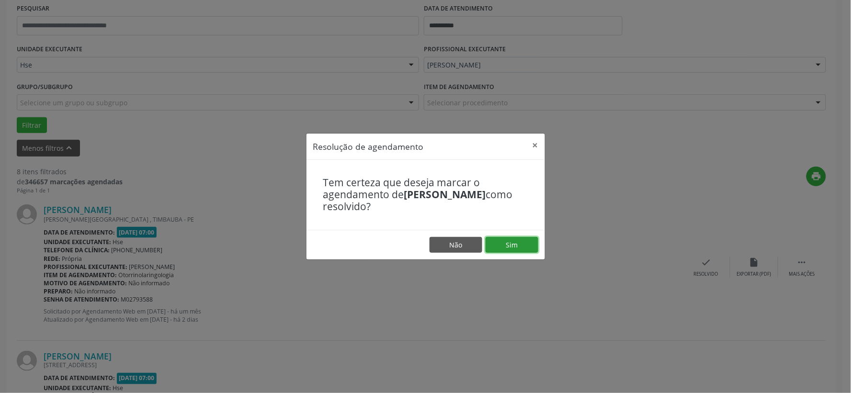
click at [510, 243] on button "Sim" at bounding box center [512, 245] width 53 height 16
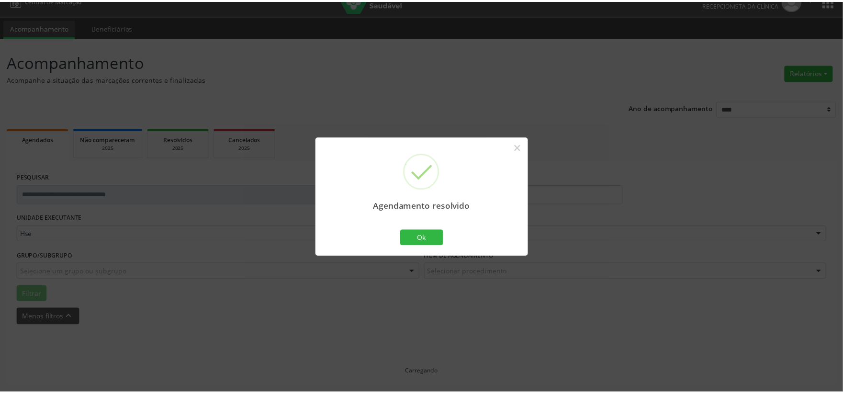
scroll to position [14, 0]
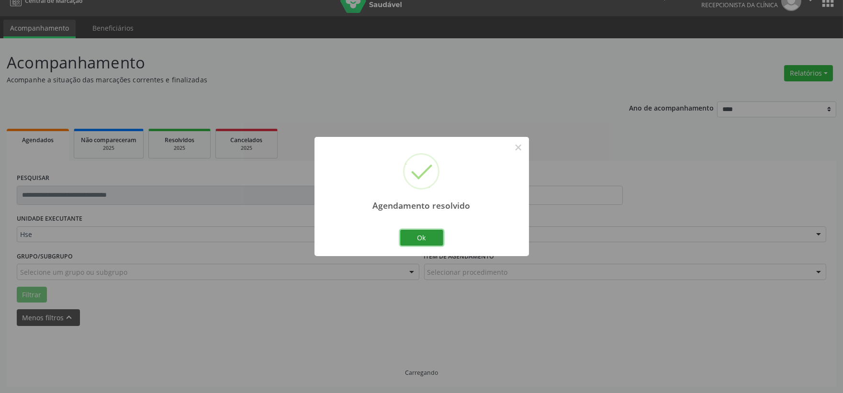
click at [427, 240] on button "Ok" at bounding box center [421, 238] width 43 height 16
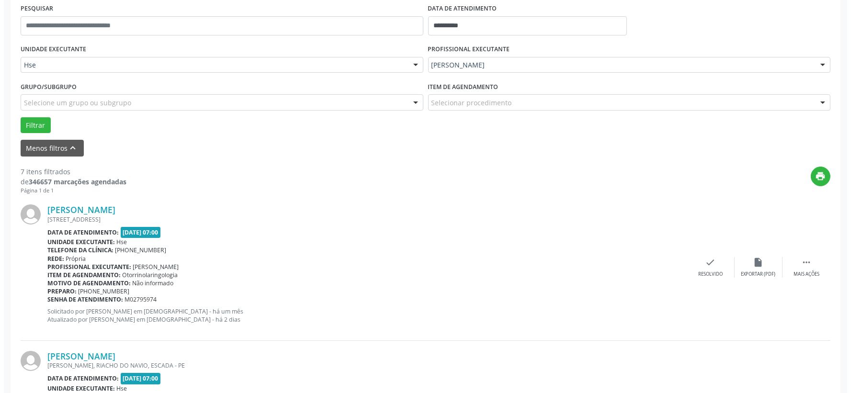
scroll to position [237, 0]
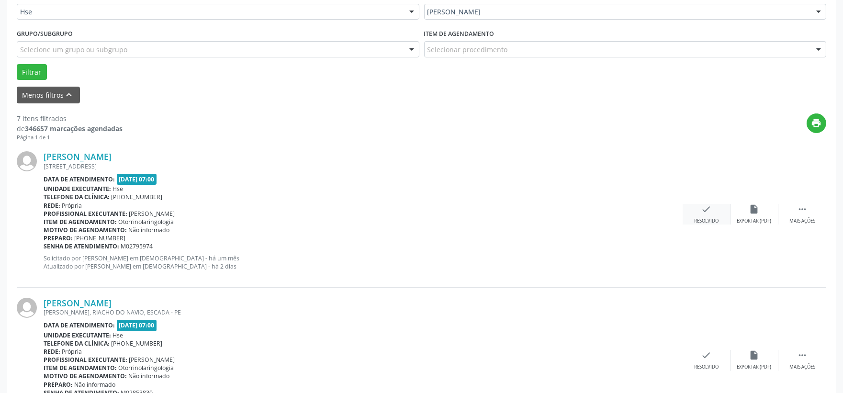
click at [697, 219] on div "Resolvido" at bounding box center [706, 221] width 24 height 7
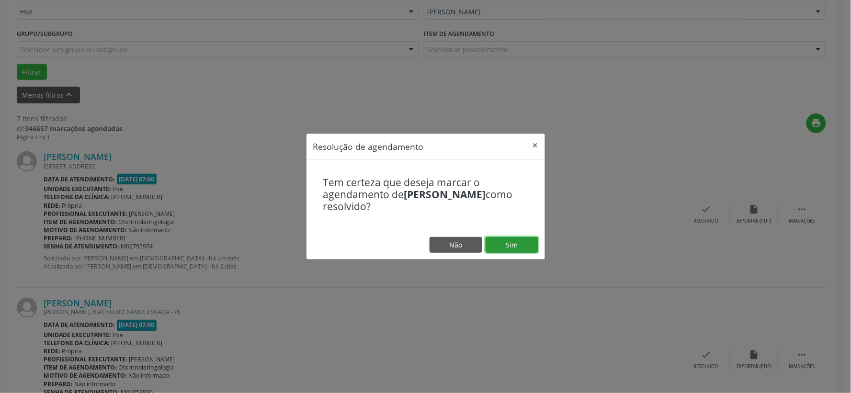
click at [504, 238] on button "Sim" at bounding box center [512, 245] width 53 height 16
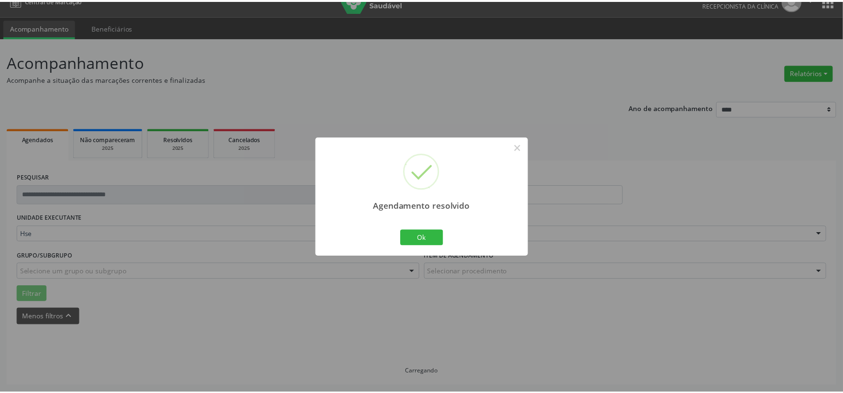
scroll to position [14, 0]
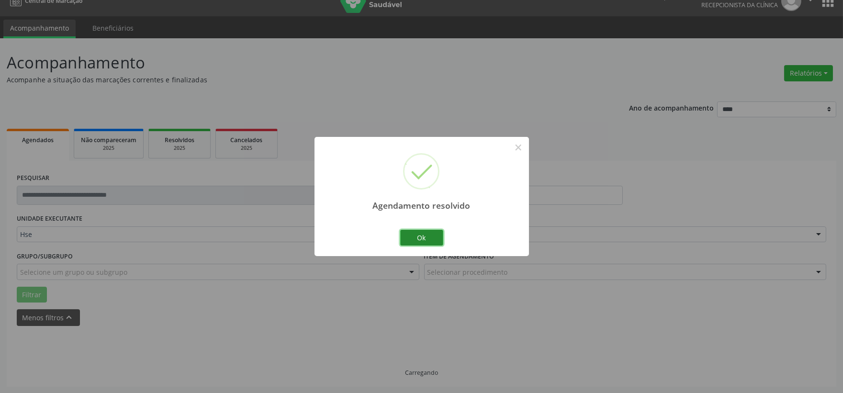
click at [413, 238] on button "Ok" at bounding box center [421, 238] width 43 height 16
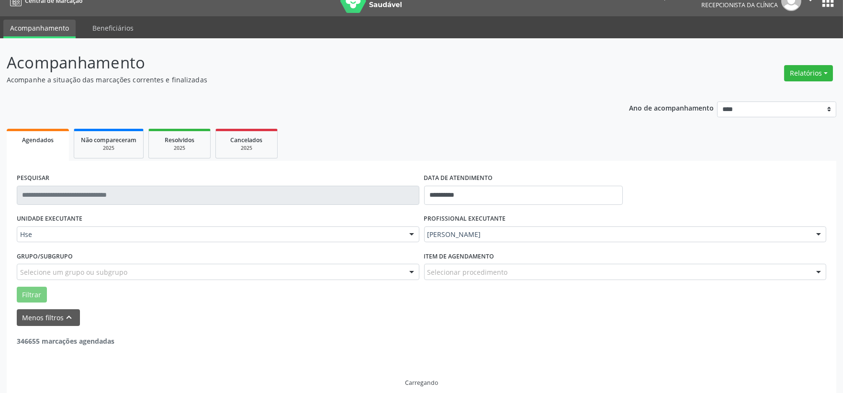
scroll to position [184, 0]
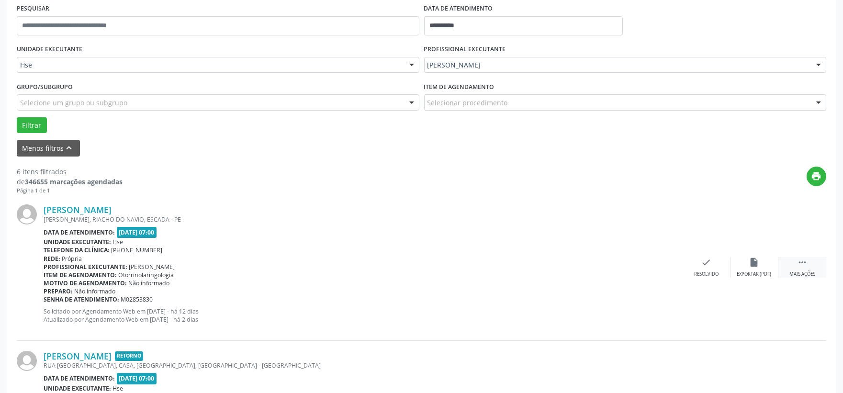
drag, startPoint x: 802, startPoint y: 265, endPoint x: 794, endPoint y: 265, distance: 8.2
click at [802, 265] on icon "" at bounding box center [802, 262] width 11 height 11
click at [760, 265] on div "alarm_off Não compareceu" at bounding box center [755, 267] width 48 height 21
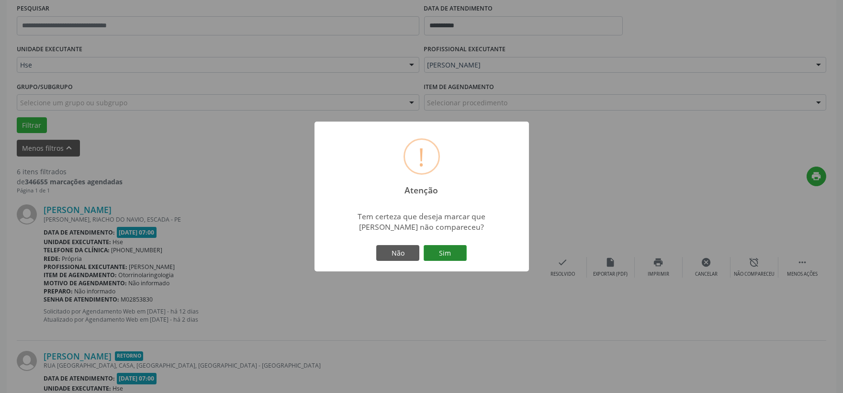
click at [456, 252] on button "Sim" at bounding box center [445, 253] width 43 height 16
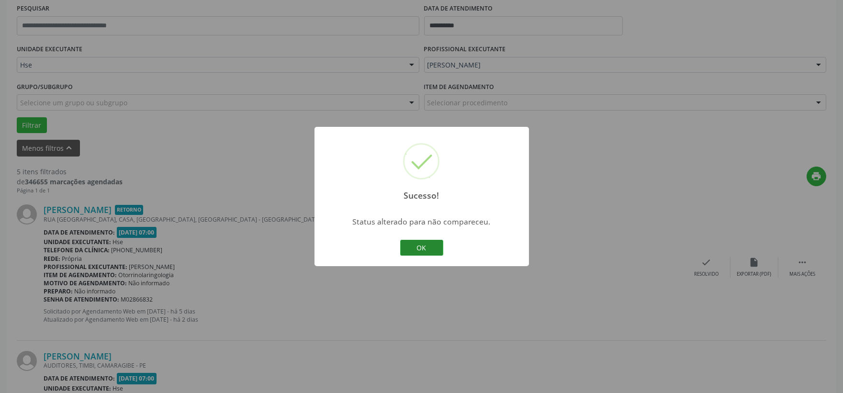
click at [435, 244] on button "OK" at bounding box center [421, 248] width 43 height 16
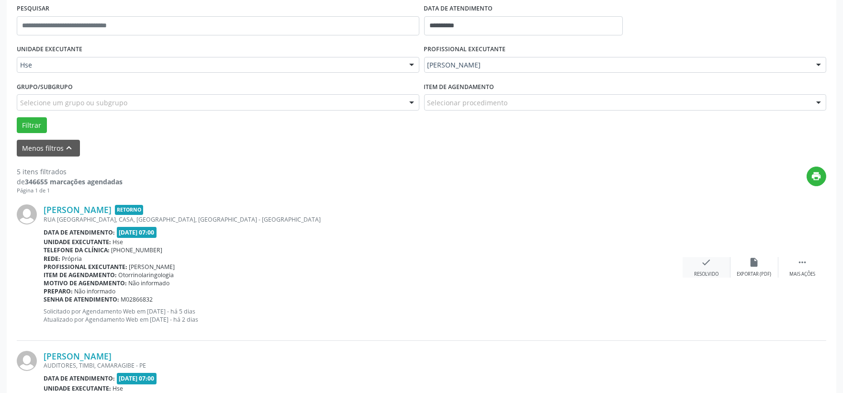
click at [707, 265] on icon "check" at bounding box center [707, 262] width 11 height 11
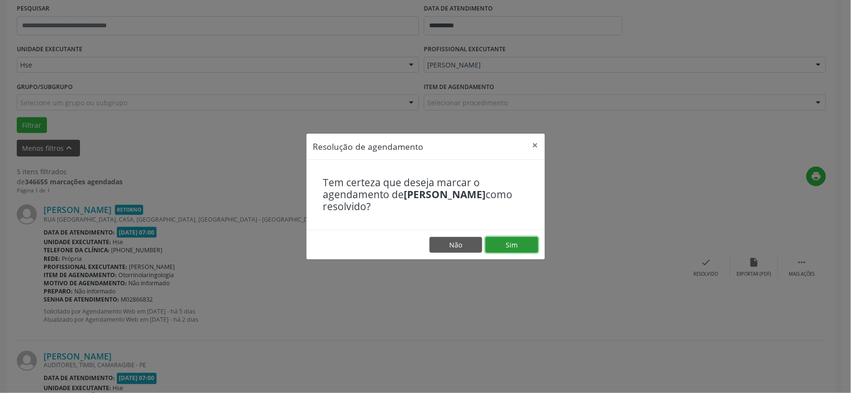
click at [516, 241] on button "Sim" at bounding box center [512, 245] width 53 height 16
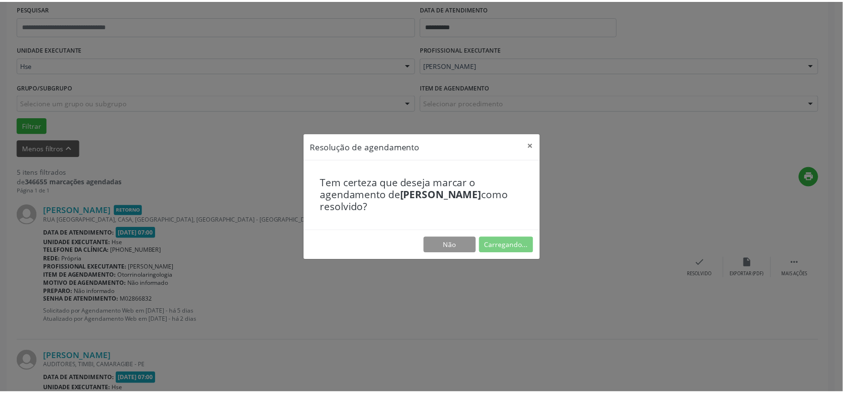
scroll to position [14, 0]
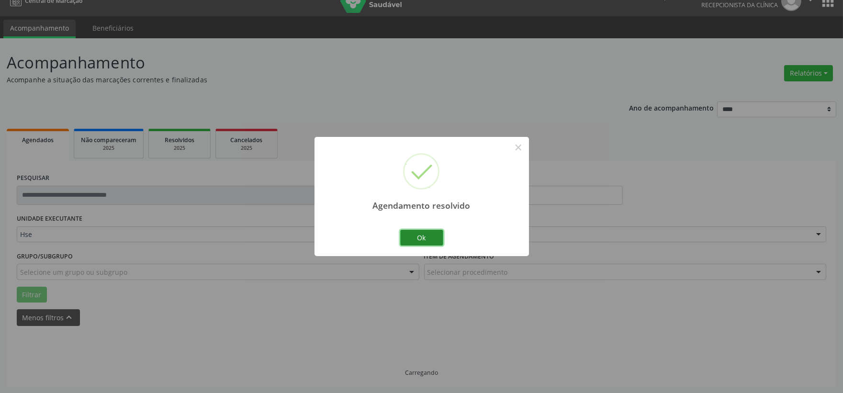
click at [418, 230] on button "Ok" at bounding box center [421, 238] width 43 height 16
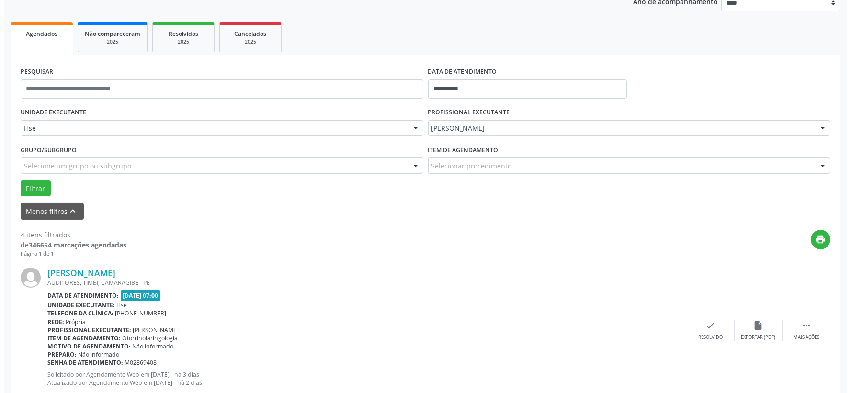
scroll to position [174, 0]
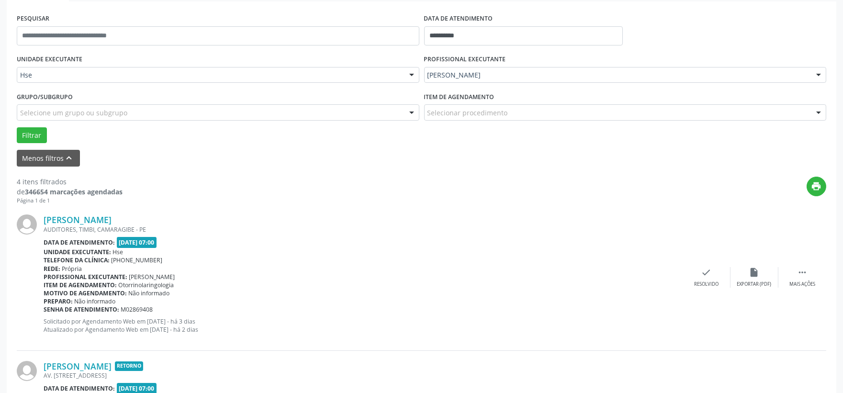
click at [700, 266] on div "[PERSON_NAME] AUDITORES, TIMBI, CAMARAGIBE - PE Data de atendimento: [DATE] 07:…" at bounding box center [422, 277] width 810 height 146
click at [704, 269] on icon "check" at bounding box center [707, 272] width 11 height 11
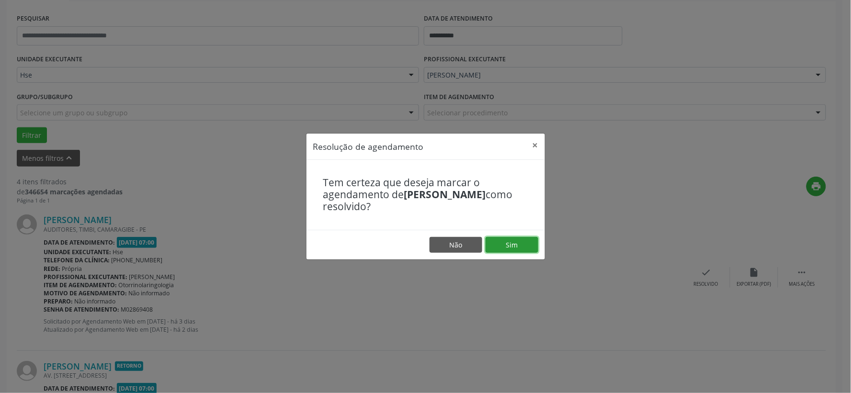
click at [513, 248] on button "Sim" at bounding box center [512, 245] width 53 height 16
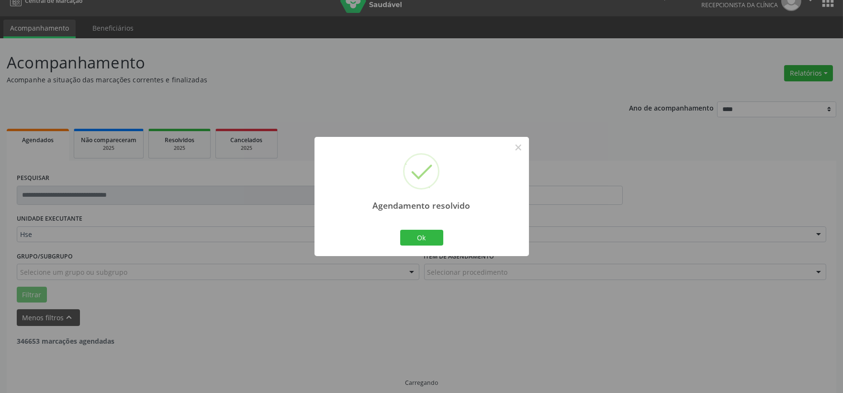
scroll to position [24, 0]
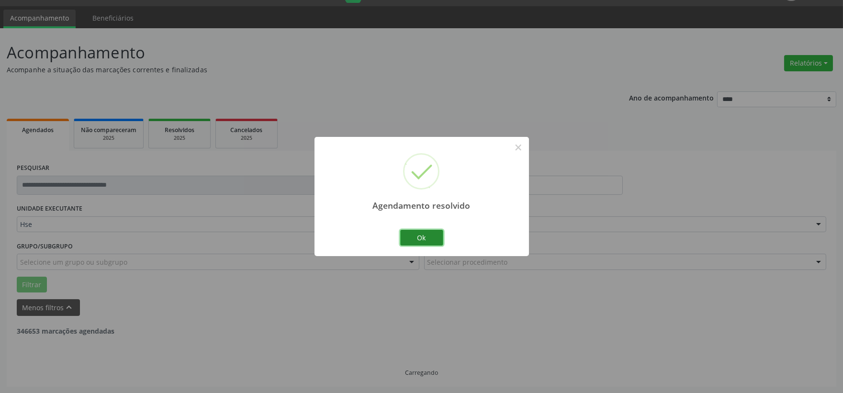
click at [422, 236] on button "Ok" at bounding box center [421, 238] width 43 height 16
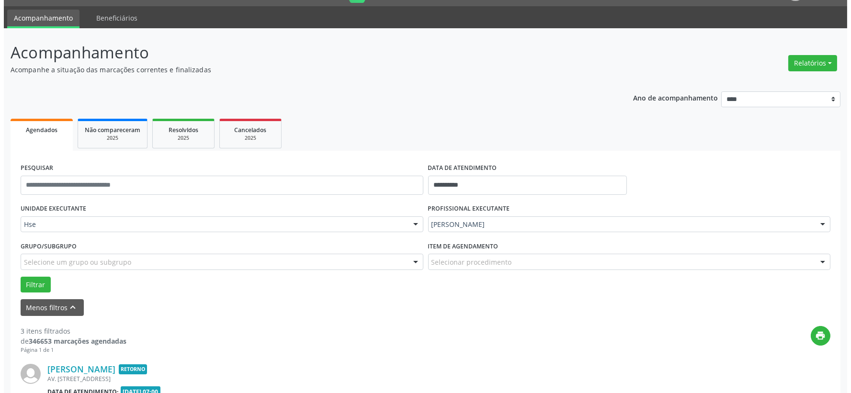
scroll to position [184, 0]
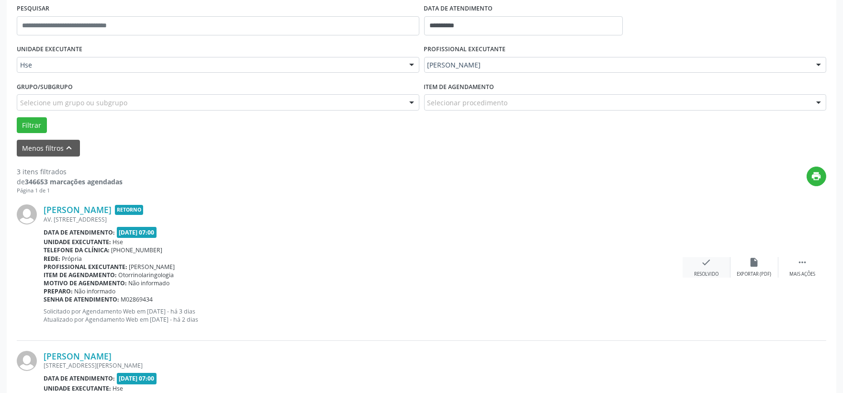
click at [702, 266] on icon "check" at bounding box center [707, 262] width 11 height 11
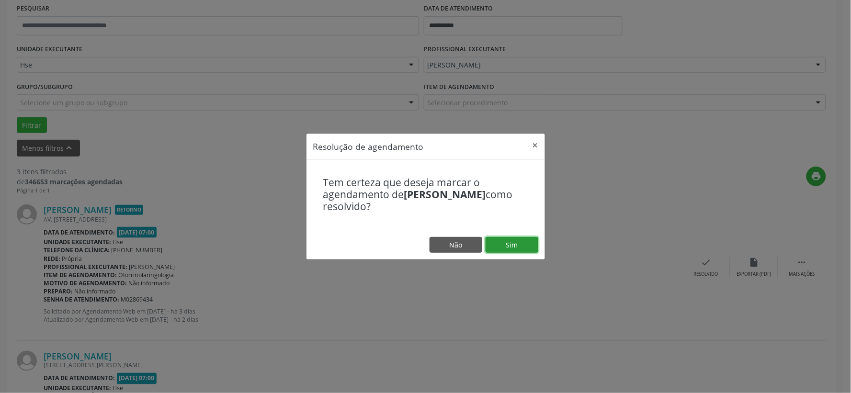
click at [519, 242] on button "Sim" at bounding box center [512, 245] width 53 height 16
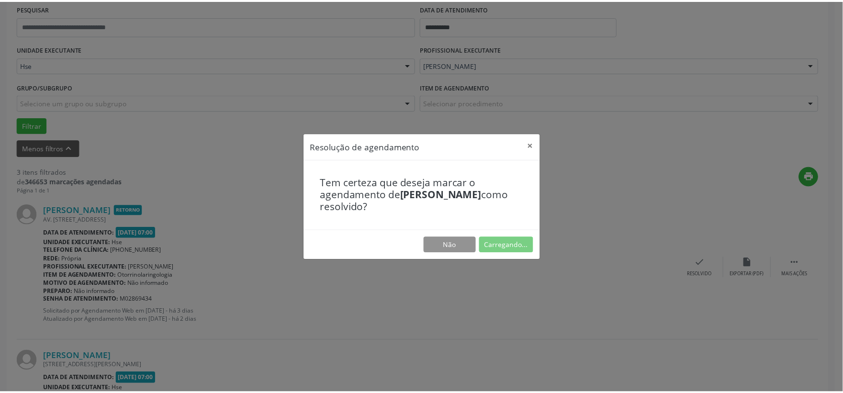
scroll to position [14, 0]
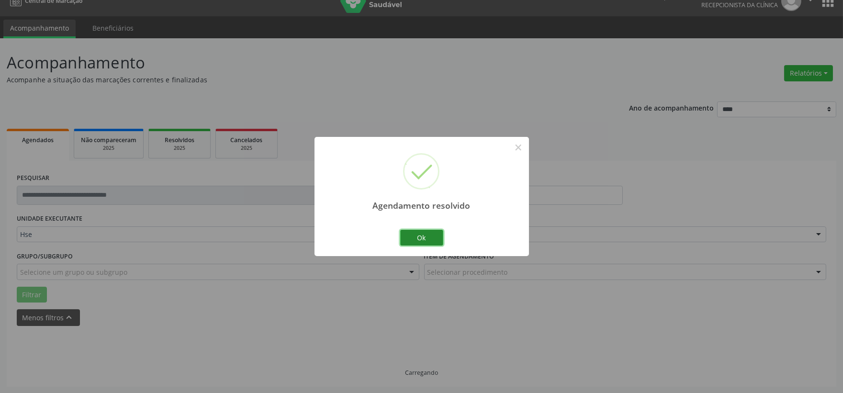
click at [427, 237] on button "Ok" at bounding box center [421, 238] width 43 height 16
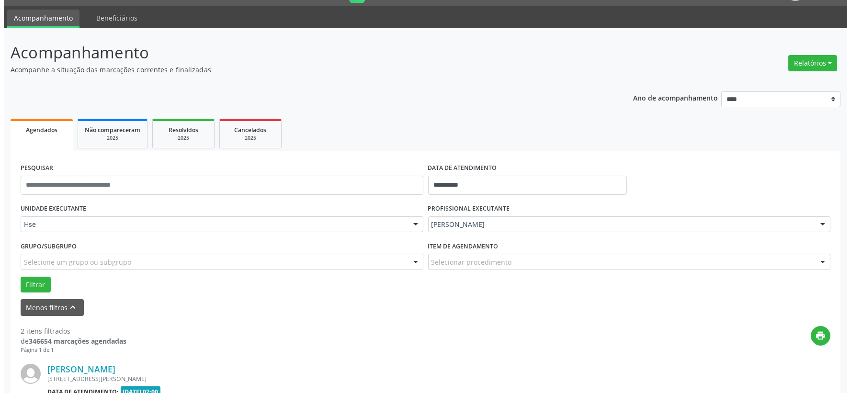
scroll to position [131, 0]
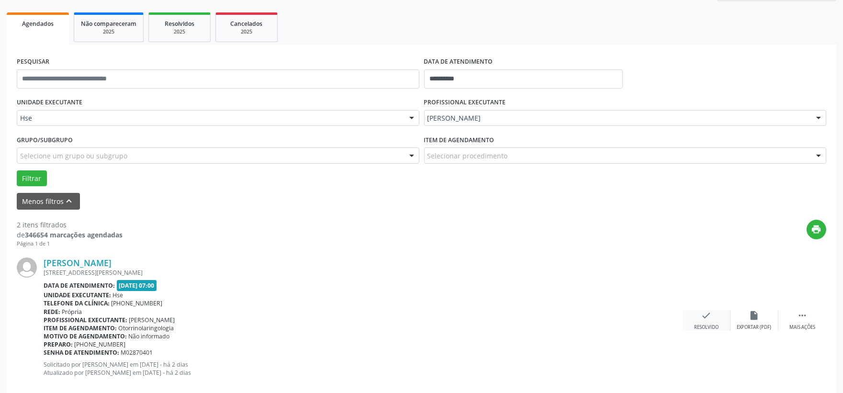
click at [696, 317] on div "check Resolvido" at bounding box center [707, 320] width 48 height 21
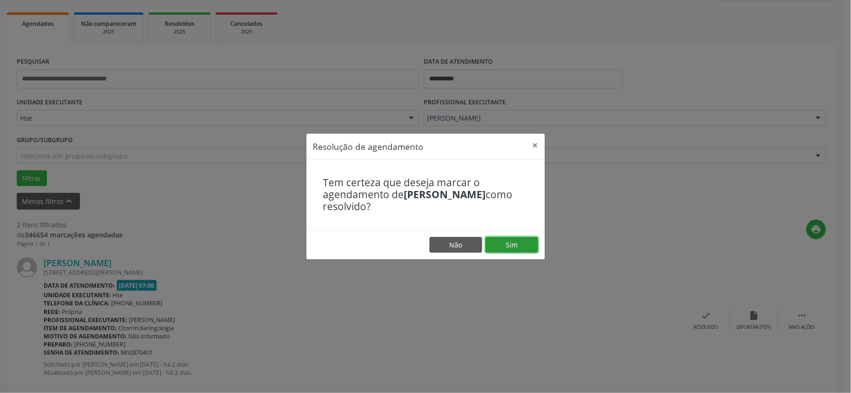
click at [525, 251] on button "Sim" at bounding box center [512, 245] width 53 height 16
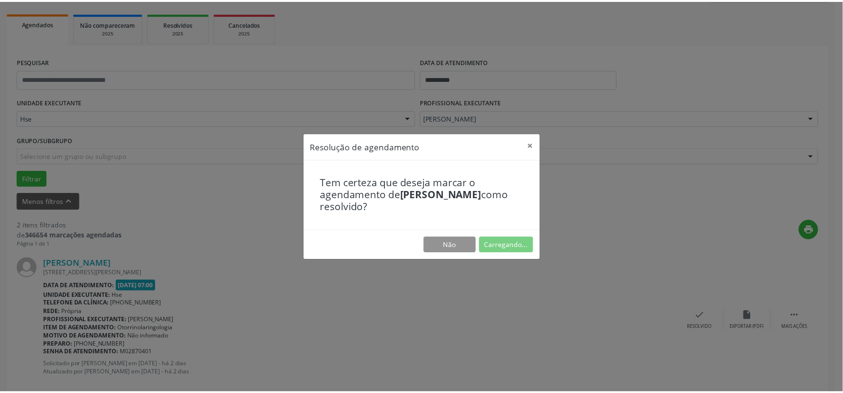
scroll to position [14, 0]
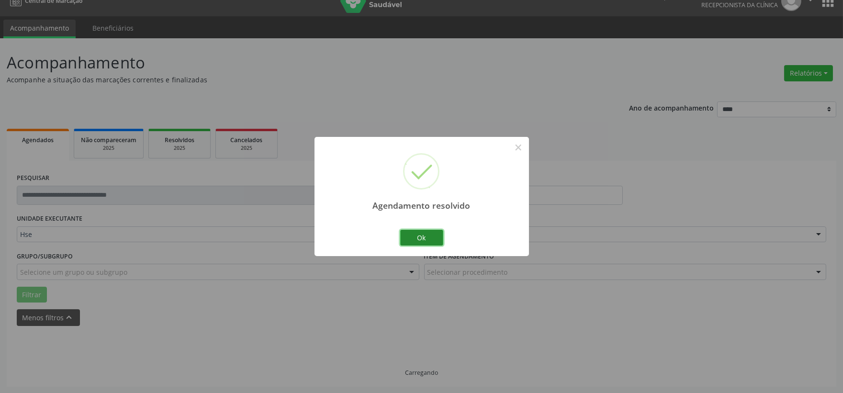
click at [415, 233] on button "Ok" at bounding box center [421, 238] width 43 height 16
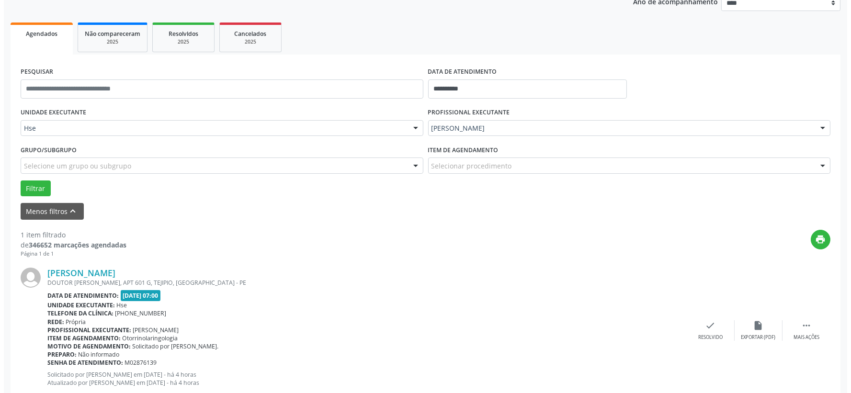
scroll to position [147, 0]
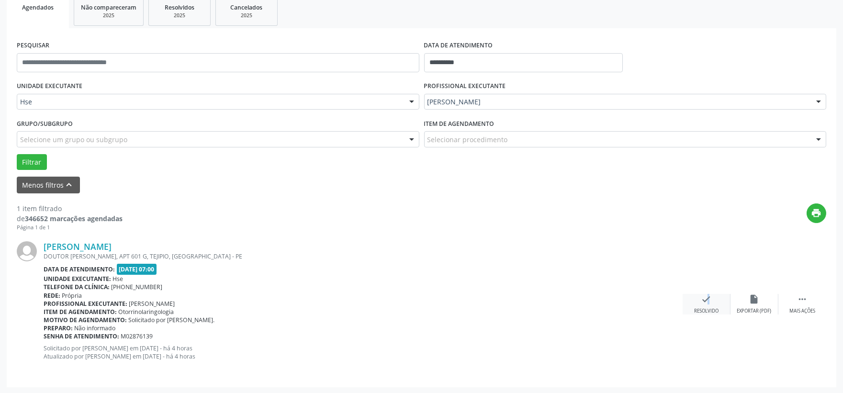
click at [702, 303] on icon "check" at bounding box center [707, 299] width 11 height 11
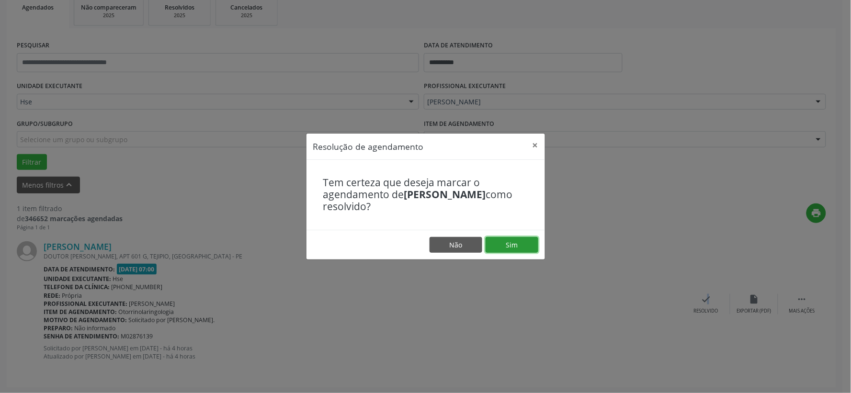
click at [502, 245] on button "Sim" at bounding box center [512, 245] width 53 height 16
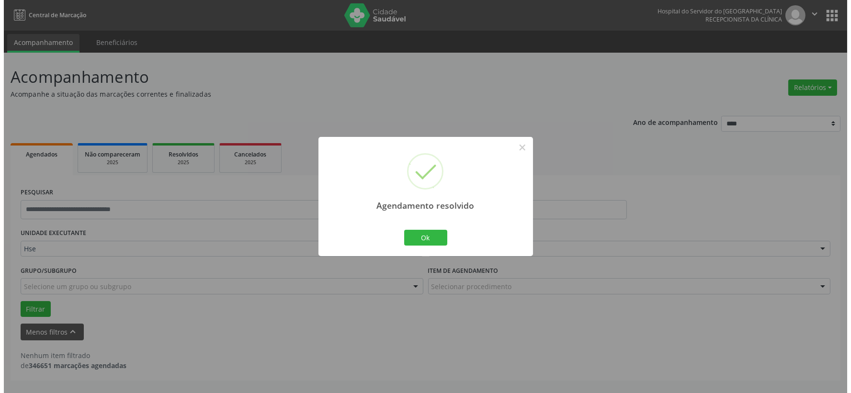
scroll to position [0, 0]
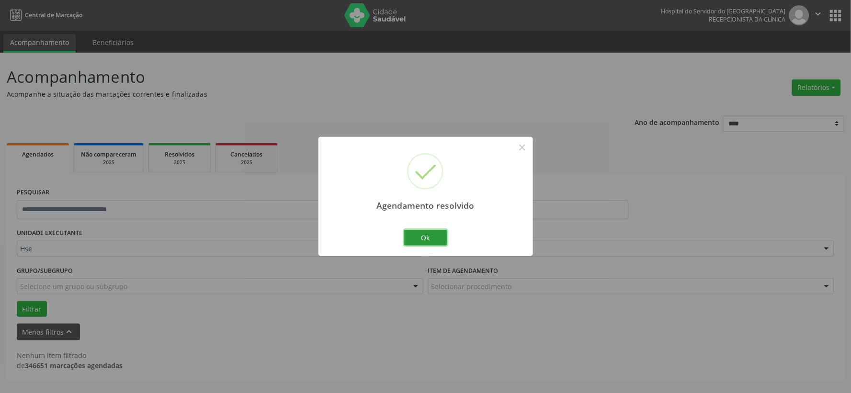
click at [436, 239] on button "Ok" at bounding box center [425, 238] width 43 height 16
